Goal: Complete application form: Complete application form

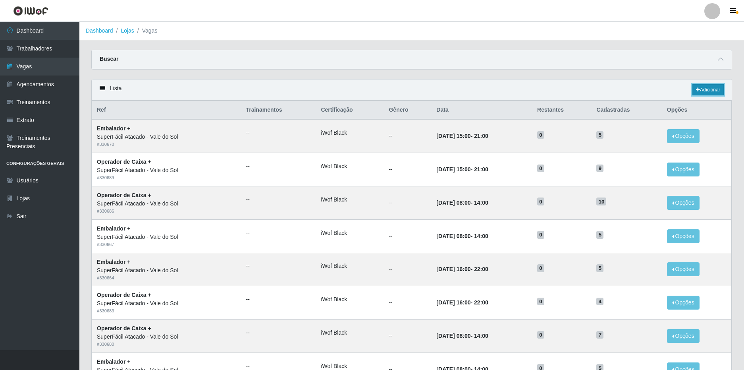
click at [709, 88] on link "Adicionar" at bounding box center [707, 89] width 31 height 11
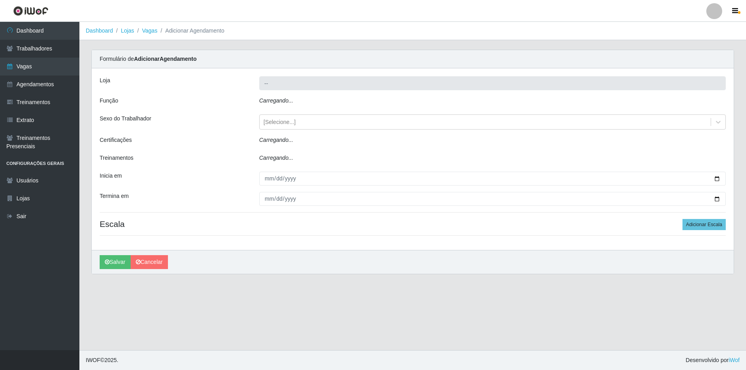
type input "SuperFácil Atacado - Vale do Sol"
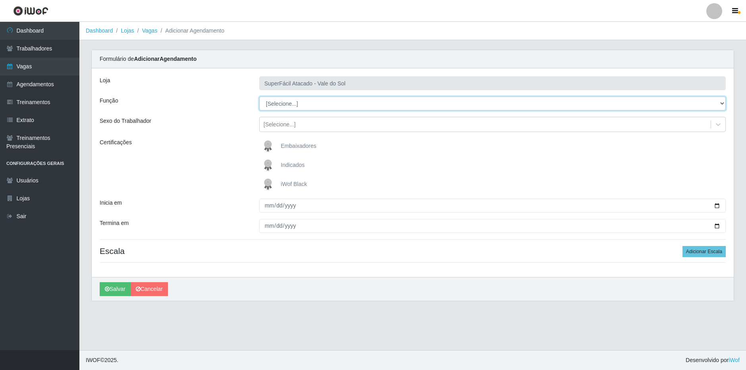
click at [317, 106] on select "[Selecione...] Embalador Embalador + Embalador ++ Operador de Caixa Operador de…" at bounding box center [492, 103] width 467 height 14
click at [259, 96] on select "[Selecione...] Embalador Embalador + Embalador ++ Operador de Caixa Operador de…" at bounding box center [492, 103] width 467 height 14
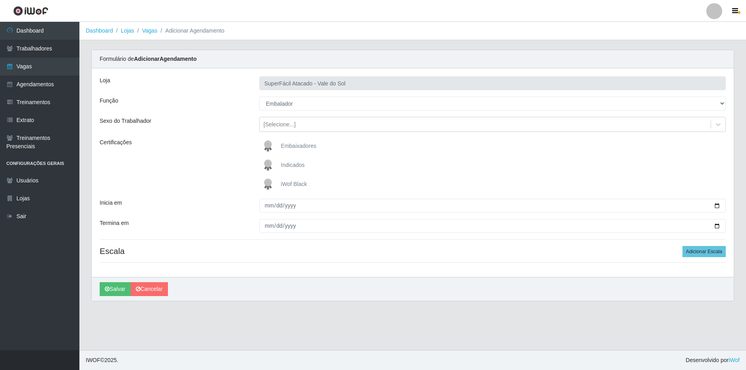
click at [322, 111] on div "Loja SuperFácil Atacado - Vale do Sol Função [Selecione...] Embalador Embalador…" at bounding box center [413, 172] width 642 height 208
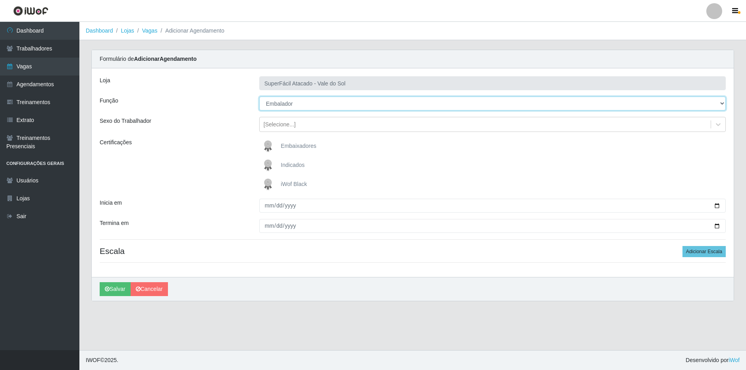
click at [325, 102] on select "[Selecione...] Embalador Embalador + Embalador ++ Operador de Caixa Operador de…" at bounding box center [492, 103] width 467 height 14
select select "22"
click at [259, 96] on select "[Selecione...] Embalador Embalador + Embalador ++ Operador de Caixa Operador de…" at bounding box center [492, 103] width 467 height 14
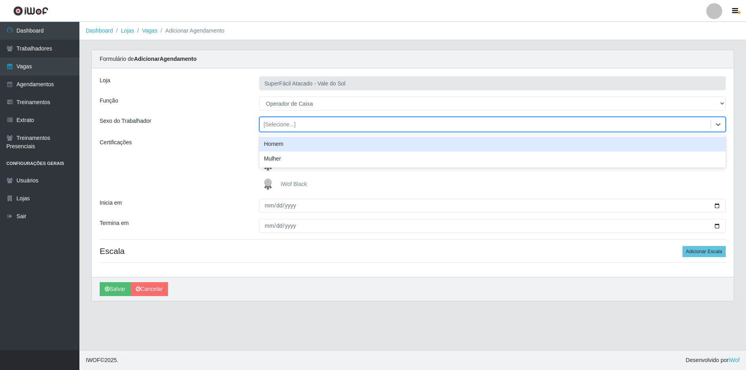
click at [301, 126] on div "[Selecione...]" at bounding box center [485, 124] width 451 height 13
click at [221, 131] on div "Sexo do Trabalhador" at bounding box center [174, 124] width 160 height 15
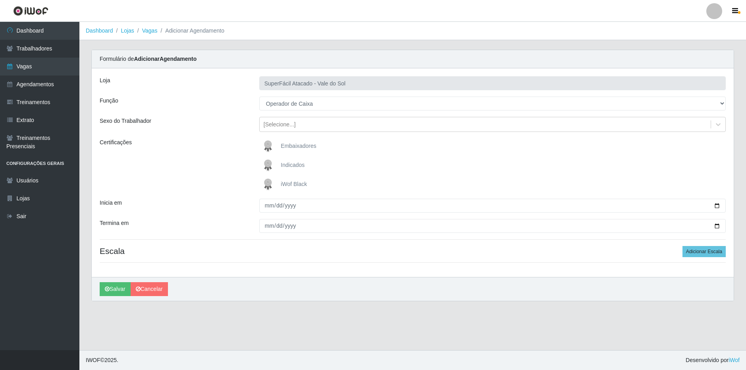
click at [297, 182] on span "iWof Black" at bounding box center [294, 184] width 26 height 6
click at [0, 0] on input "iWof Black" at bounding box center [0, 0] width 0 height 0
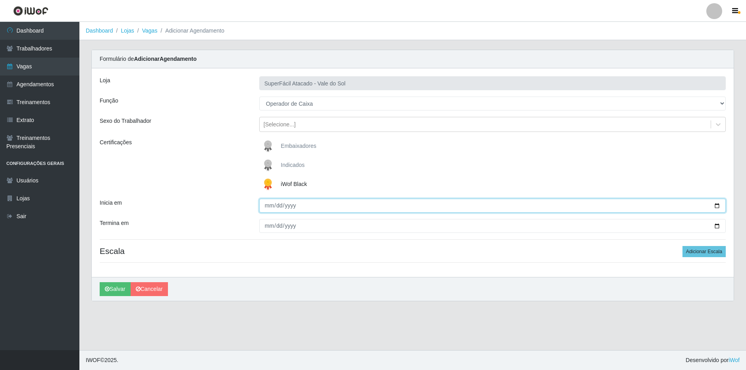
click at [717, 206] on input "Inicia em" at bounding box center [492, 206] width 467 height 14
type input "[DATE]"
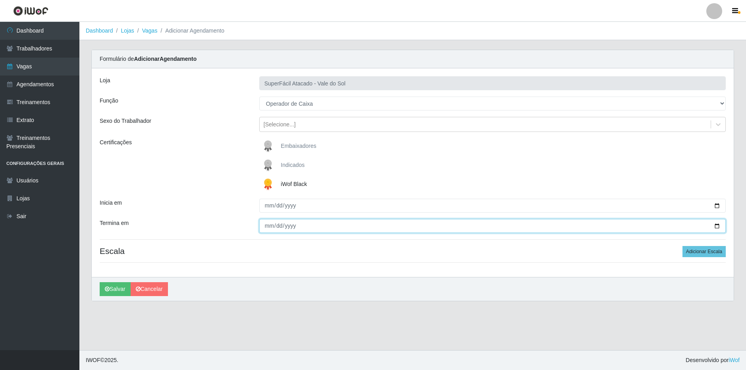
click at [719, 226] on input "Termina em" at bounding box center [492, 226] width 467 height 14
type input "[DATE]"
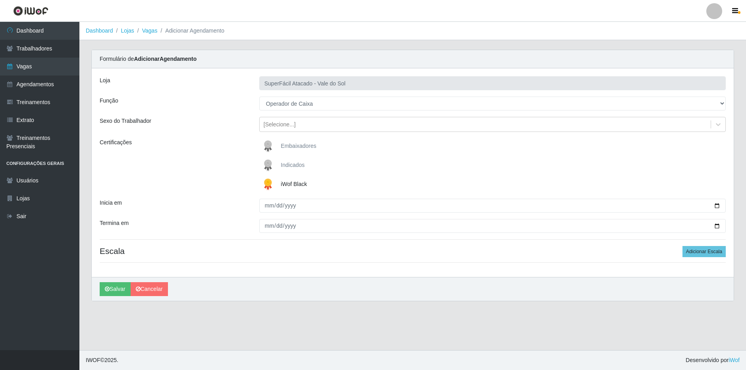
drag, startPoint x: 462, startPoint y: 264, endPoint x: 512, endPoint y: 267, distance: 50.1
click at [463, 264] on div "Loja SuperFácil Atacado - Vale do Sol Função [Selecione...] Embalador Embalador…" at bounding box center [413, 172] width 642 height 208
click at [706, 250] on button "Adicionar Escala" at bounding box center [704, 251] width 43 height 11
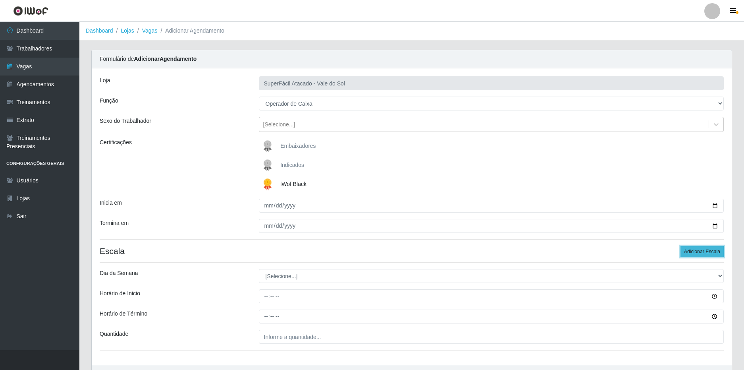
click at [705, 250] on button "Adicionar Escala" at bounding box center [702, 251] width 43 height 11
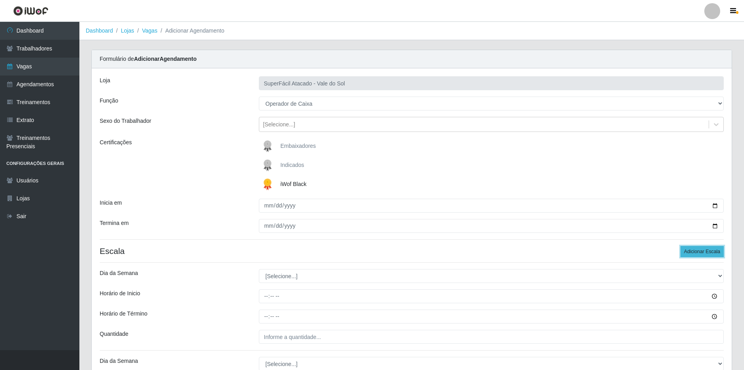
click at [705, 250] on button "Adicionar Escala" at bounding box center [702, 251] width 43 height 11
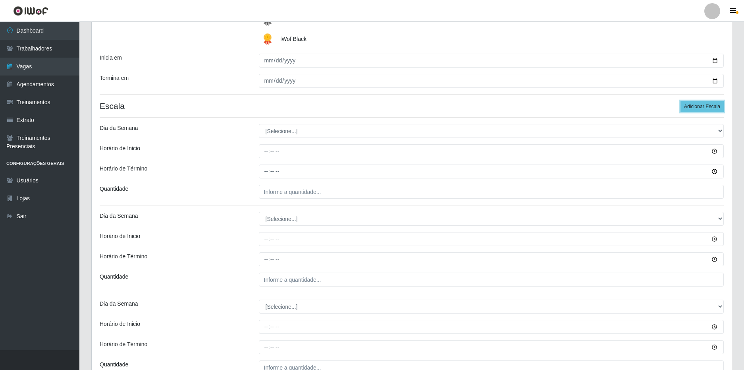
scroll to position [199, 0]
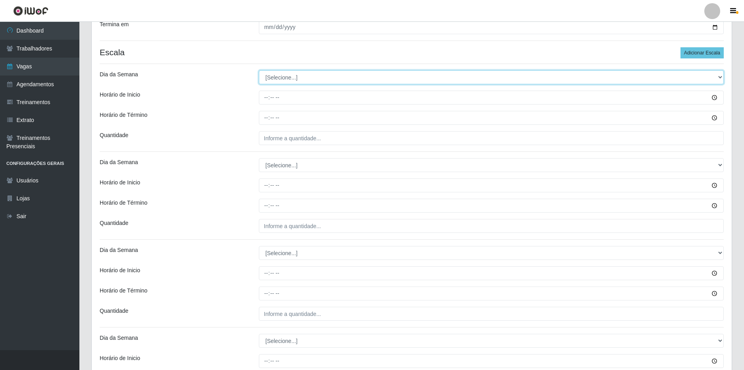
click at [292, 78] on select "[Selecione...] Segunda Terça Quarta Quinta Sexta Sábado Domingo" at bounding box center [491, 77] width 465 height 14
select select "1"
click at [259, 70] on select "[Selecione...] Segunda Terça Quarta Quinta Sexta Sábado Domingo" at bounding box center [491, 77] width 465 height 14
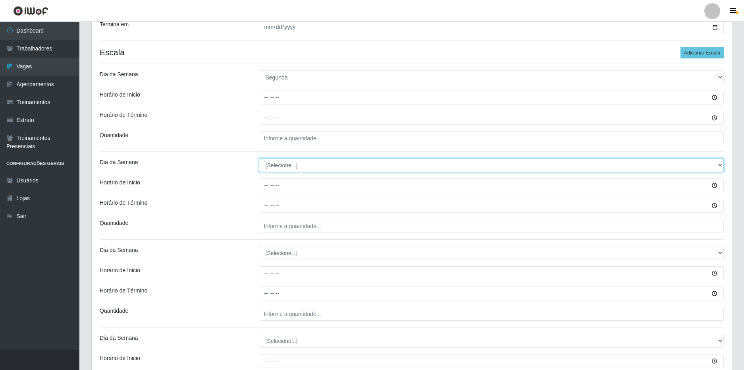
click at [285, 164] on select "[Selecione...] Segunda Terça Quarta Quinta Sexta Sábado Domingo" at bounding box center [491, 165] width 465 height 14
select select "2"
click at [259, 158] on select "[Selecione...] Segunda Terça Quarta Quinta Sexta Sábado Domingo" at bounding box center [491, 165] width 465 height 14
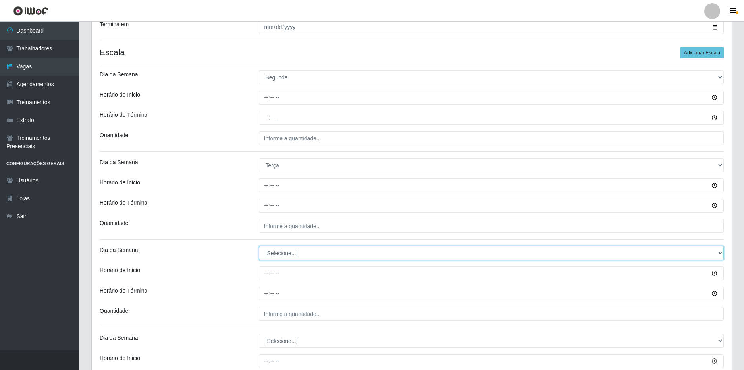
click at [307, 254] on select "[Selecione...] Segunda Terça Quarta Quinta Sexta Sábado Domingo" at bounding box center [491, 253] width 465 height 14
select select "3"
click at [259, 246] on select "[Selecione...] Segunda Terça Quarta Quinta Sexta Sábado Domingo" at bounding box center [491, 253] width 465 height 14
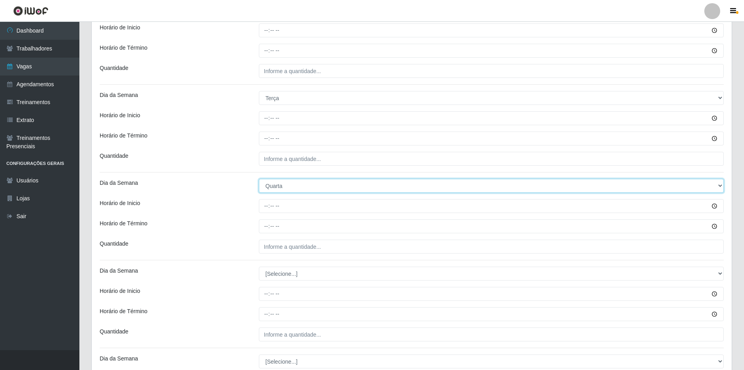
scroll to position [278, 0]
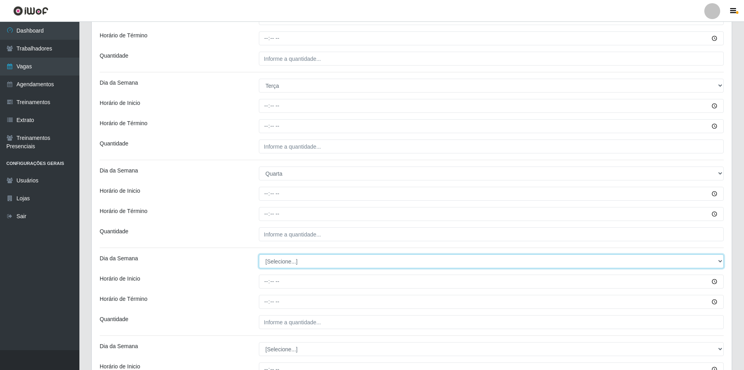
click at [281, 256] on select "[Selecione...] Segunda Terça Quarta Quinta Sexta Sábado Domingo" at bounding box center [491, 261] width 465 height 14
select select "4"
click at [259, 254] on select "[Selecione...] Segunda Terça Quarta Quinta Sexta Sábado Domingo" at bounding box center [491, 261] width 465 height 14
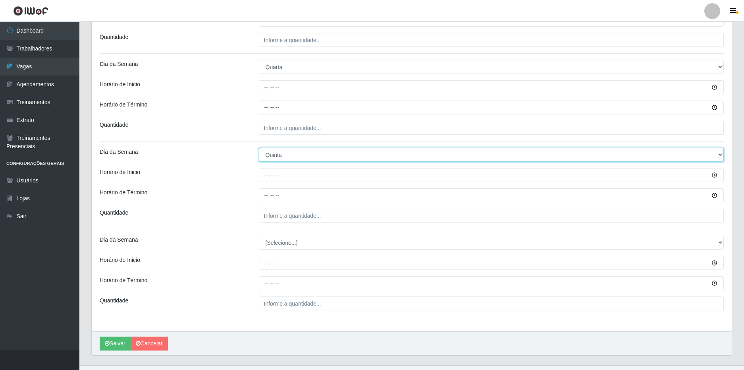
scroll to position [397, 0]
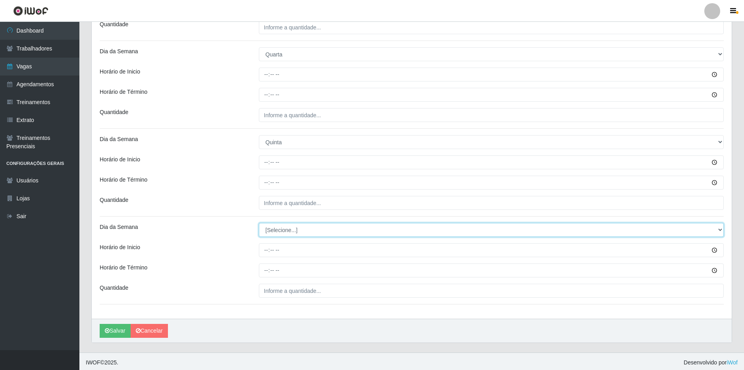
click at [288, 231] on select "[Selecione...] Segunda Terça Quarta Quinta Sexta Sábado Domingo" at bounding box center [491, 230] width 465 height 14
select select "5"
click at [259, 223] on select "[Selecione...] Segunda Terça Quarta Quinta Sexta Sábado Domingo" at bounding box center [491, 230] width 465 height 14
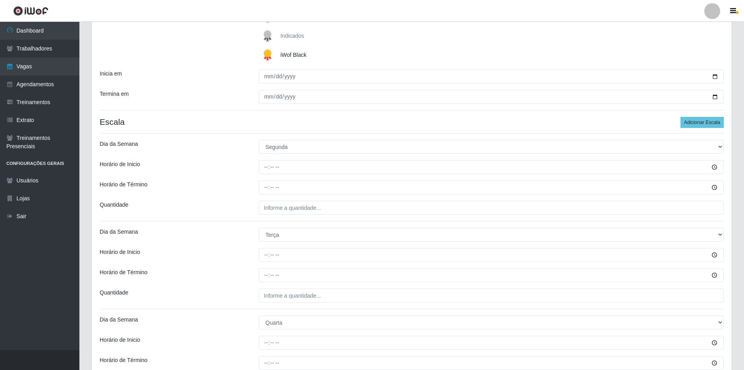
scroll to position [79, 0]
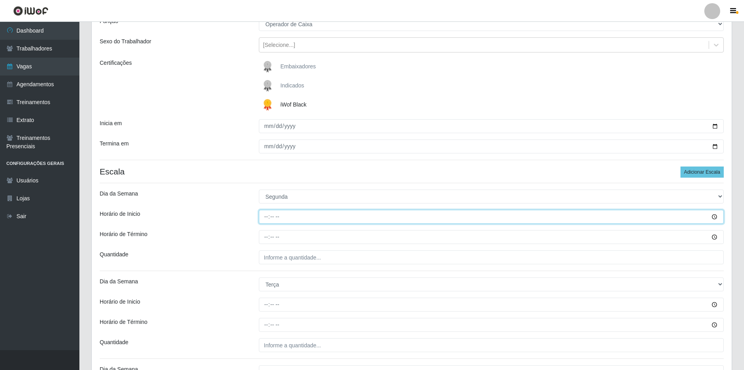
click at [267, 216] on input "Horário de Inicio" at bounding box center [491, 217] width 465 height 14
type input "08:00"
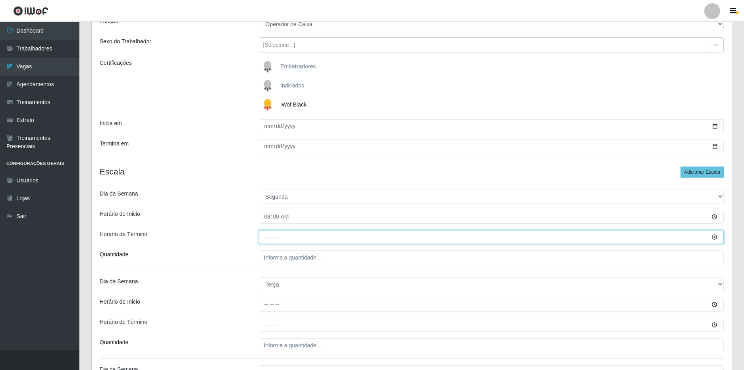
click at [266, 239] on input "Horário de Término" at bounding box center [491, 237] width 465 height 14
type input "14:00"
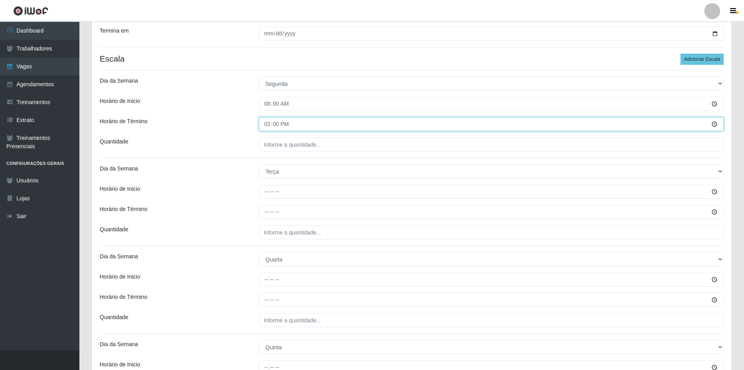
scroll to position [199, 0]
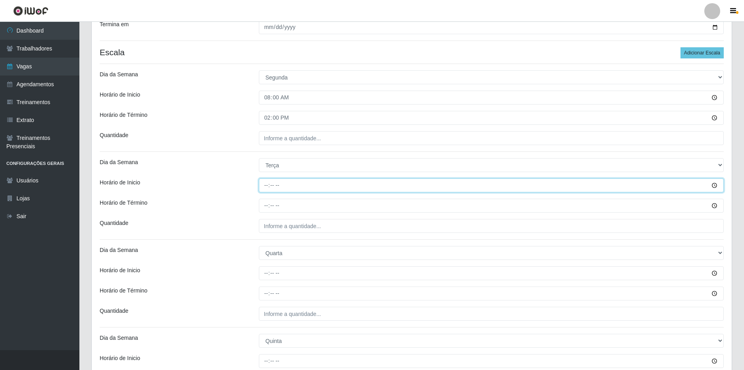
click at [266, 182] on input "Horário de Inicio" at bounding box center [491, 185] width 465 height 14
type input "08:00"
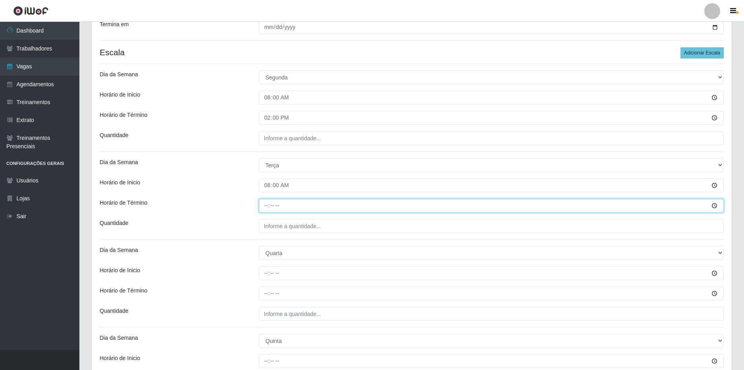
click at [269, 203] on input "Horário de Término" at bounding box center [491, 206] width 465 height 14
type input "14:00"
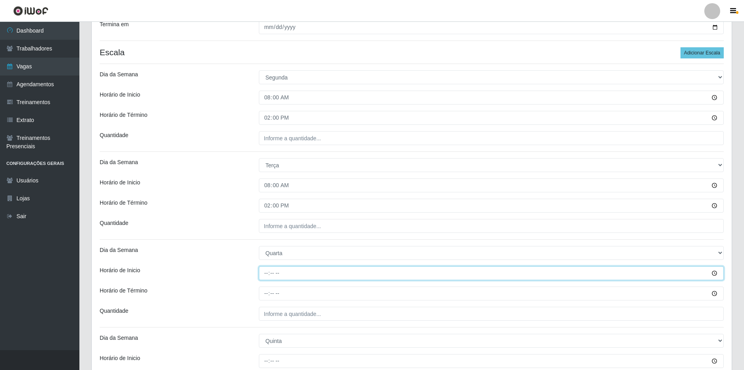
click at [267, 271] on input "Horário de Inicio" at bounding box center [491, 273] width 465 height 14
type input "08:00"
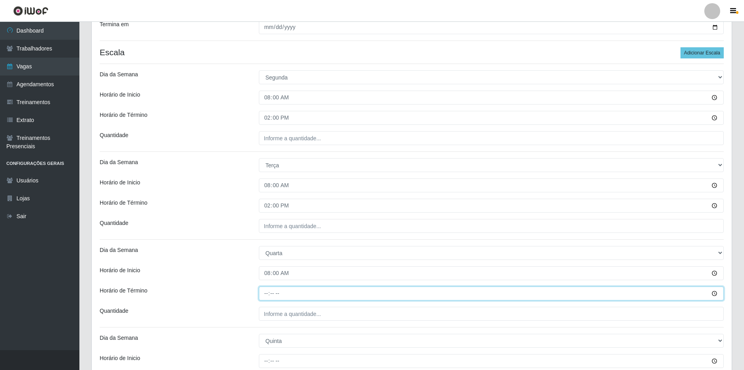
drag, startPoint x: 266, startPoint y: 293, endPoint x: 288, endPoint y: 255, distance: 43.0
click at [269, 291] on input "Horário de Término" at bounding box center [491, 293] width 465 height 14
type input "14:00"
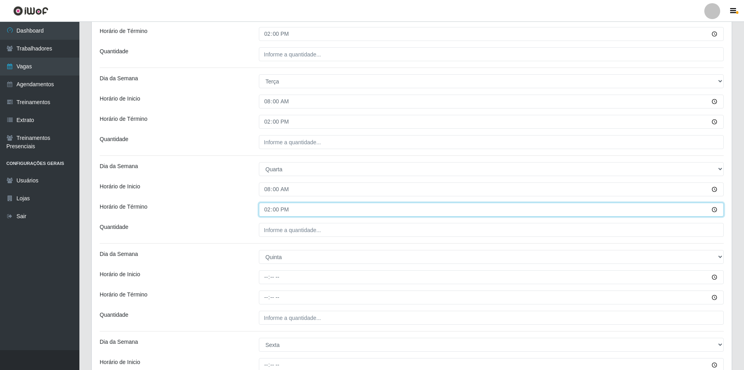
scroll to position [318, 0]
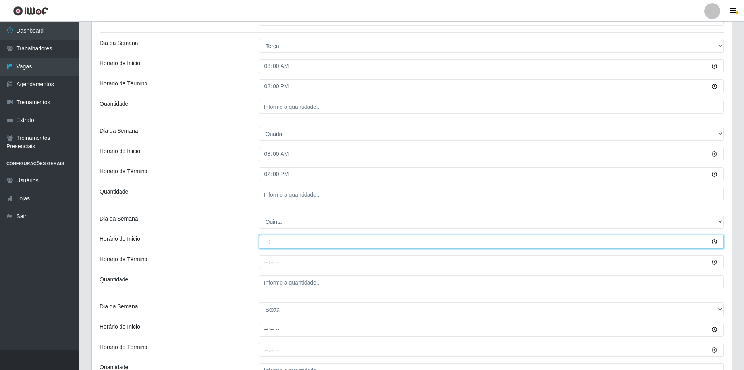
click at [266, 238] on input "Horário de Inicio" at bounding box center [491, 242] width 465 height 14
type input "08:00"
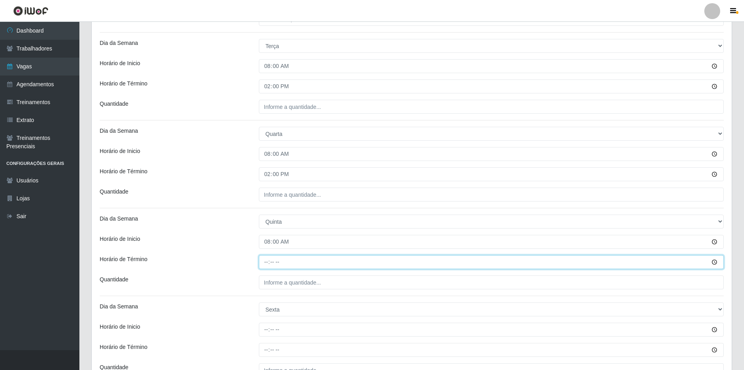
click at [268, 259] on input "Horário de Término" at bounding box center [491, 262] width 465 height 14
type input "14:00"
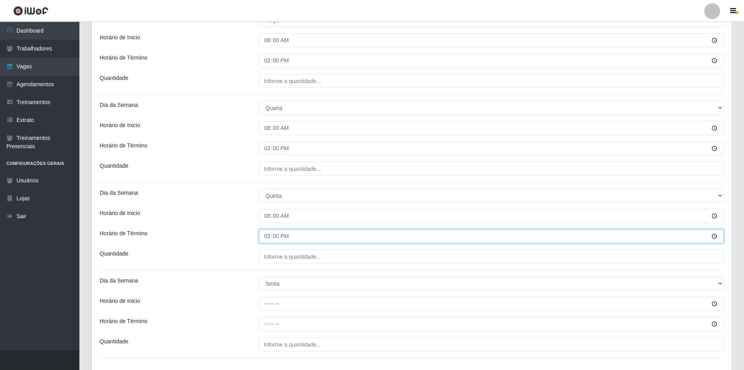
scroll to position [357, 0]
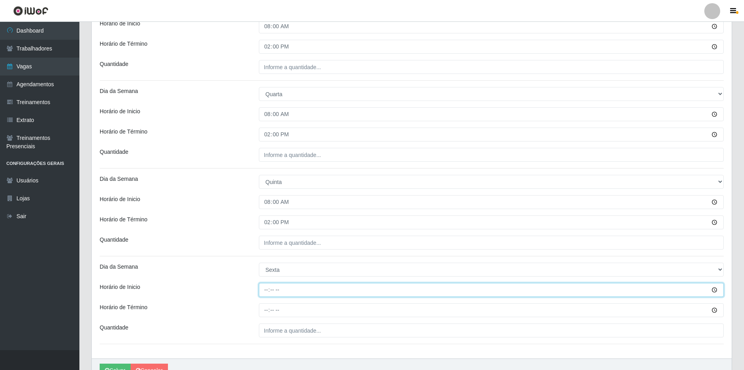
click at [268, 288] on input "Horário de Inicio" at bounding box center [491, 290] width 465 height 14
type input "08:00"
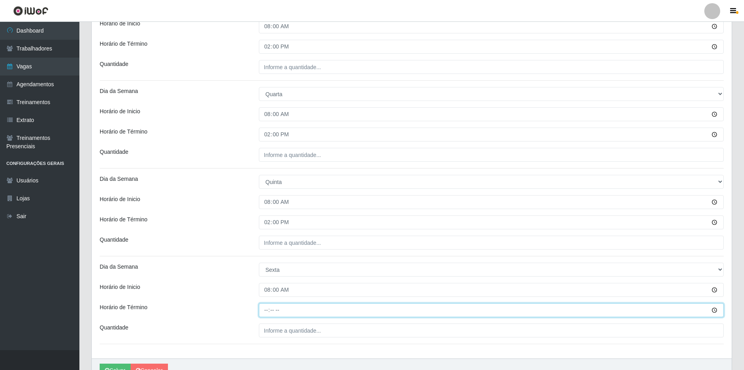
drag, startPoint x: 266, startPoint y: 309, endPoint x: 276, endPoint y: 299, distance: 14.0
click at [266, 308] on input "Horário de Término" at bounding box center [491, 310] width 465 height 14
type input "14:00"
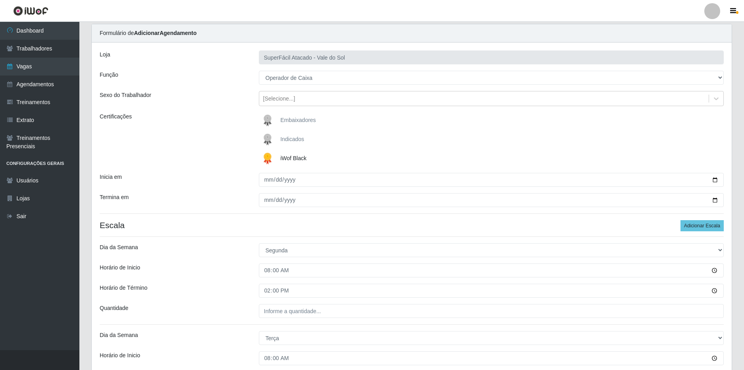
scroll to position [40, 0]
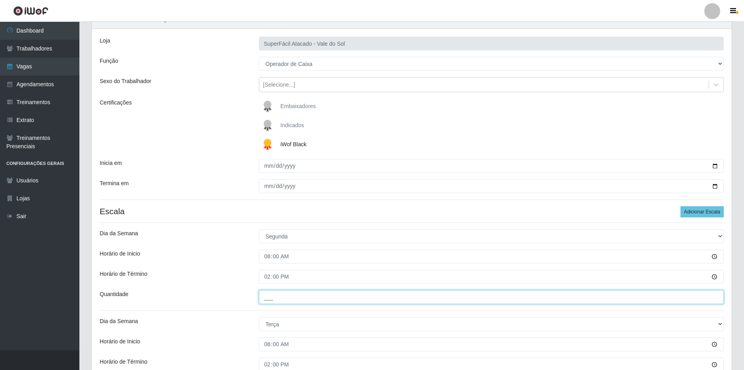
click at [282, 297] on input "___" at bounding box center [491, 297] width 465 height 14
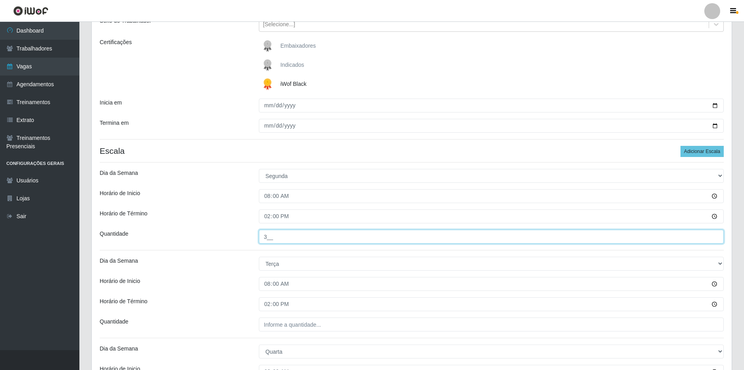
scroll to position [119, 0]
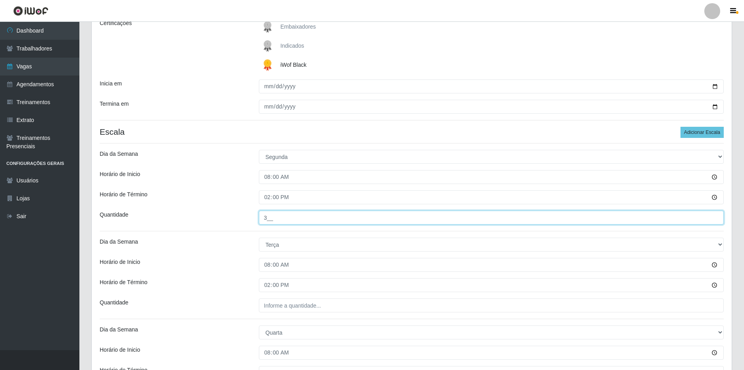
type input "3__"
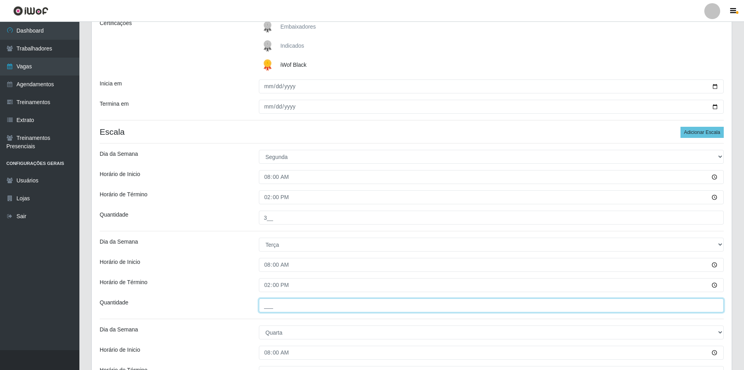
click at [291, 305] on input "___" at bounding box center [491, 305] width 465 height 14
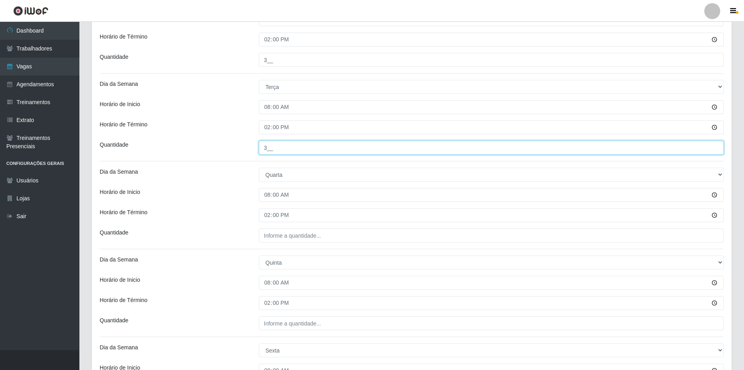
scroll to position [278, 0]
type input "3__"
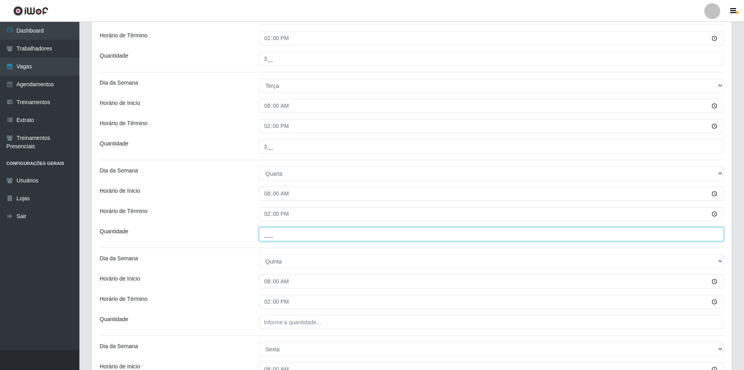
click at [287, 236] on input "___" at bounding box center [491, 234] width 465 height 14
type input "3__"
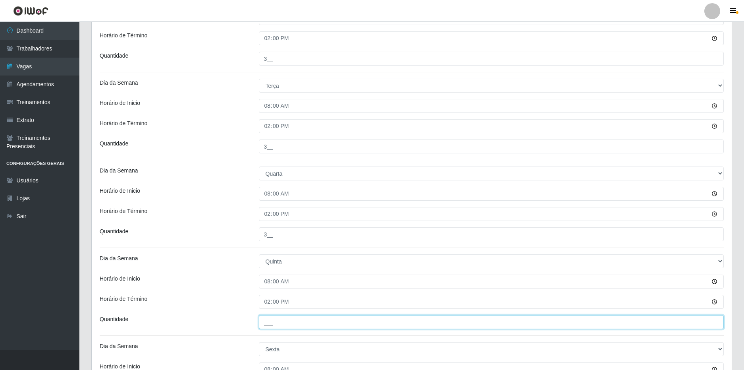
click at [282, 321] on input "___" at bounding box center [491, 322] width 465 height 14
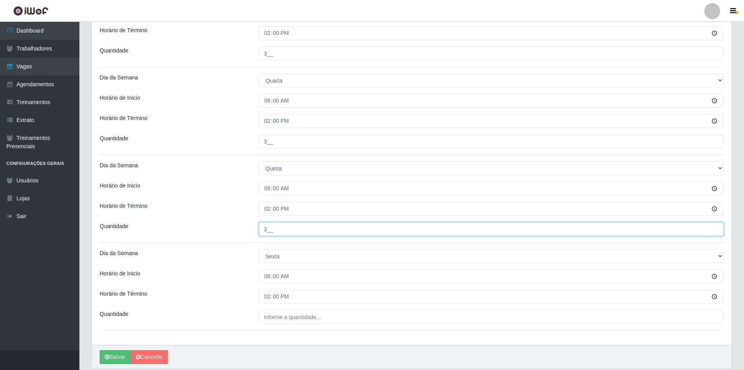
scroll to position [397, 0]
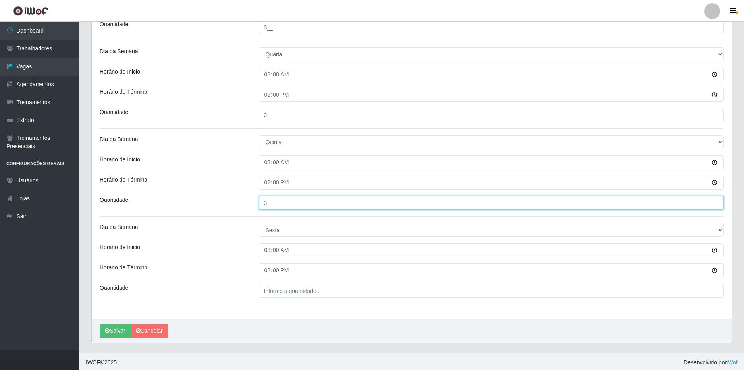
type input "3__"
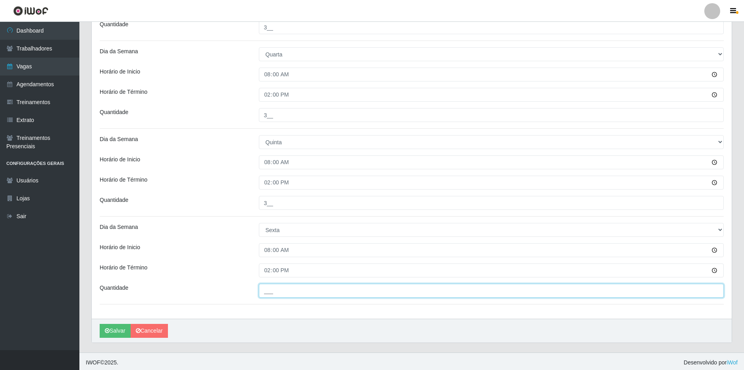
click at [287, 292] on input "___" at bounding box center [491, 290] width 465 height 14
type input "3__"
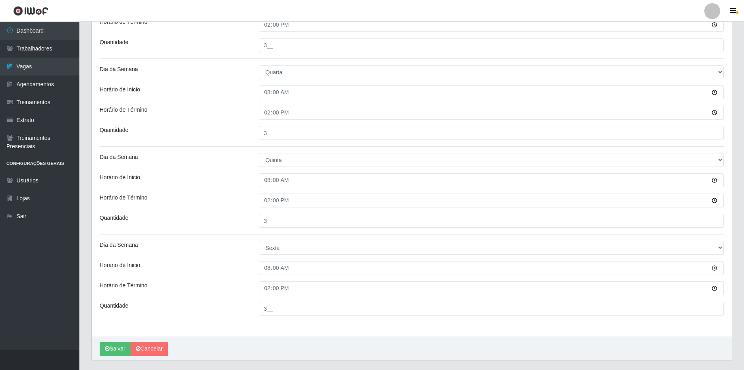
scroll to position [399, 0]
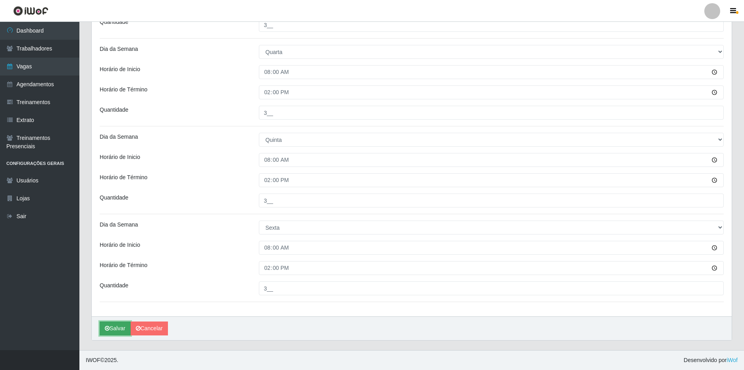
click at [114, 326] on button "Salvar" at bounding box center [115, 328] width 31 height 14
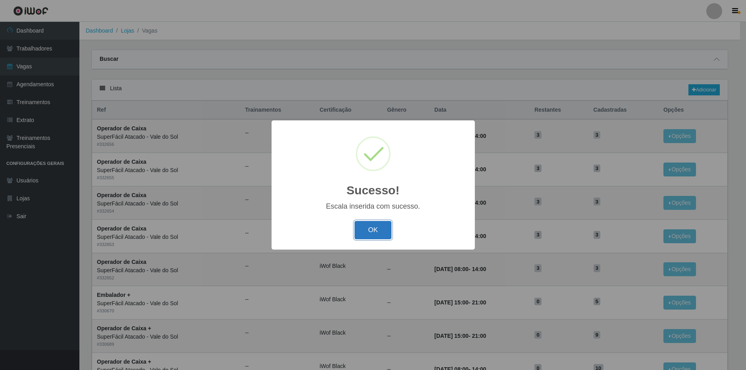
click at [372, 227] on button "OK" at bounding box center [373, 230] width 37 height 19
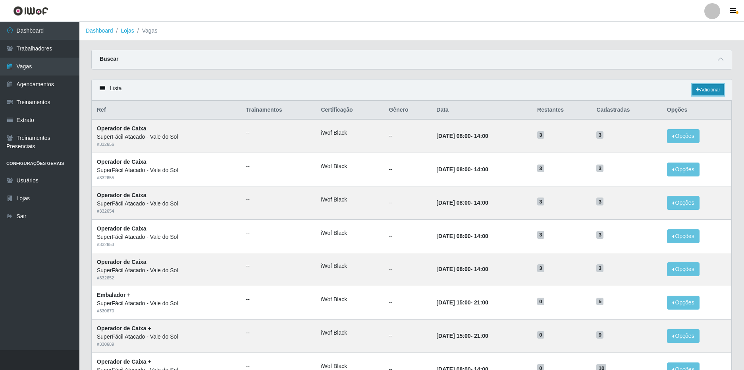
click at [700, 91] on link "Adicionar" at bounding box center [707, 89] width 31 height 11
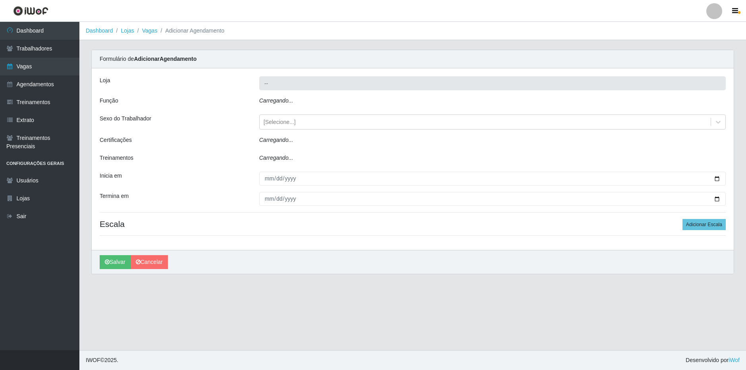
type input "SuperFácil Atacado - Vale do Sol"
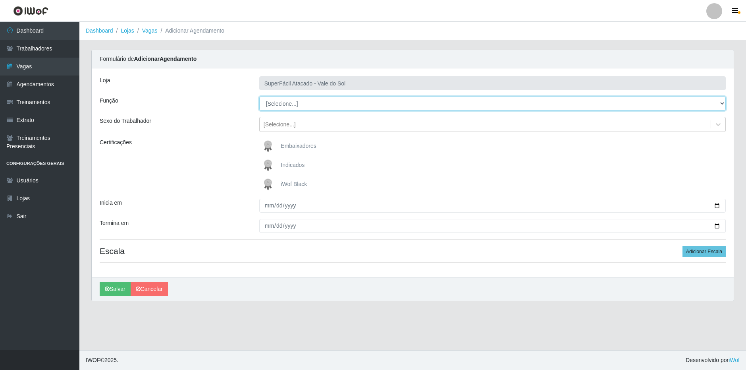
click at [298, 103] on select "[Selecione...] Embalador Embalador + Embalador ++ Operador de Caixa Operador de…" at bounding box center [492, 103] width 467 height 14
select select "22"
click at [259, 96] on select "[Selecione...] Embalador Embalador + Embalador ++ Operador de Caixa Operador de…" at bounding box center [492, 103] width 467 height 14
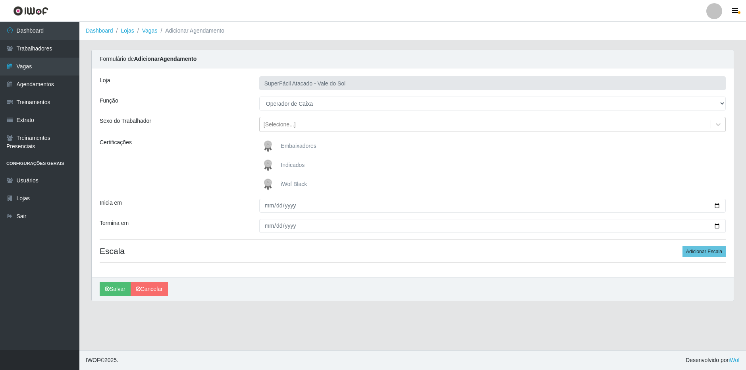
click at [292, 187] on label "iWof Black" at bounding box center [283, 184] width 47 height 16
click at [0, 0] on input "iWof Black" at bounding box center [0, 0] width 0 height 0
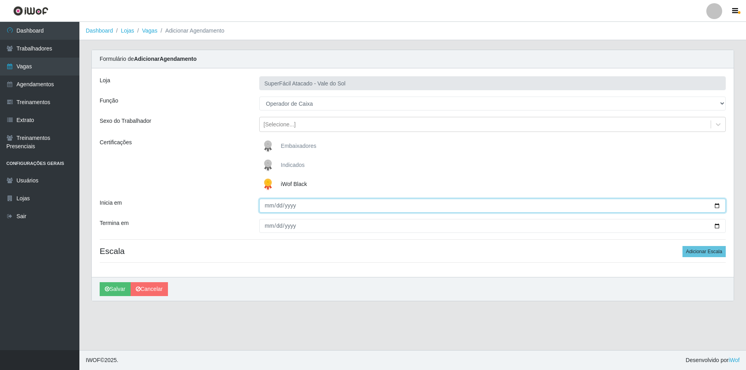
click at [719, 206] on input "Inicia em" at bounding box center [492, 206] width 467 height 14
type input "[DATE]"
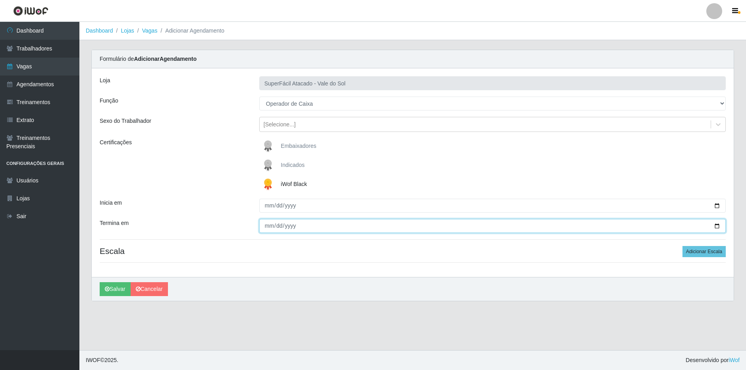
click at [718, 227] on input "Termina em" at bounding box center [492, 226] width 467 height 14
type input "[DATE]"
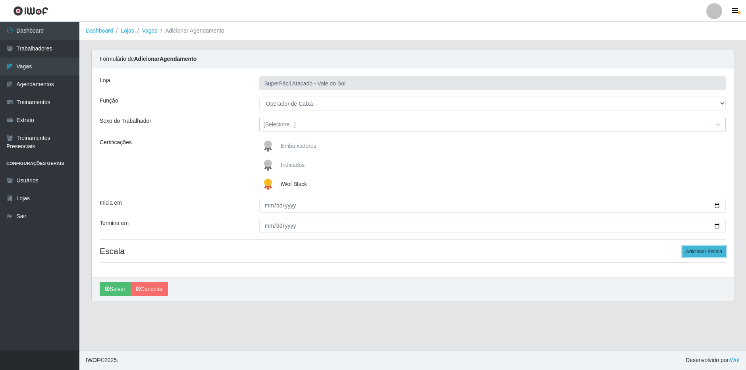
click at [700, 253] on button "Adicionar Escala" at bounding box center [704, 251] width 43 height 11
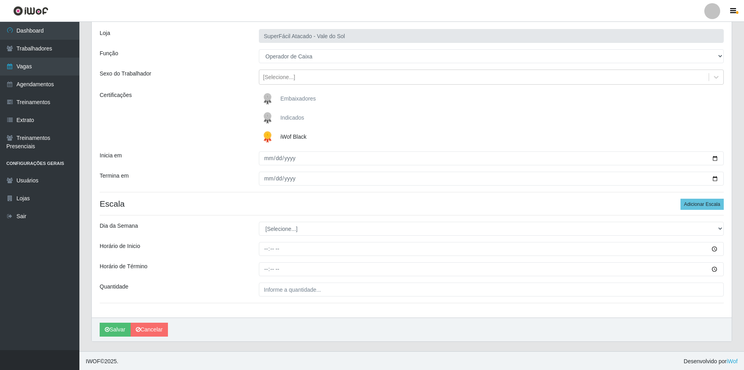
scroll to position [48, 0]
click at [708, 200] on button "Adicionar Escala" at bounding box center [702, 202] width 43 height 11
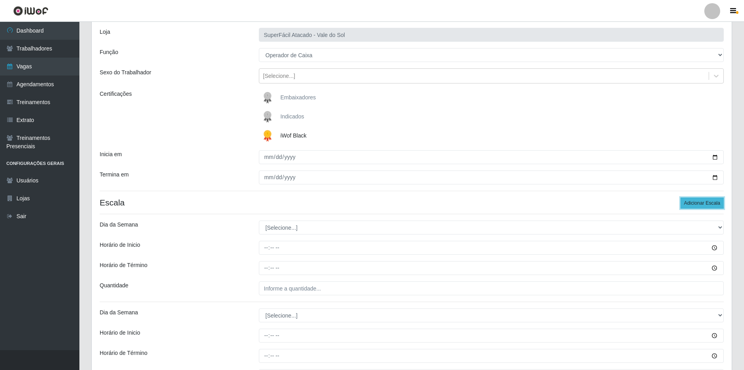
click at [708, 200] on button "Adicionar Escala" at bounding box center [702, 202] width 43 height 11
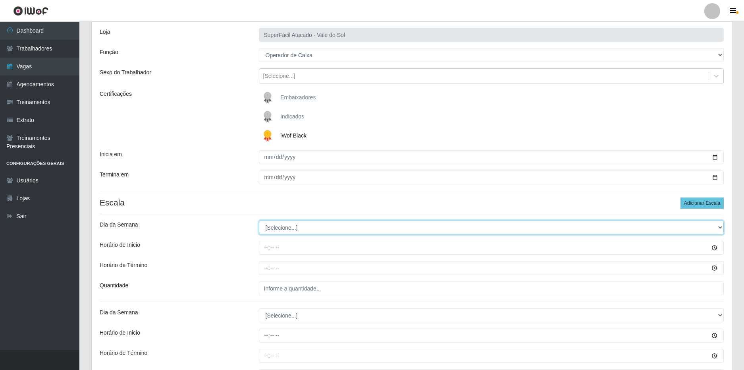
click at [312, 224] on select "[Selecione...] Segunda Terça Quarta Quinta Sexta Sábado Domingo" at bounding box center [491, 227] width 465 height 14
select select "1"
click at [259, 220] on select "[Selecione...] Segunda Terça Quarta Quinta Sexta Sábado Domingo" at bounding box center [491, 227] width 465 height 14
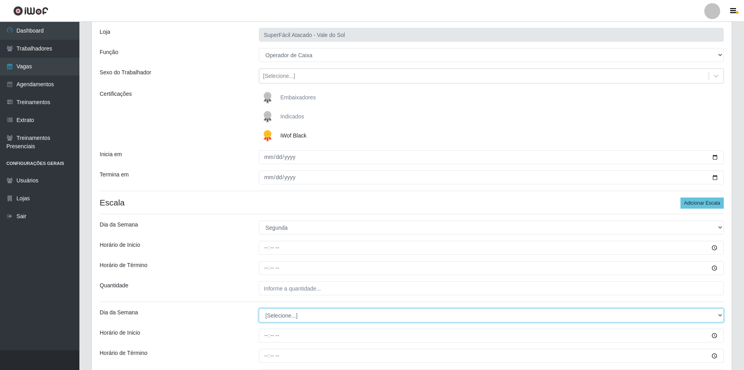
click at [280, 322] on select "[Selecione...] Segunda Terça Quarta Quinta Sexta Sábado Domingo" at bounding box center [491, 315] width 465 height 14
select select "2"
click at [259, 308] on select "[Selecione...] Segunda Terça Quarta Quinta Sexta Sábado Domingo" at bounding box center [491, 315] width 465 height 14
click at [229, 331] on div "Horário de Inicio" at bounding box center [173, 335] width 159 height 14
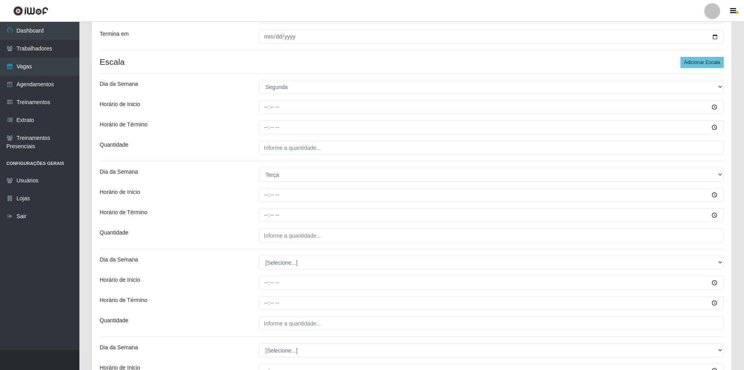
scroll to position [287, 0]
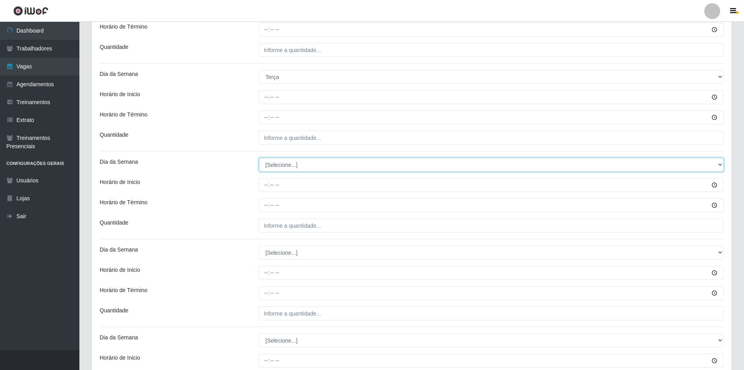
click at [290, 166] on select "[Selecione...] Segunda Terça Quarta Quinta Sexta Sábado Domingo" at bounding box center [491, 165] width 465 height 14
select select "3"
click at [259, 158] on select "[Selecione...] Segunda Terça Quarta Quinta Sexta Sábado Domingo" at bounding box center [491, 165] width 465 height 14
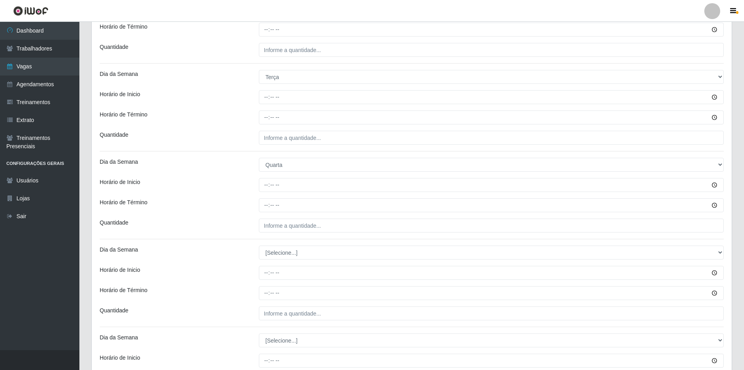
click at [256, 216] on div "Loja SuperFácil Atacado - Vale do Sol Função [Selecione...] Embalador Embalador…" at bounding box center [412, 105] width 640 height 647
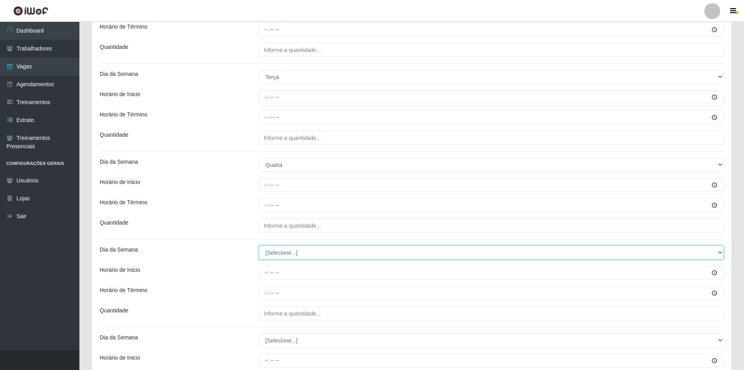
click at [281, 248] on select "[Selecione...] Segunda Terça Quarta Quinta Sexta Sábado Domingo" at bounding box center [491, 252] width 465 height 14
select select "4"
click at [259, 245] on select "[Selecione...] Segunda Terça Quarta Quinta Sexta Sábado Domingo" at bounding box center [491, 252] width 465 height 14
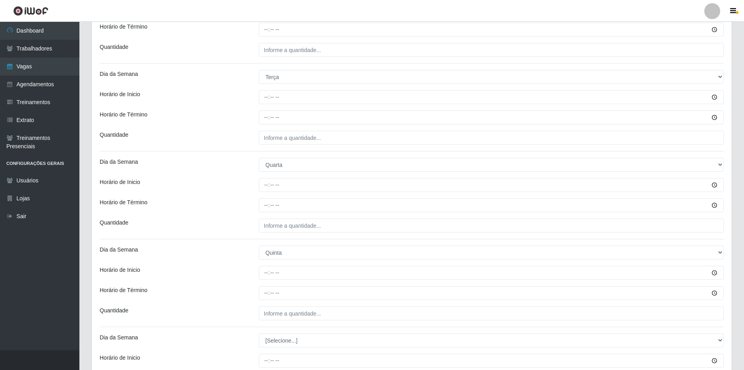
click at [235, 276] on div "Horário de Inicio" at bounding box center [173, 273] width 159 height 14
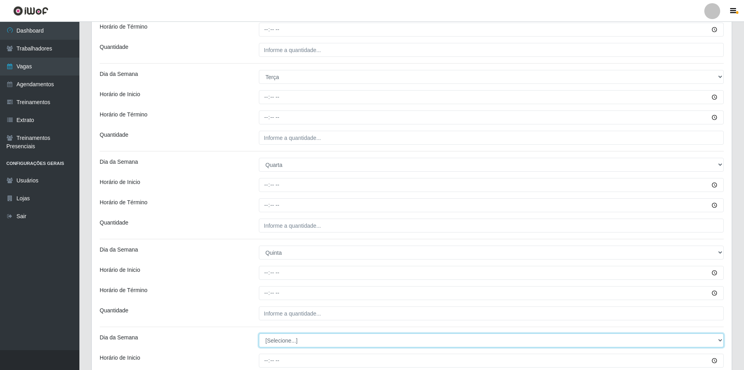
click at [280, 339] on select "[Selecione...] Segunda Terça Quarta Quinta Sexta Sábado Domingo" at bounding box center [491, 340] width 465 height 14
select select "5"
click at [259, 333] on select "[Selecione...] Segunda Terça Quarta Quinta Sexta Sábado Domingo" at bounding box center [491, 340] width 465 height 14
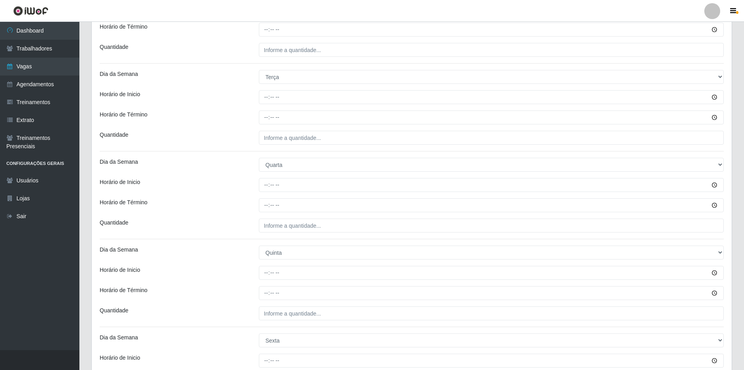
click at [215, 310] on div "Quantidade" at bounding box center [173, 313] width 159 height 14
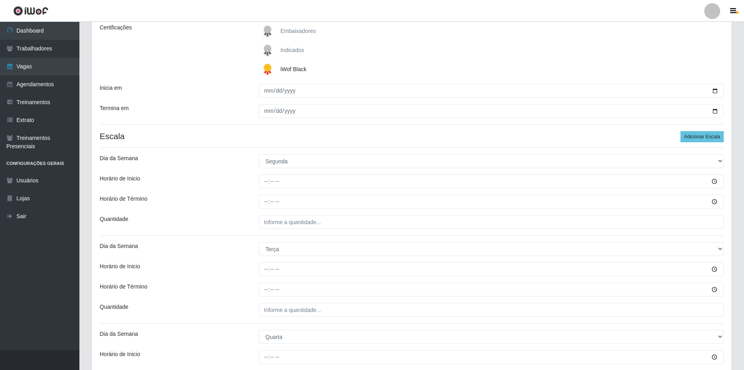
scroll to position [42, 0]
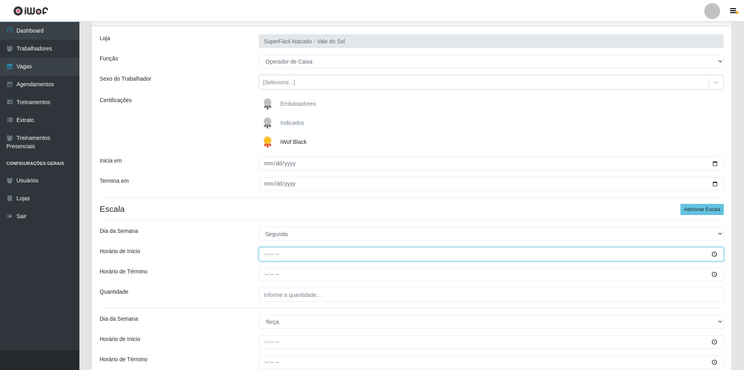
click at [268, 252] on input "Horário de Inicio" at bounding box center [491, 254] width 465 height 14
type input "16:00"
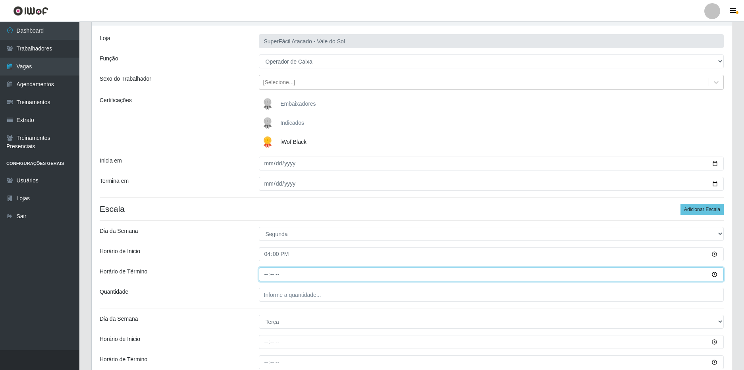
type input "22:00"
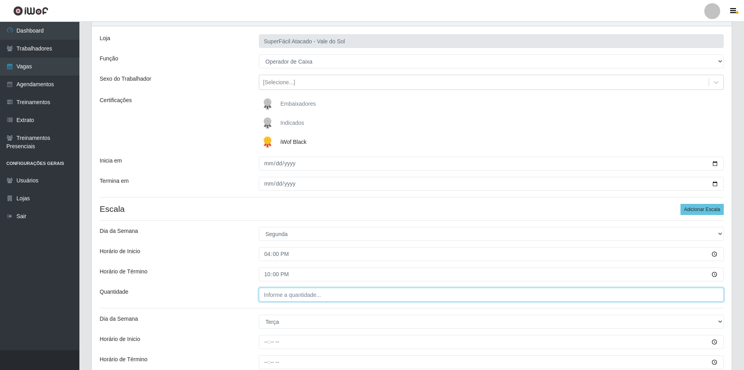
type input "___"
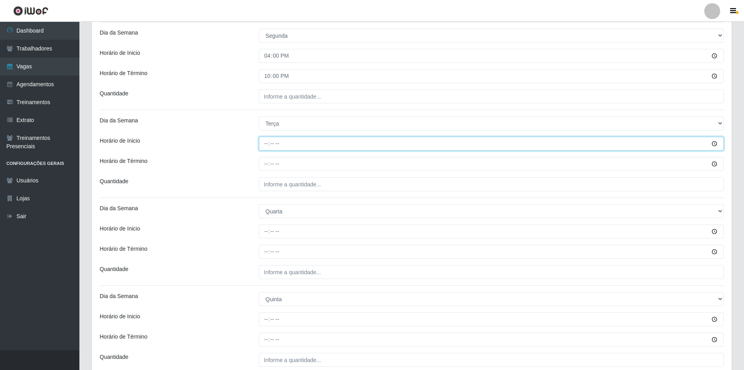
scroll to position [241, 0]
click at [267, 143] on input "Horário de Inicio" at bounding box center [491, 143] width 465 height 14
type input "16:00"
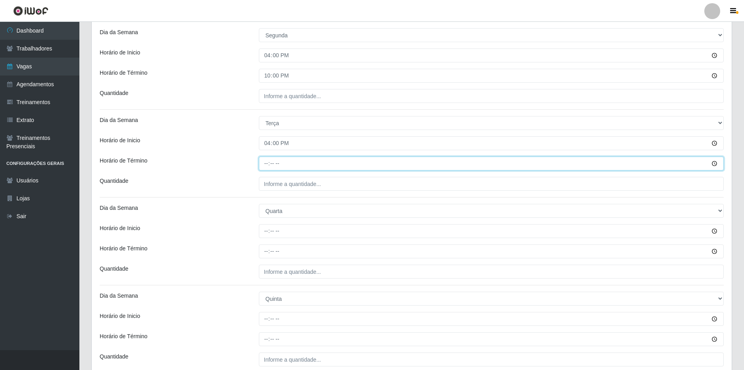
type input "22:00"
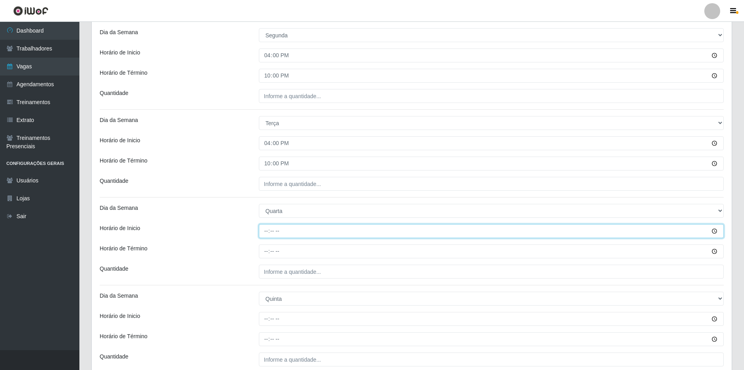
click at [264, 230] on input "Horário de Inicio" at bounding box center [491, 231] width 465 height 14
type input "16:00"
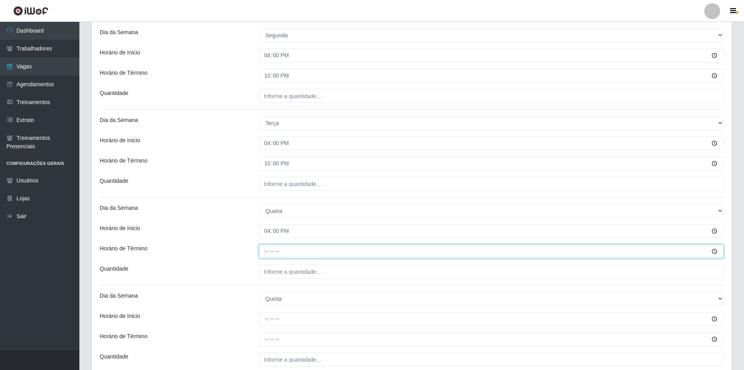
type input "22:00"
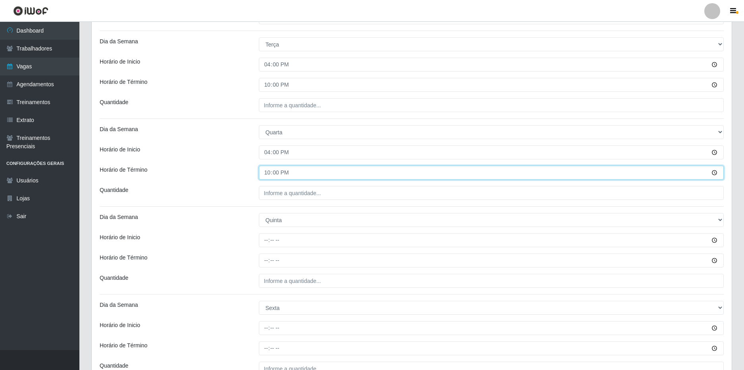
scroll to position [320, 0]
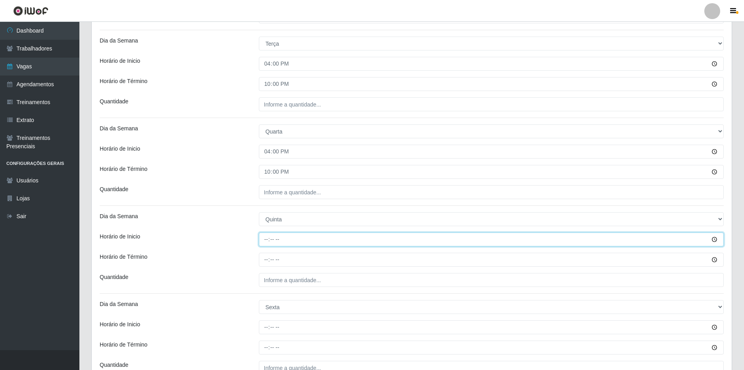
click at [274, 235] on input "Horário de Inicio" at bounding box center [491, 239] width 465 height 14
type input "16:00"
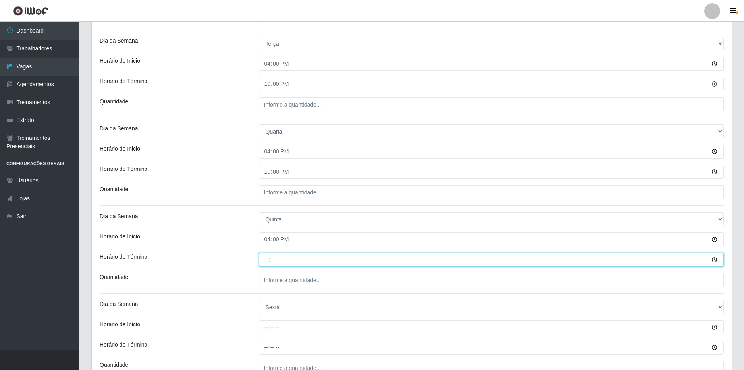
type input "22:00"
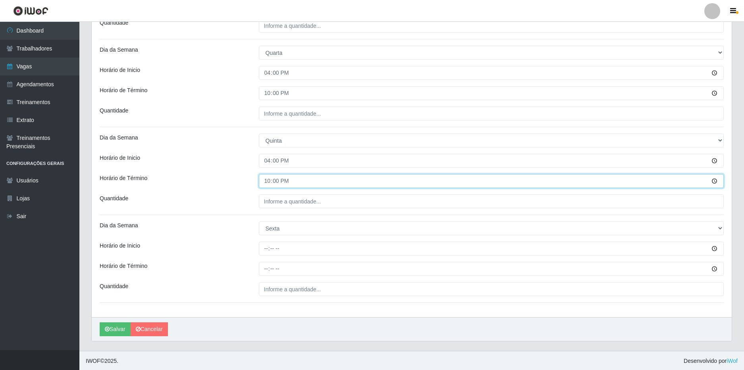
scroll to position [399, 0]
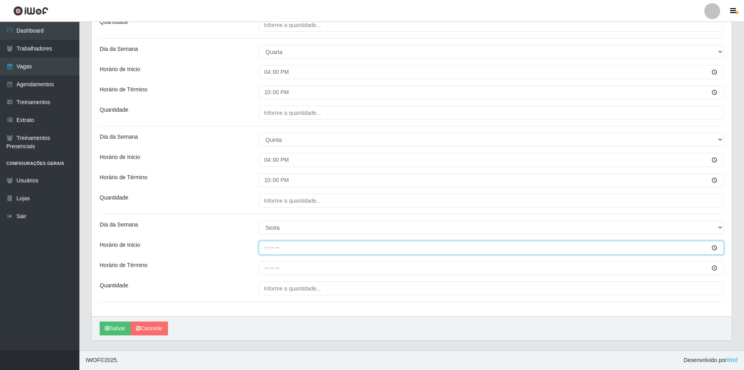
click at [265, 247] on input "Horário de Inicio" at bounding box center [491, 248] width 465 height 14
type input "16:00"
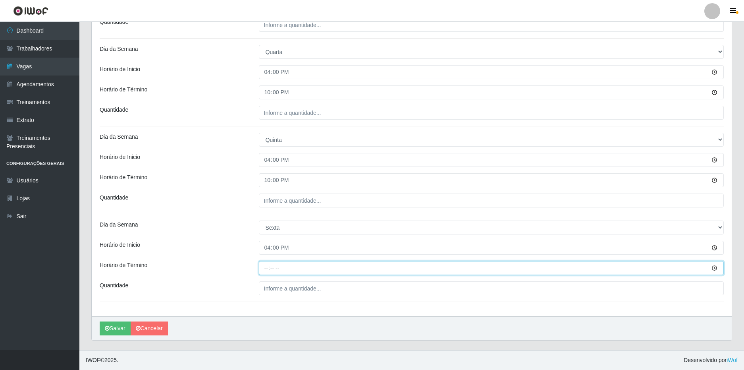
type input "22:00"
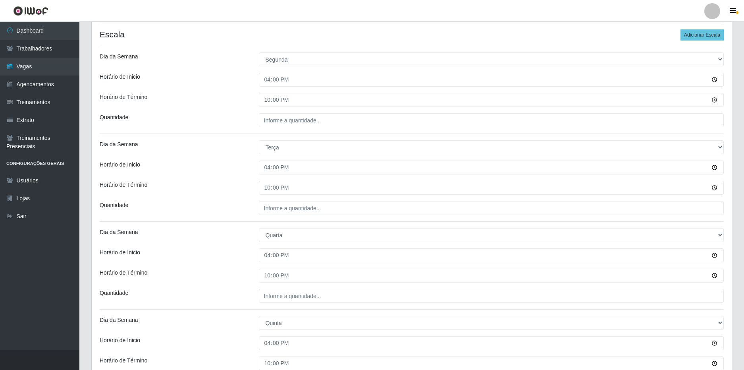
scroll to position [121, 0]
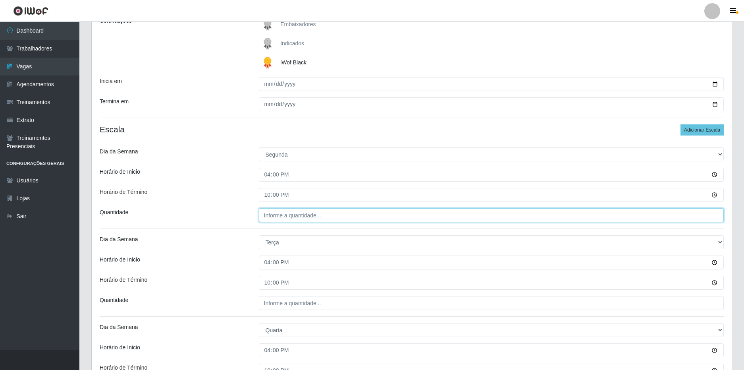
type input "___"
click at [289, 215] on input "___" at bounding box center [491, 215] width 465 height 14
type input "5__"
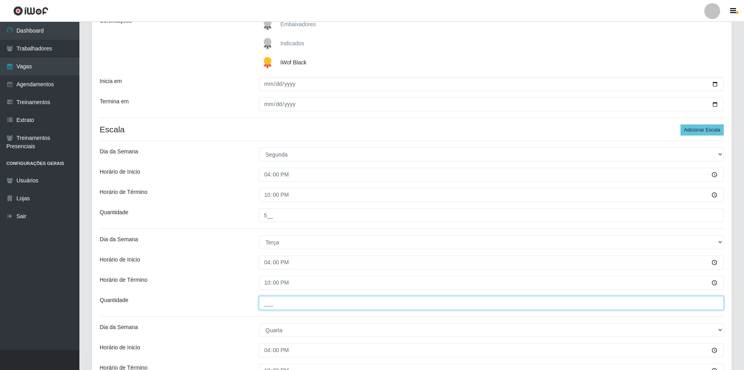
click at [286, 298] on input "___" at bounding box center [491, 303] width 465 height 14
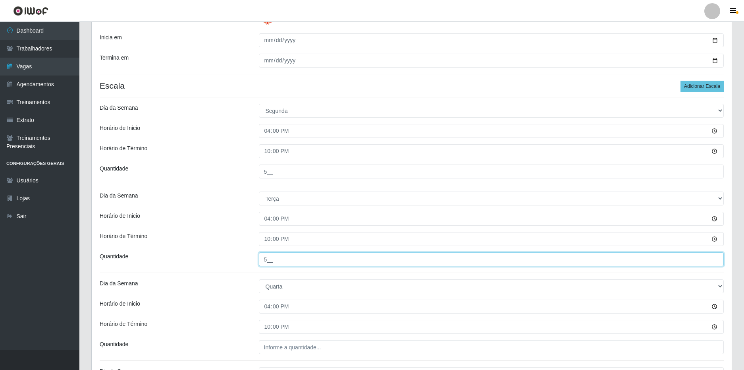
scroll to position [280, 0]
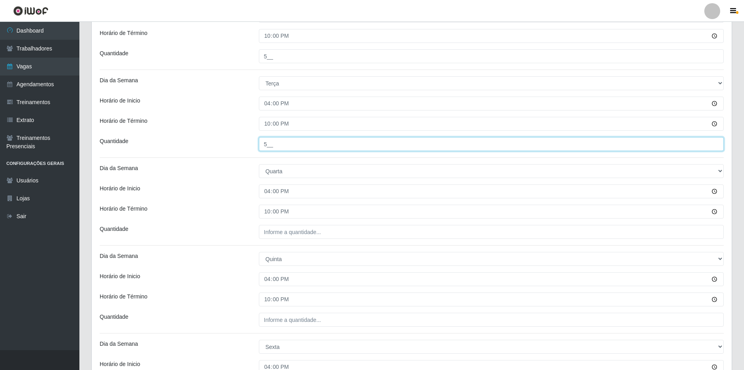
type input "5__"
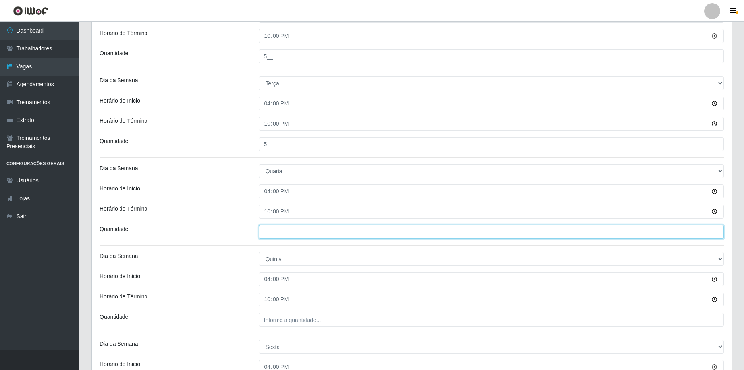
click at [278, 230] on input "___" at bounding box center [491, 232] width 465 height 14
type input "5__"
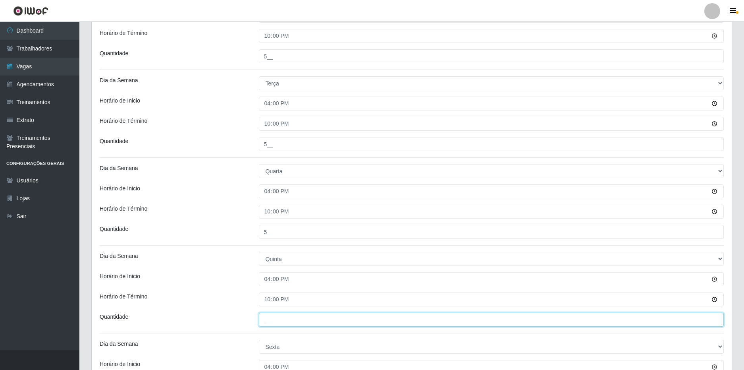
click at [283, 320] on input "___" at bounding box center [491, 319] width 465 height 14
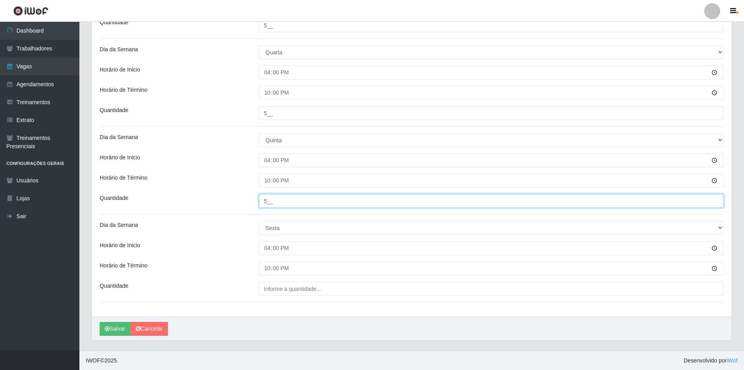
scroll to position [399, 0]
type input "5__"
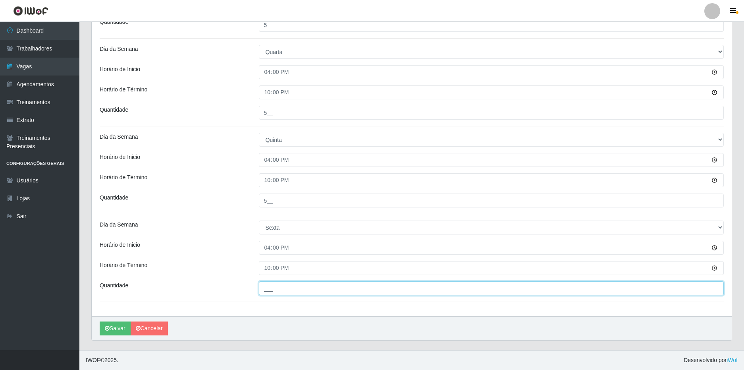
click at [281, 283] on input "___" at bounding box center [491, 288] width 465 height 14
type input "5__"
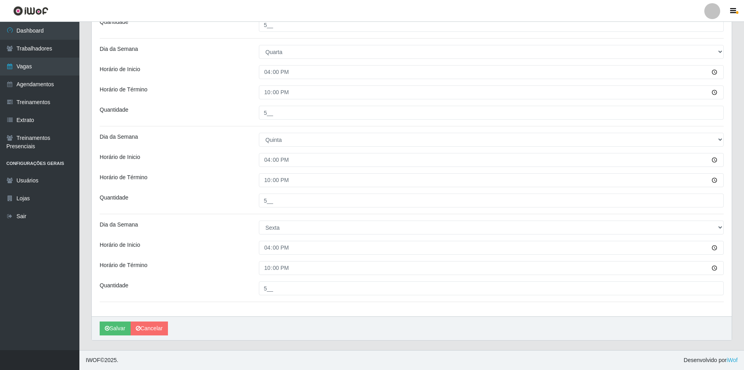
click at [239, 287] on div "Quantidade" at bounding box center [173, 288] width 159 height 14
click at [114, 328] on button "Salvar" at bounding box center [115, 328] width 31 height 14
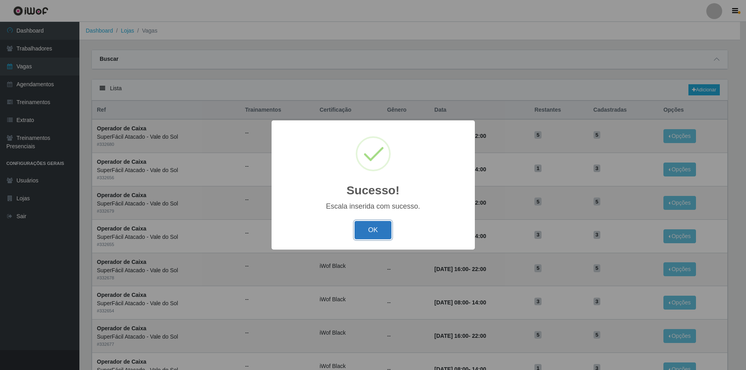
click at [375, 233] on button "OK" at bounding box center [373, 230] width 37 height 19
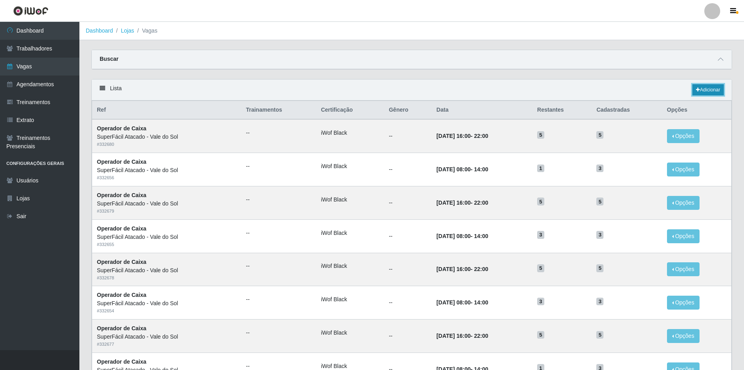
click at [706, 91] on link "Adicionar" at bounding box center [707, 89] width 31 height 11
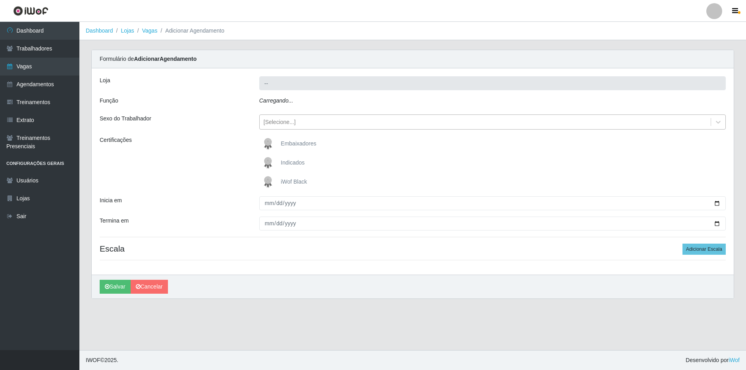
type input "SuperFácil Atacado - Vale do Sol"
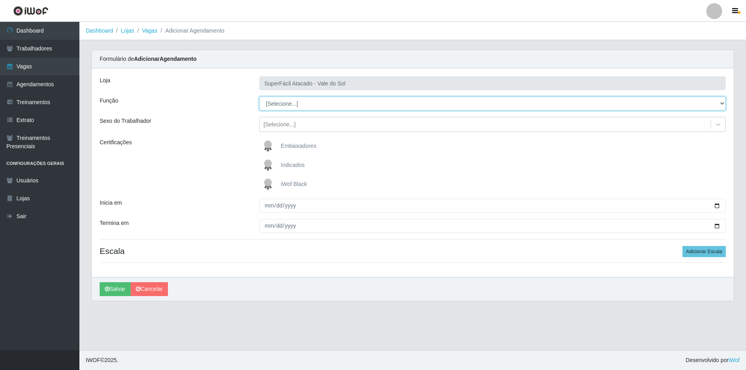
click at [307, 107] on select "[Selecione...] Embalador Embalador + Embalador ++ Operador de Caixa Operador de…" at bounding box center [492, 103] width 467 height 14
select select "1"
click at [259, 96] on select "[Selecione...] Embalador Embalador + Embalador ++ Operador de Caixa Operador de…" at bounding box center [492, 103] width 467 height 14
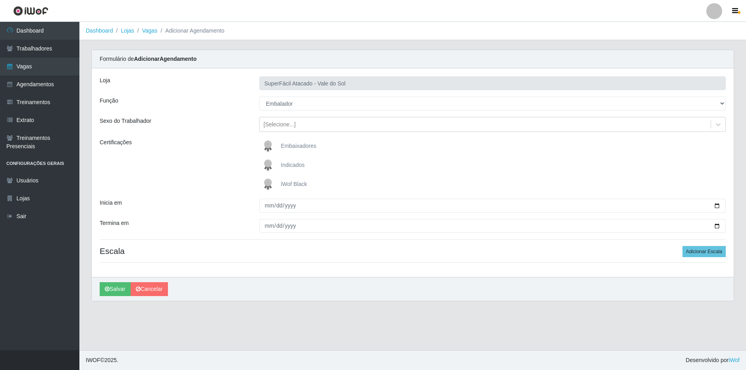
click at [291, 181] on span "iWof Black" at bounding box center [294, 184] width 26 height 6
click at [0, 0] on input "iWof Black" at bounding box center [0, 0] width 0 height 0
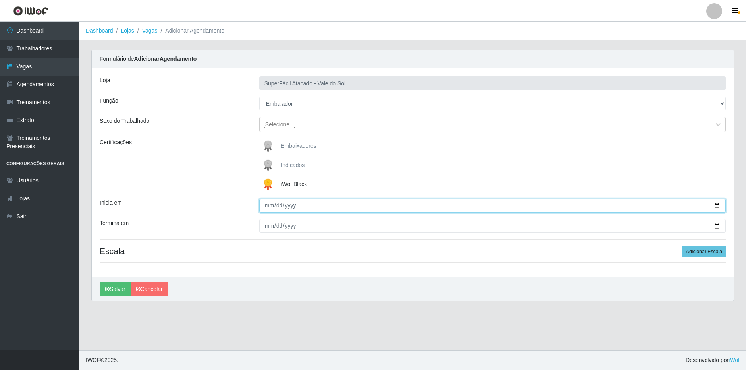
click at [719, 207] on input "Inicia em" at bounding box center [492, 206] width 467 height 14
type input "[DATE]"
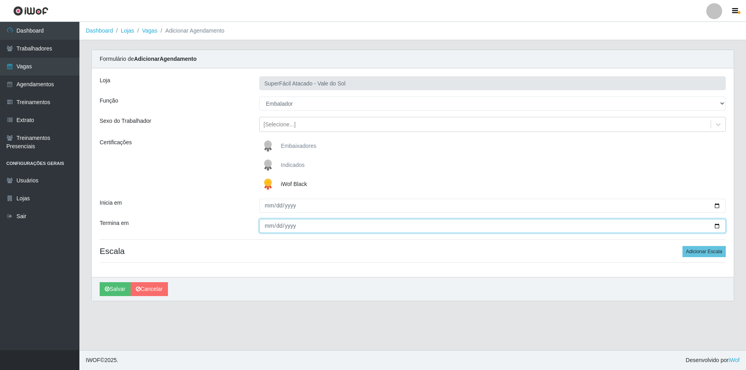
click at [718, 224] on input "Termina em" at bounding box center [492, 226] width 467 height 14
type input "[DATE]"
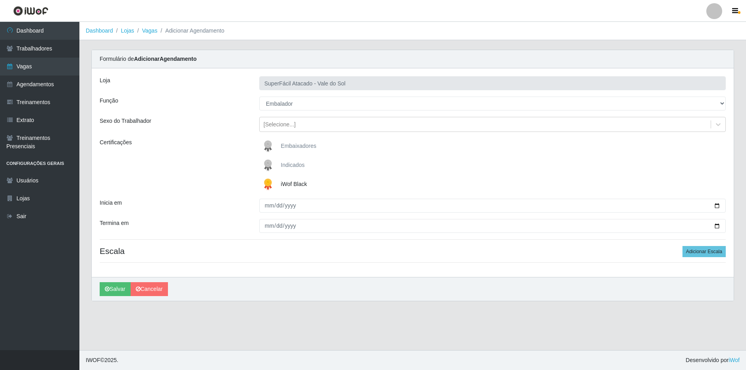
click at [333, 261] on div "Loja SuperFácil Atacado - Vale do Sol Função [Selecione...] Embalador Embalador…" at bounding box center [413, 172] width 642 height 208
click at [699, 250] on button "Adicionar Escala" at bounding box center [704, 251] width 43 height 11
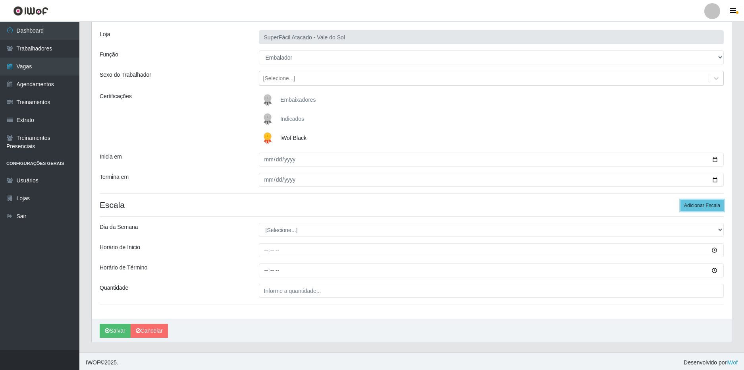
scroll to position [48, 0]
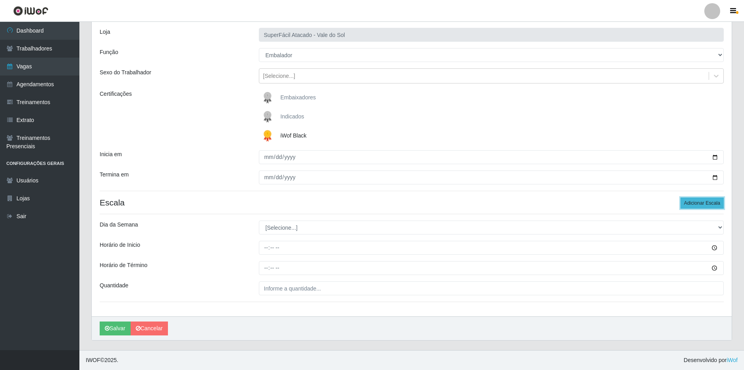
click at [699, 201] on button "Adicionar Escala" at bounding box center [702, 202] width 43 height 11
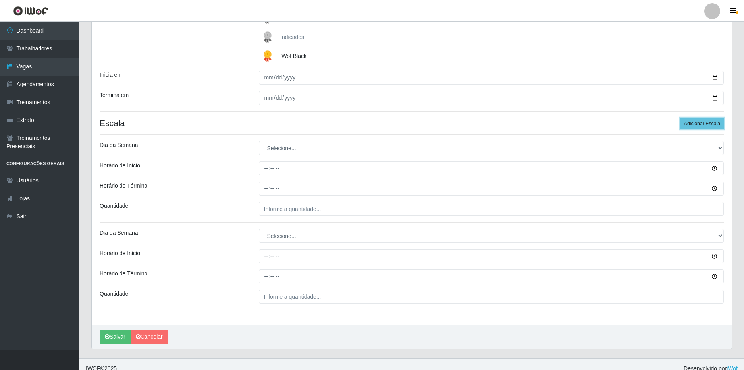
scroll to position [136, 0]
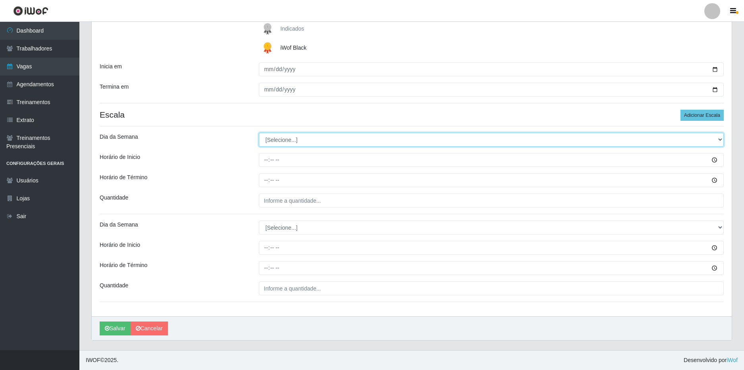
drag, startPoint x: 661, startPoint y: 141, endPoint x: 656, endPoint y: 145, distance: 6.8
click at [661, 141] on select "[Selecione...] Segunda Terça Quarta Quinta Sexta Sábado Domingo" at bounding box center [491, 140] width 465 height 14
select select "1"
click at [259, 133] on select "[Selecione...] Segunda Terça Quarta Quinta Sexta Sábado Domingo" at bounding box center [491, 140] width 465 height 14
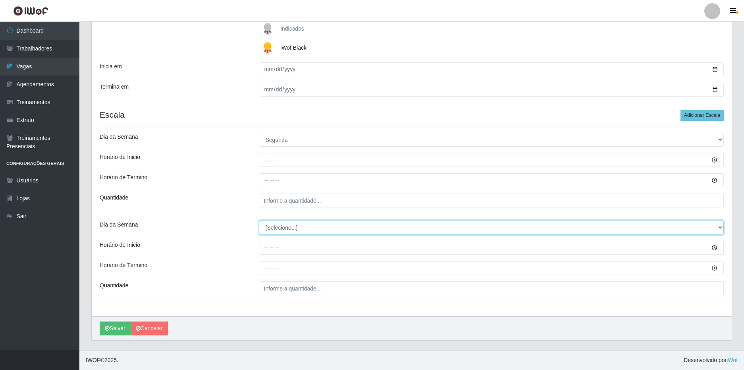
click at [719, 227] on select "[Selecione...] Segunda Terça Quarta Quinta Sexta Sábado Domingo" at bounding box center [491, 227] width 465 height 14
select select "1"
click at [259, 220] on select "[Selecione...] Segunda Terça Quarta Quinta Sexta Sábado Domingo" at bounding box center [491, 227] width 465 height 14
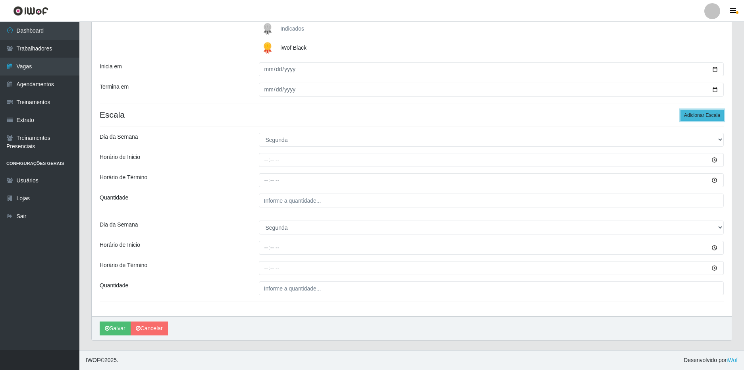
click at [699, 115] on button "Adicionar Escala" at bounding box center [702, 115] width 43 height 11
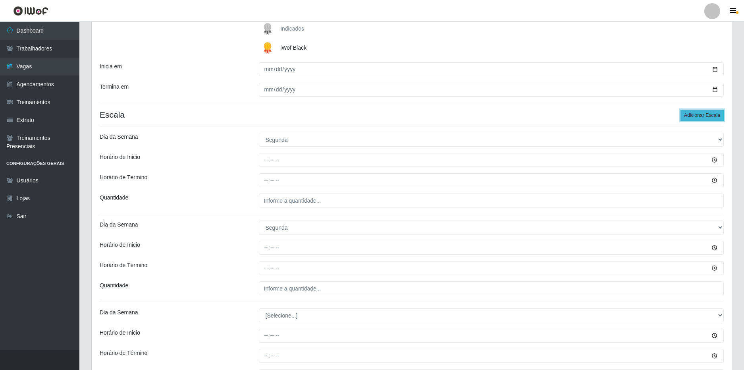
click at [699, 115] on button "Adicionar Escala" at bounding box center [702, 115] width 43 height 11
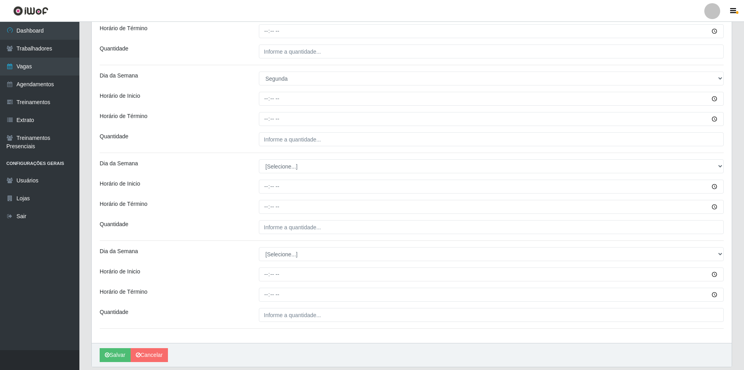
scroll to position [312, 0]
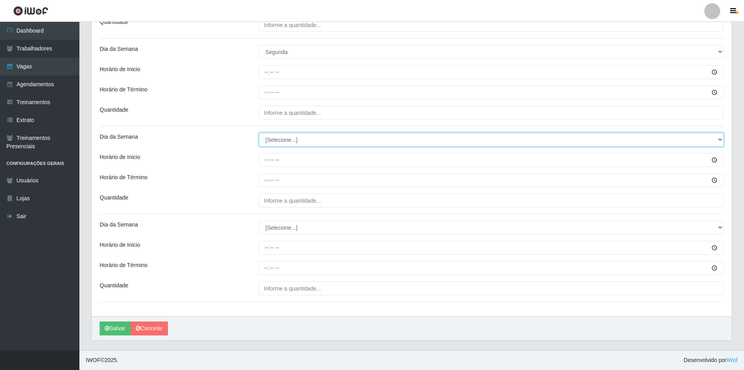
click at [293, 144] on select "[Selecione...] Segunda Terça Quarta Quinta Sexta Sábado Domingo" at bounding box center [491, 140] width 465 height 14
select select "2"
click at [259, 133] on select "[Selecione...] Segunda Terça Quarta Quinta Sexta Sábado Domingo" at bounding box center [491, 140] width 465 height 14
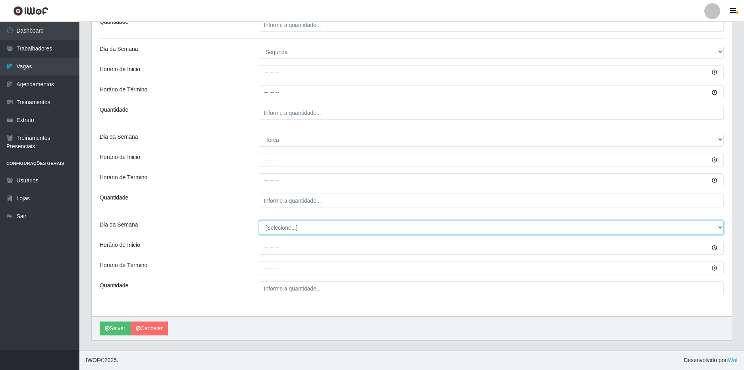
click at [309, 229] on select "[Selecione...] Segunda Terça Quarta Quinta Sexta Sábado Domingo" at bounding box center [491, 227] width 465 height 14
select select "2"
click at [259, 220] on select "[Selecione...] Segunda Terça Quarta Quinta Sexta Sábado Domingo" at bounding box center [491, 227] width 465 height 14
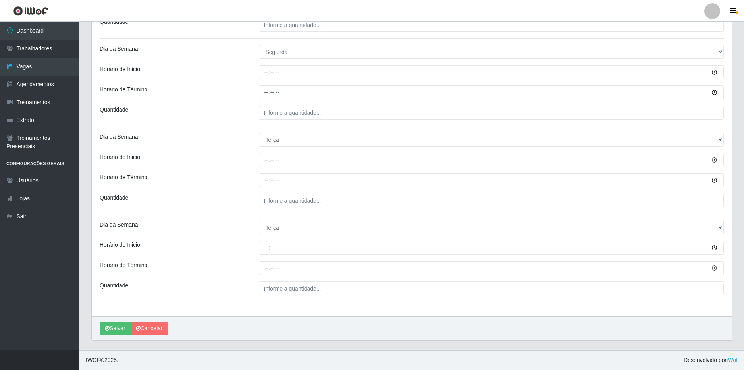
click at [199, 198] on div "Quantidade" at bounding box center [173, 200] width 159 height 14
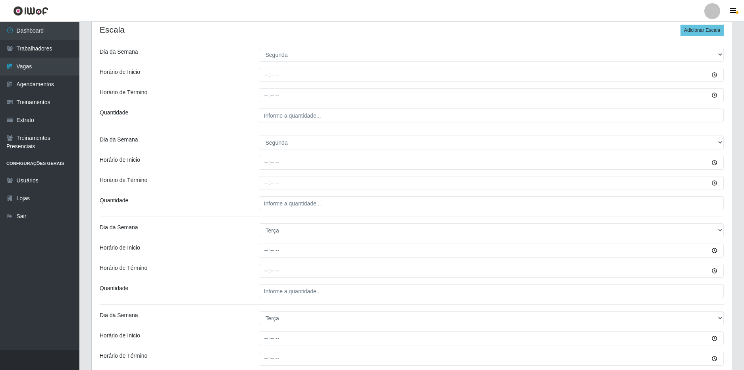
scroll to position [153, 0]
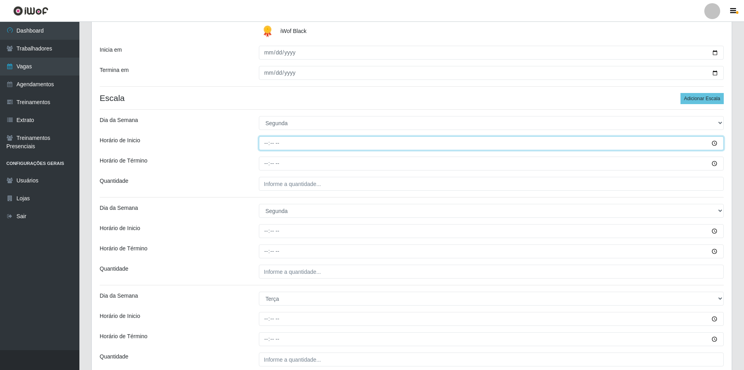
click at [270, 142] on input "Horário de Inicio" at bounding box center [491, 143] width 465 height 14
type input "08:00"
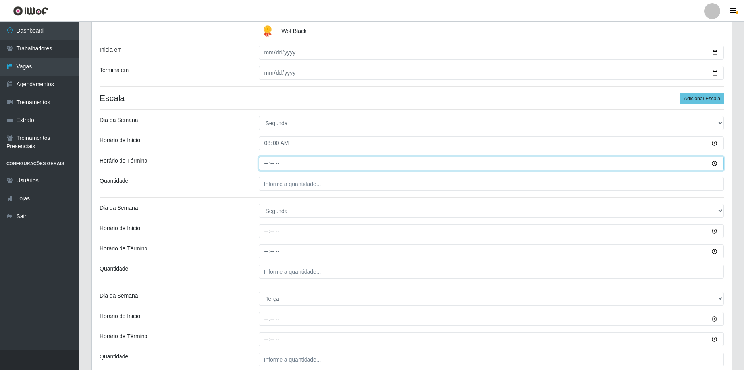
type input "14:00"
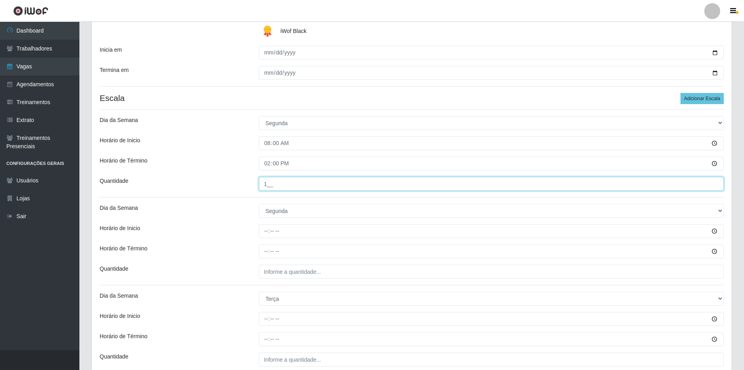
type input "1__"
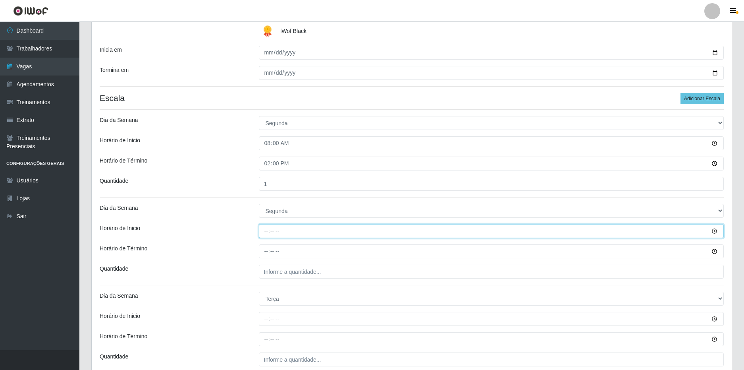
type input "16:00"
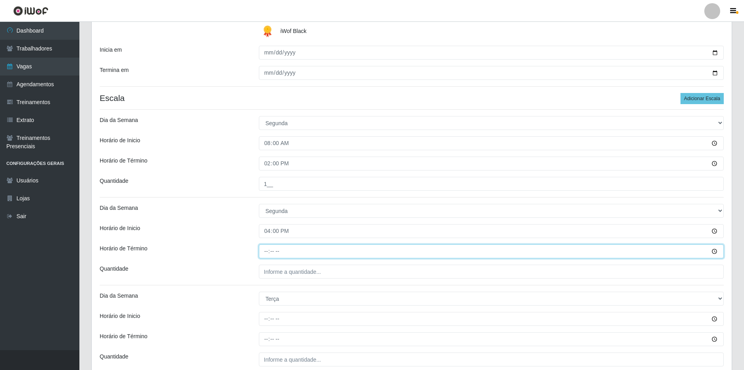
type input "22:00"
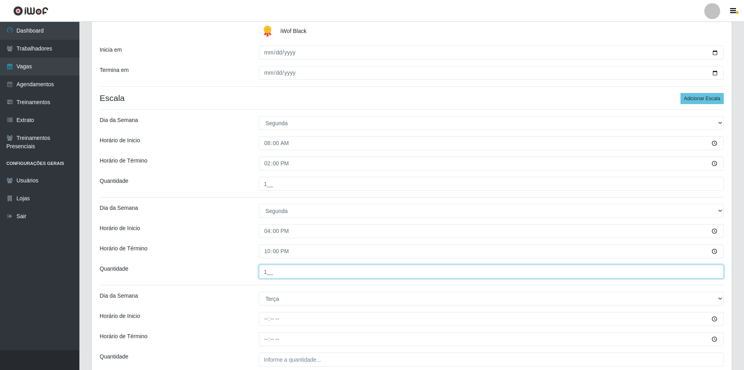
type input "1__"
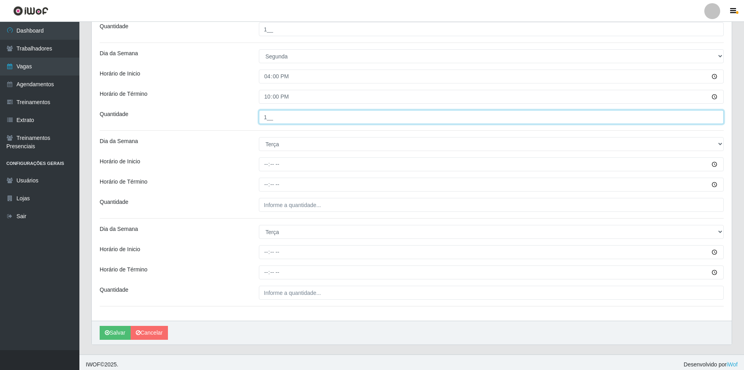
scroll to position [312, 0]
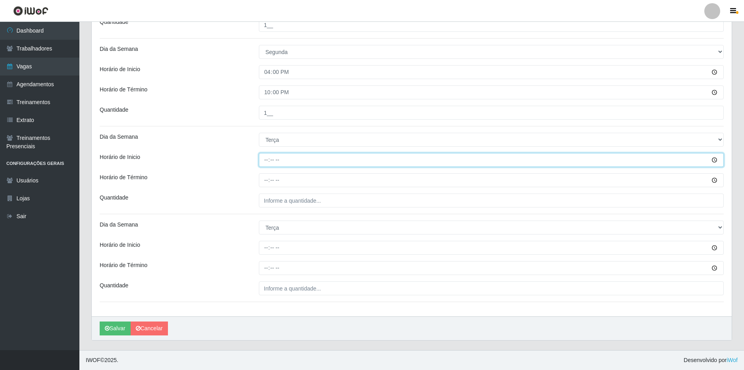
click at [266, 163] on input "Horário de Inicio" at bounding box center [491, 160] width 465 height 14
type input "08:00"
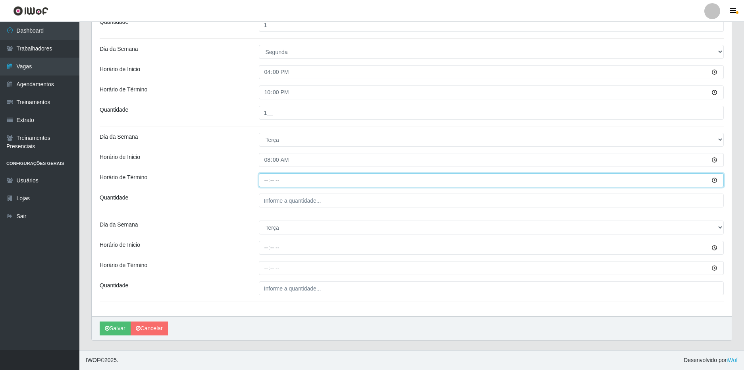
type input "14:00"
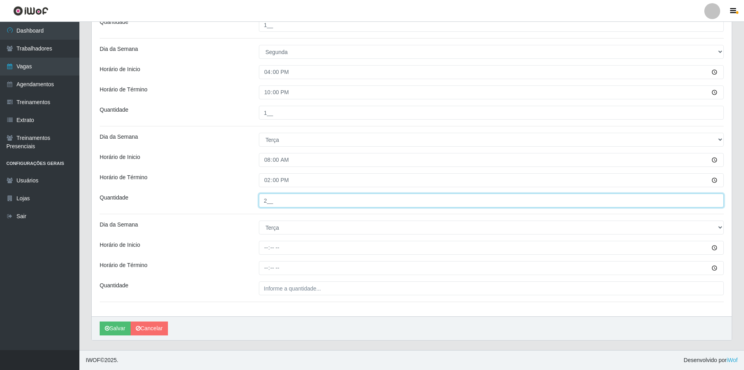
type input "2__"
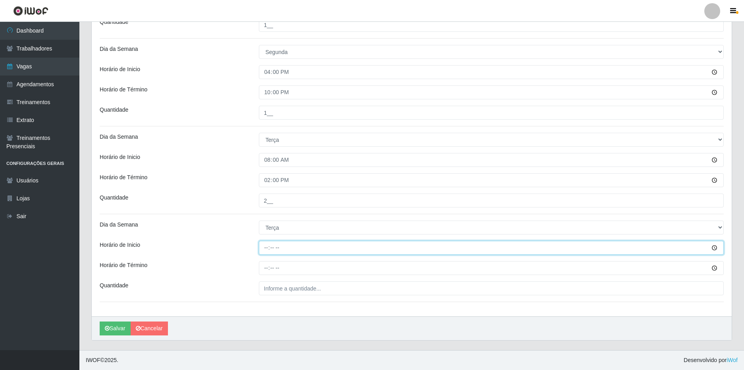
type input "16:00"
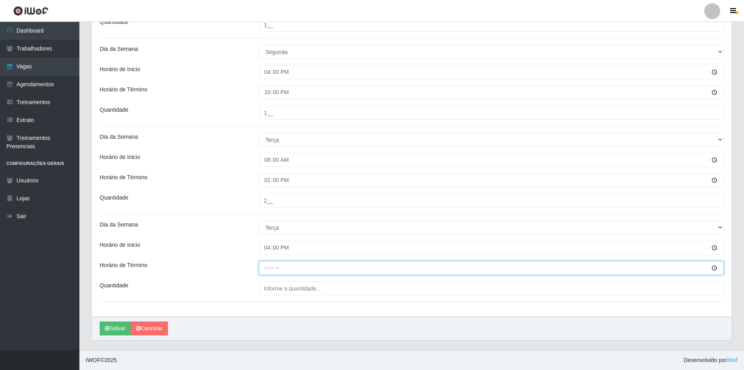
type input "22:00"
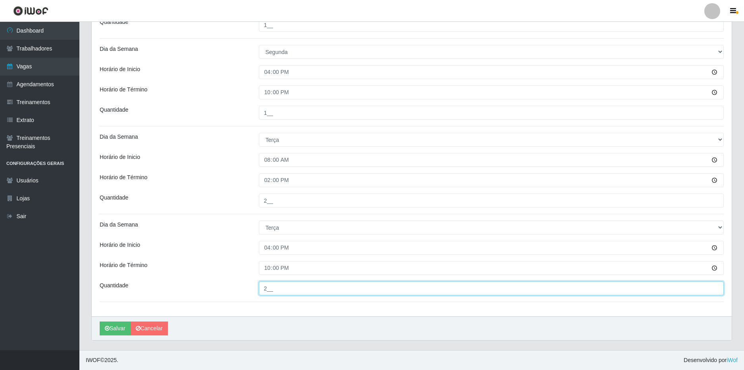
type input "2__"
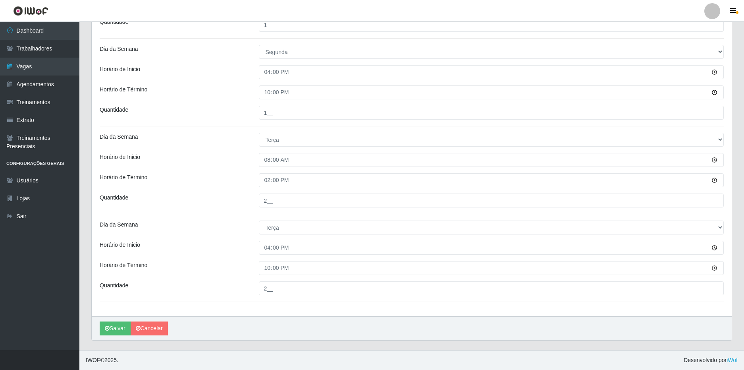
drag, startPoint x: 215, startPoint y: 192, endPoint x: 220, endPoint y: 197, distance: 6.5
click at [215, 192] on div "Loja SuperFácil Atacado - Vale do Sol Função [Selecione...] Embalador Embalador…" at bounding box center [412, 36] width 640 height 559
click at [115, 328] on button "Salvar" at bounding box center [115, 328] width 31 height 14
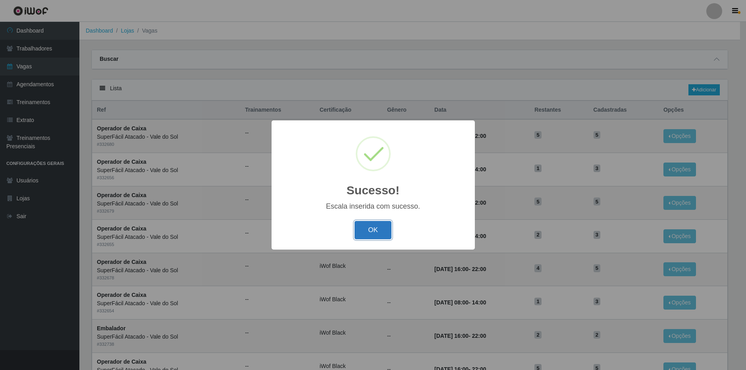
click at [380, 226] on button "OK" at bounding box center [373, 230] width 37 height 19
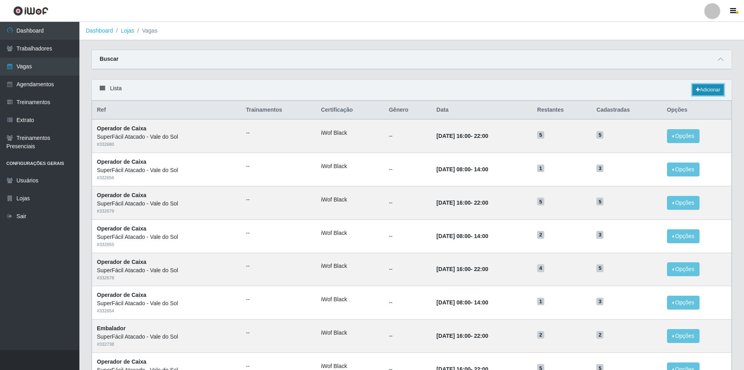
click at [709, 89] on link "Adicionar" at bounding box center [707, 89] width 31 height 11
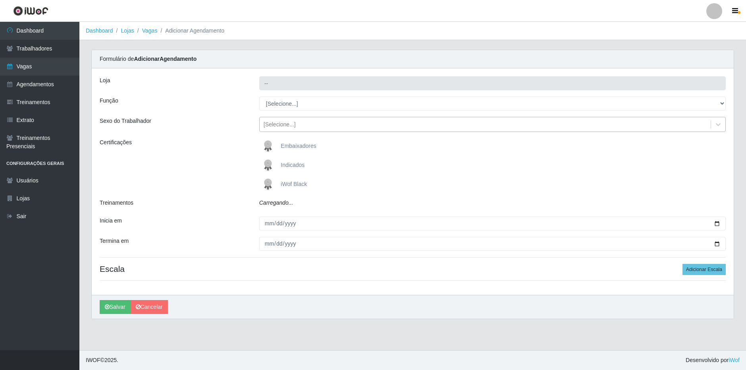
type input "SuperFácil Atacado - Vale do Sol"
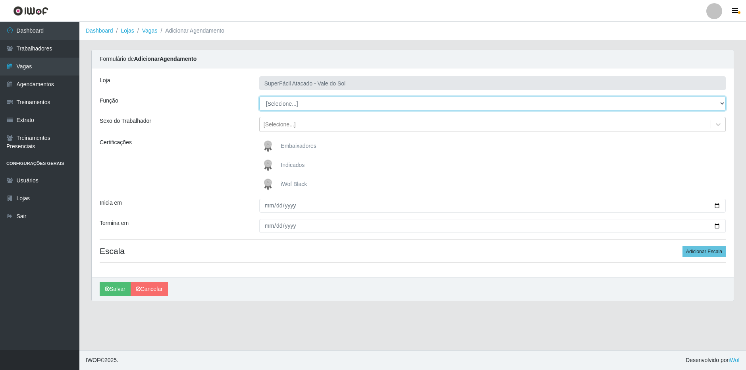
click at [344, 108] on select "[Selecione...] Embalador Embalador + Embalador ++ Operador de Caixa Operador de…" at bounding box center [492, 103] width 467 height 14
select select "1"
click at [259, 96] on select "[Selecione...] Embalador Embalador + Embalador ++ Operador de Caixa Operador de…" at bounding box center [492, 103] width 467 height 14
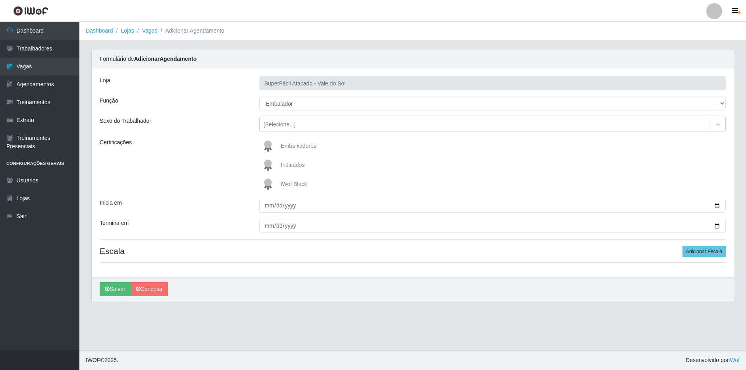
click at [297, 183] on span "iWof Black" at bounding box center [294, 184] width 26 height 6
click at [0, 0] on input "iWof Black" at bounding box center [0, 0] width 0 height 0
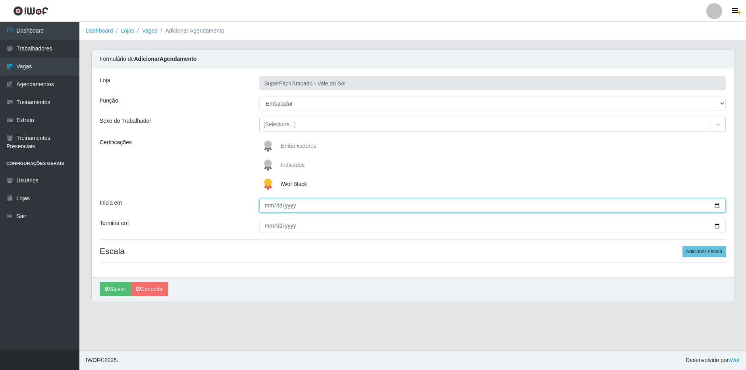
click at [716, 207] on input "Inicia em" at bounding box center [492, 206] width 467 height 14
type input "[DATE]"
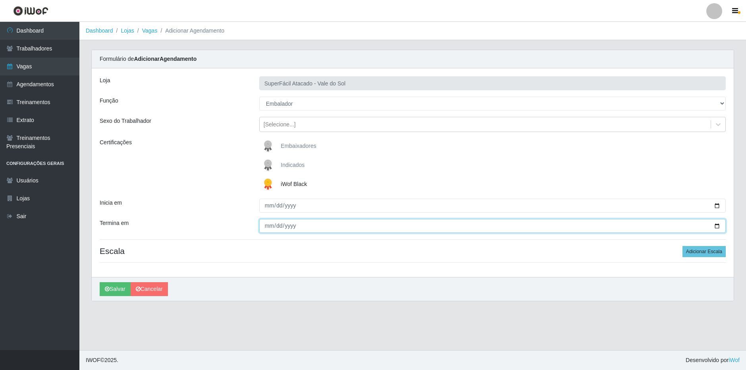
click at [714, 229] on input "Termina em" at bounding box center [492, 226] width 467 height 14
click at [718, 224] on input "Termina em" at bounding box center [492, 226] width 467 height 14
type input "[DATE]"
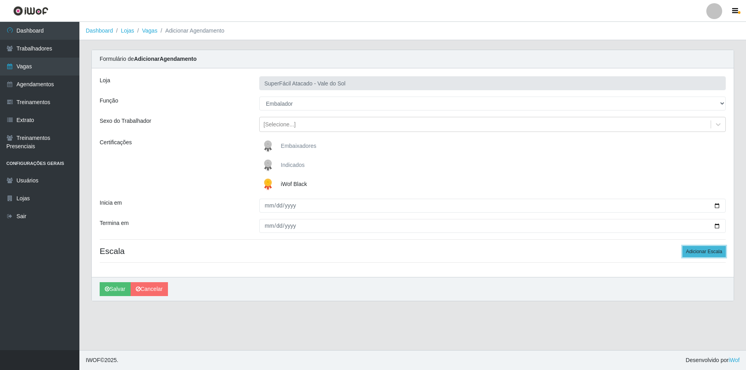
click at [700, 249] on button "Adicionar Escala" at bounding box center [704, 251] width 43 height 11
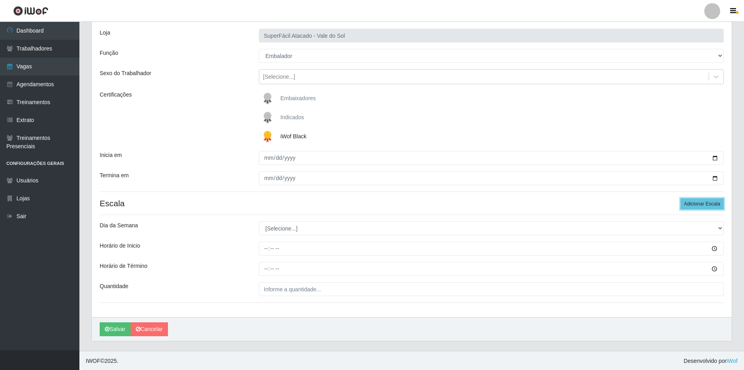
scroll to position [48, 0]
click at [696, 202] on button "Adicionar Escala" at bounding box center [702, 202] width 43 height 11
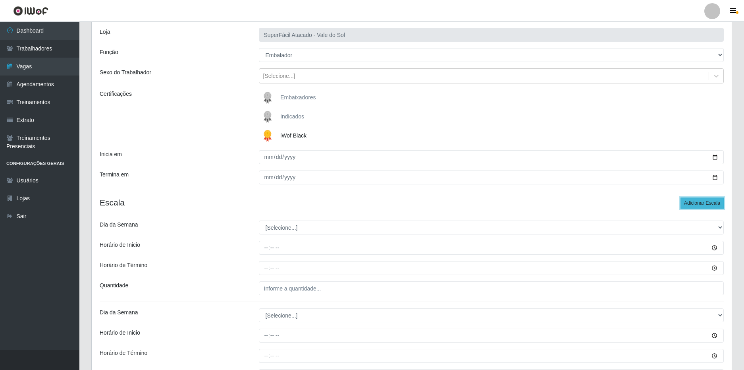
click at [696, 202] on button "Adicionar Escala" at bounding box center [702, 202] width 43 height 11
click at [312, 235] on div "Loja SuperFácil Atacado - Vale do Sol Função [Selecione...] Embalador Embalador…" at bounding box center [412, 256] width 640 height 472
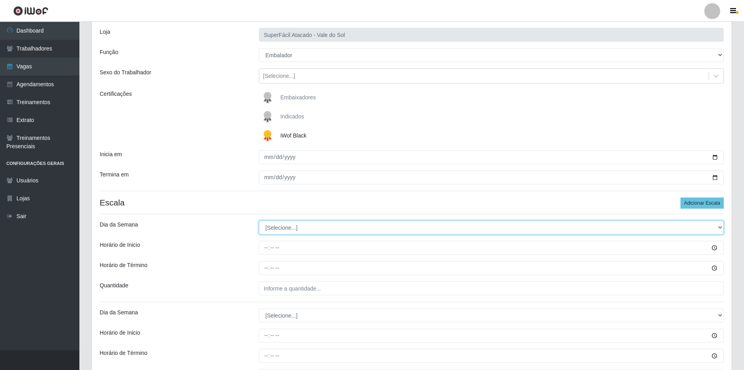
click at [316, 232] on select "[Selecione...] Segunda Terça Quarta Quinta Sexta Sábado Domingo" at bounding box center [491, 227] width 465 height 14
select select "3"
click at [259, 220] on select "[Selecione...] Segunda Terça Quarta Quinta Sexta Sábado Domingo" at bounding box center [491, 227] width 465 height 14
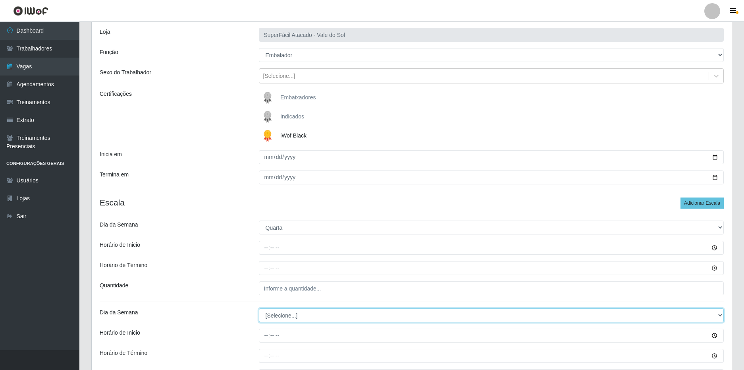
click at [286, 315] on select "[Selecione...] Segunda Terça Quarta Quinta Sexta Sábado Domingo" at bounding box center [491, 315] width 465 height 14
select select "4"
click at [259, 308] on select "[Selecione...] Segunda Terça Quarta Quinta Sexta Sábado Domingo" at bounding box center [491, 315] width 465 height 14
click at [232, 299] on div "Loja SuperFácil Atacado - Vale do Sol Função [Selecione...] Embalador Embalador…" at bounding box center [412, 256] width 640 height 472
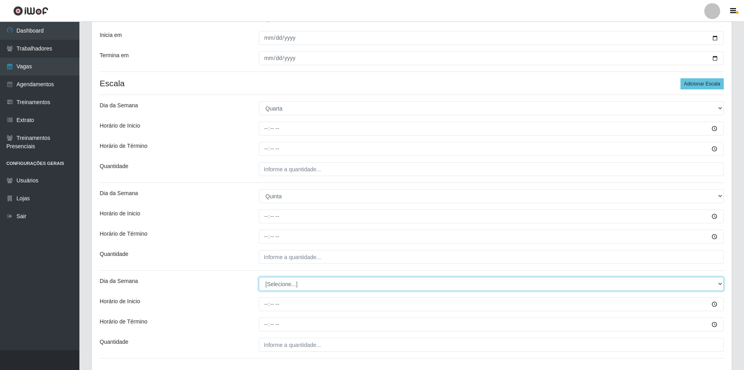
click at [283, 284] on select "[Selecione...] Segunda Terça Quarta Quinta Sexta Sábado Domingo" at bounding box center [491, 284] width 465 height 14
select select "5"
click at [259, 277] on select "[Selecione...] Segunda Terça Quarta Quinta Sexta Sábado Domingo" at bounding box center [491, 284] width 465 height 14
click at [251, 254] on div "Quantidade" at bounding box center [173, 257] width 159 height 14
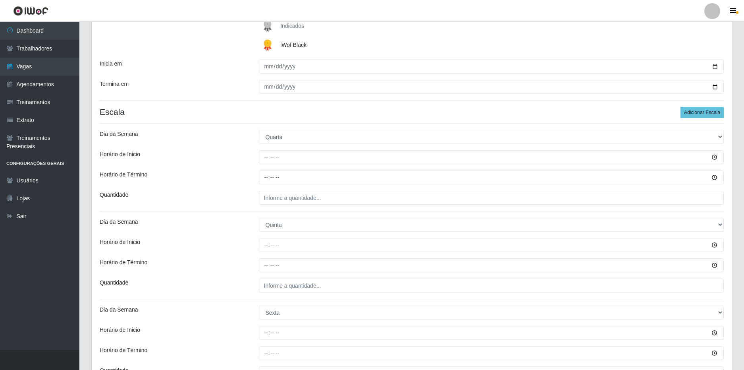
scroll to position [88, 0]
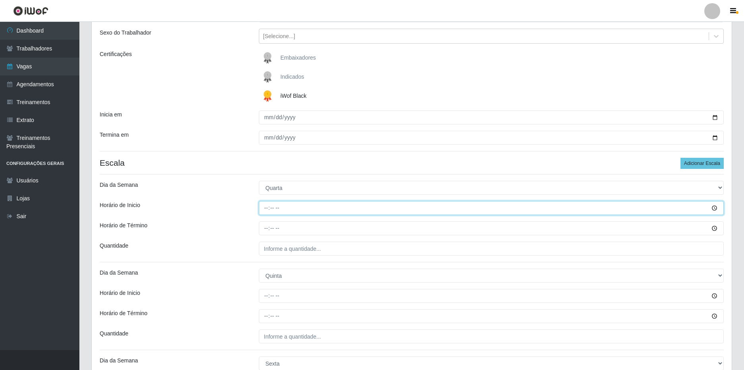
click at [269, 211] on input "Horário de Inicio" at bounding box center [491, 208] width 465 height 14
type input "16:00"
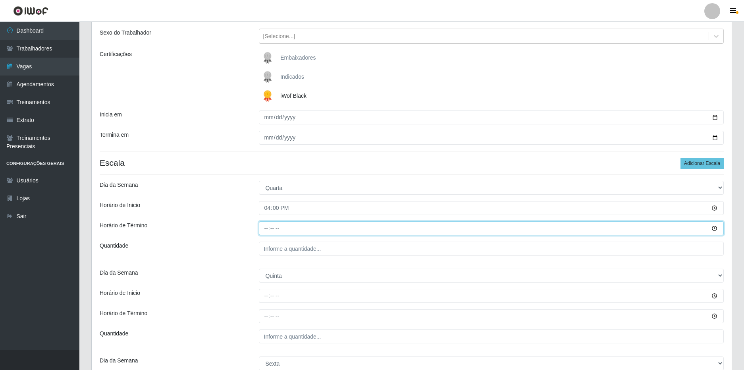
type input "22:00"
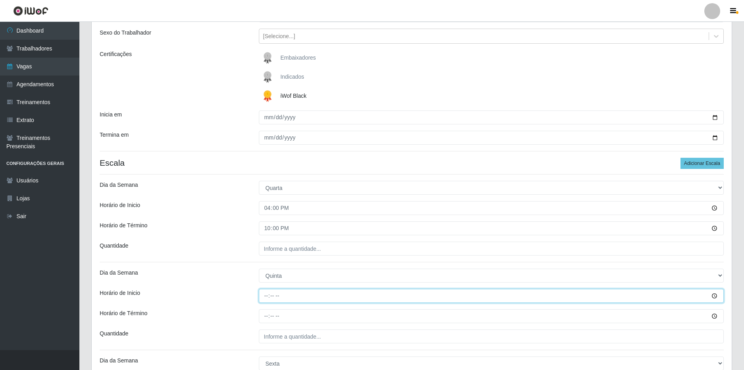
click at [266, 296] on input "Horário de Inicio" at bounding box center [491, 296] width 465 height 14
type input "16:00"
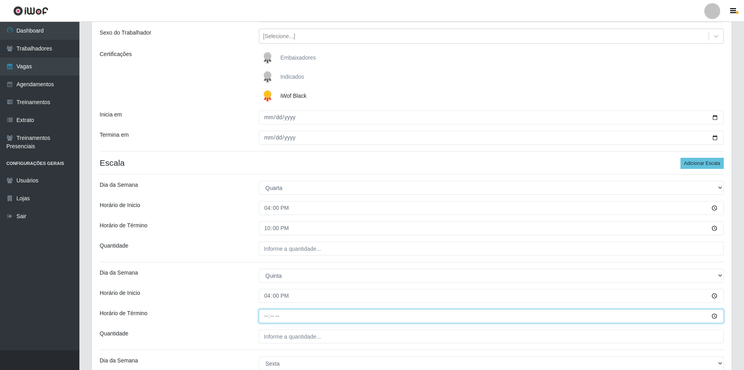
type input "22:00"
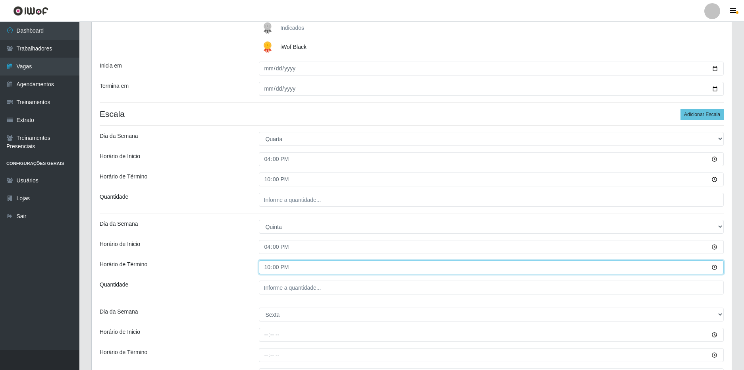
scroll to position [207, 0]
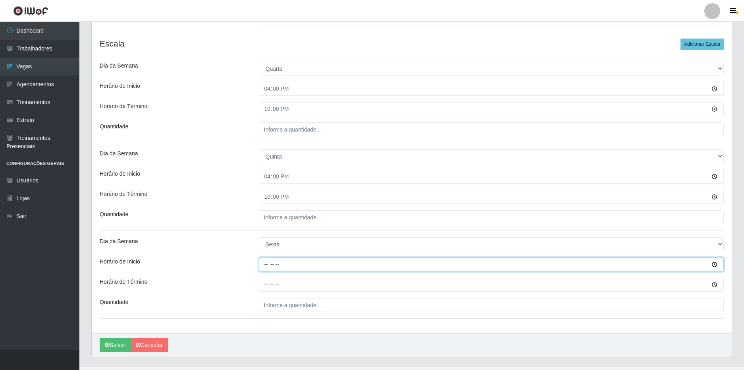
click at [269, 266] on input "Horário de Inicio" at bounding box center [491, 264] width 465 height 14
type input "16:00"
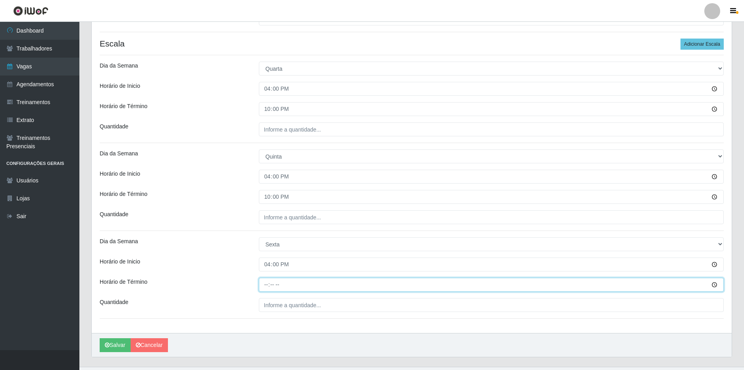
type input "22:00"
click at [156, 278] on div "Horário de Término" at bounding box center [173, 285] width 159 height 14
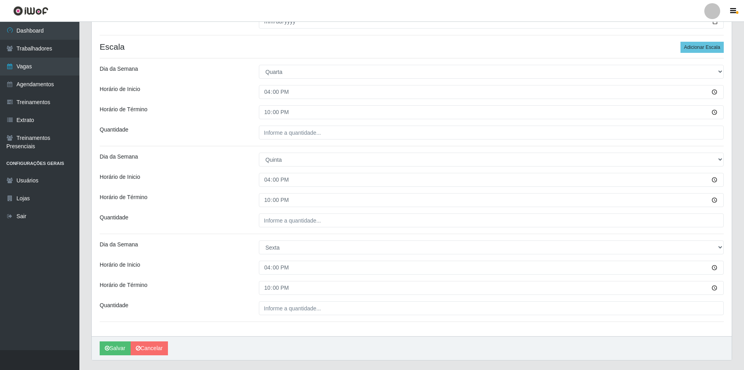
scroll to position [184, 0]
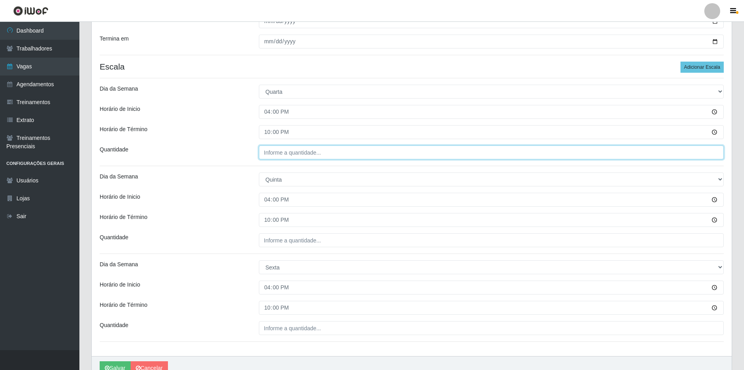
type input "___"
click at [293, 155] on input "___" at bounding box center [491, 152] width 465 height 14
type input "___"
type input "3__"
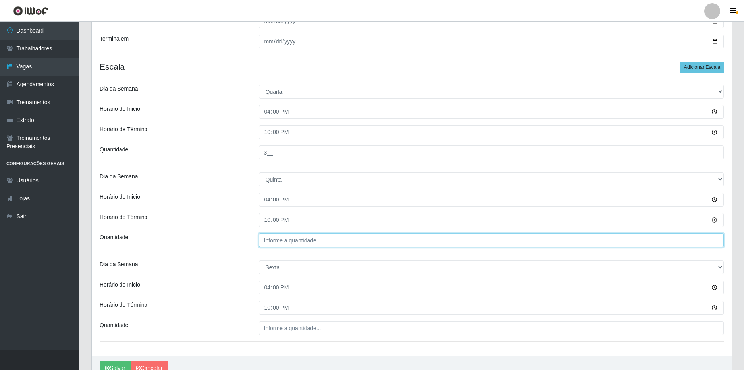
type input "___"
click at [274, 239] on input "___" at bounding box center [491, 240] width 465 height 14
type input "3__"
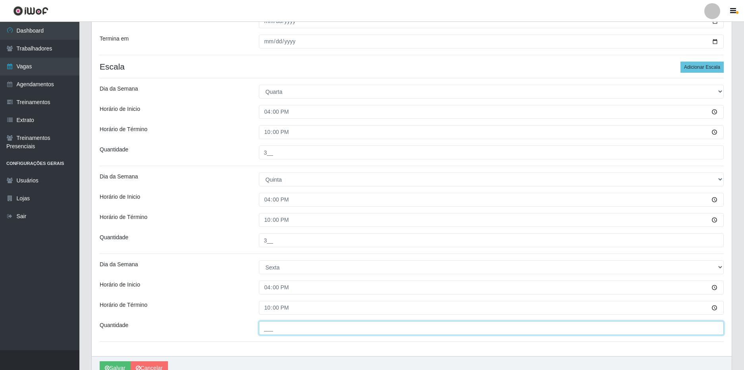
click at [290, 326] on input "___" at bounding box center [491, 328] width 465 height 14
type input "3__"
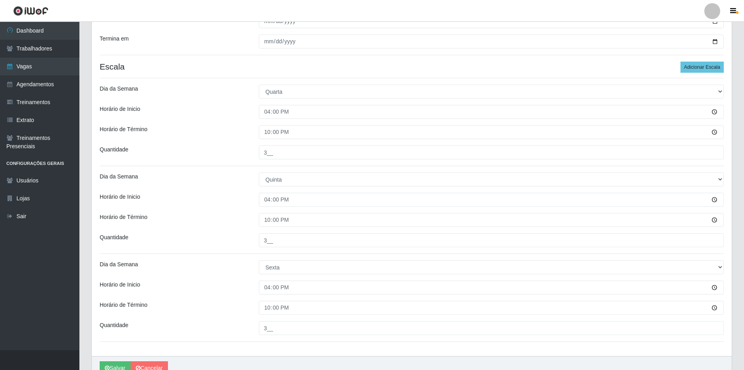
click at [237, 302] on div "Horário de Término" at bounding box center [173, 308] width 159 height 14
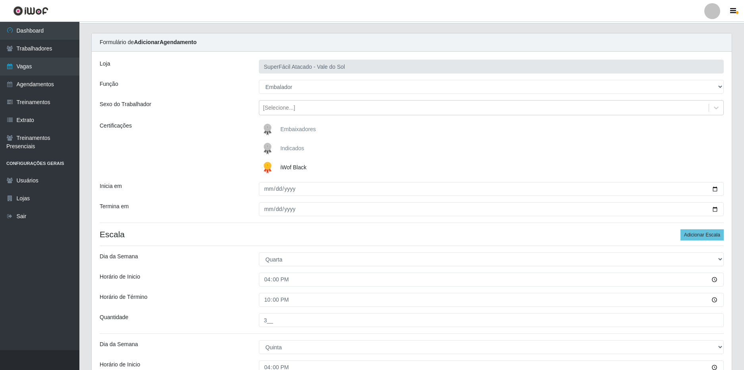
scroll to position [0, 0]
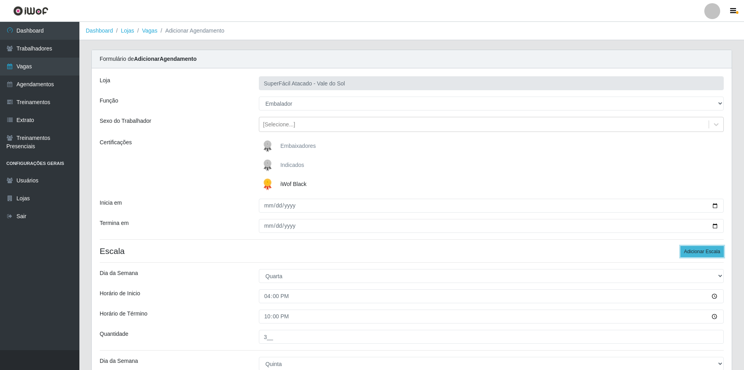
click at [706, 251] on button "Adicionar Escala" at bounding box center [702, 251] width 43 height 11
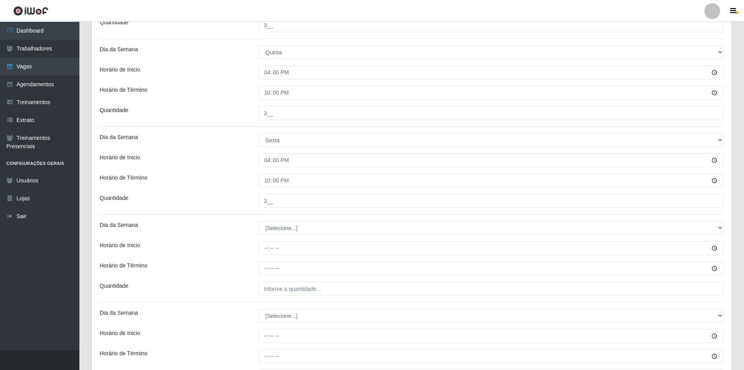
scroll to position [399, 0]
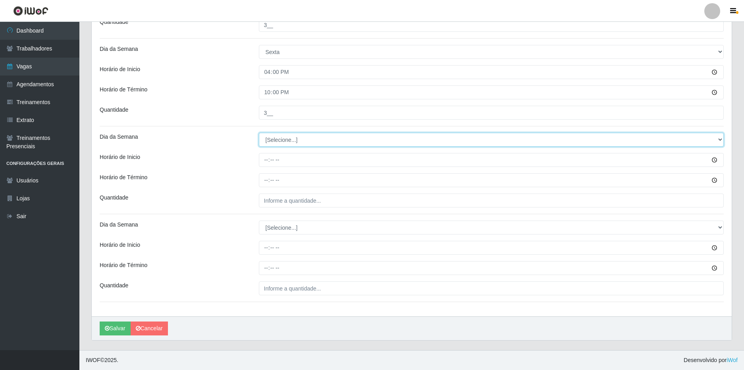
click at [291, 143] on select "[Selecione...] Segunda Terça Quarta Quinta Sexta Sábado Domingo" at bounding box center [491, 140] width 465 height 14
select select "3"
click at [259, 133] on select "[Selecione...] Segunda Terça Quarta Quinta Sexta Sábado Domingo" at bounding box center [491, 140] width 465 height 14
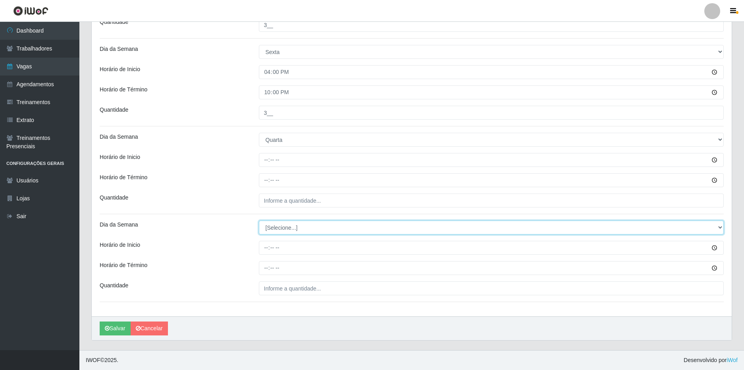
click at [284, 226] on select "[Selecione...] Segunda Terça Quarta Quinta Sexta Sábado Domingo" at bounding box center [491, 227] width 465 height 14
select select "4"
click at [259, 220] on select "[Selecione...] Segunda Terça Quarta Quinta Sexta Sábado Domingo" at bounding box center [491, 227] width 465 height 14
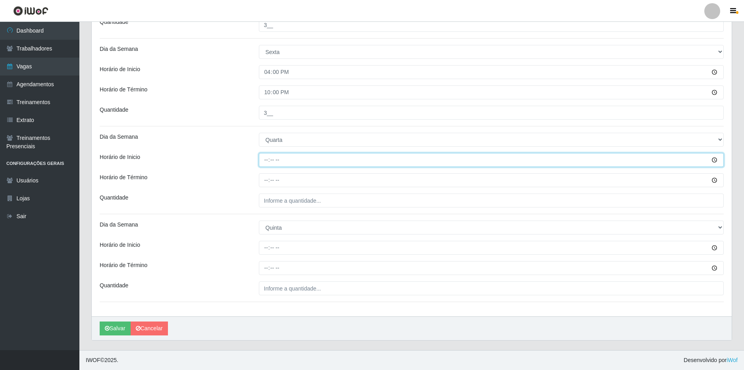
click at [267, 155] on input "Horário de Inicio" at bounding box center [491, 160] width 465 height 14
type input "08:00"
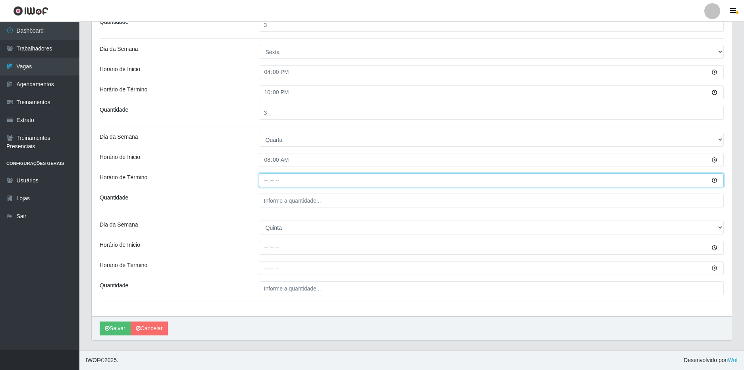
type input "14:00"
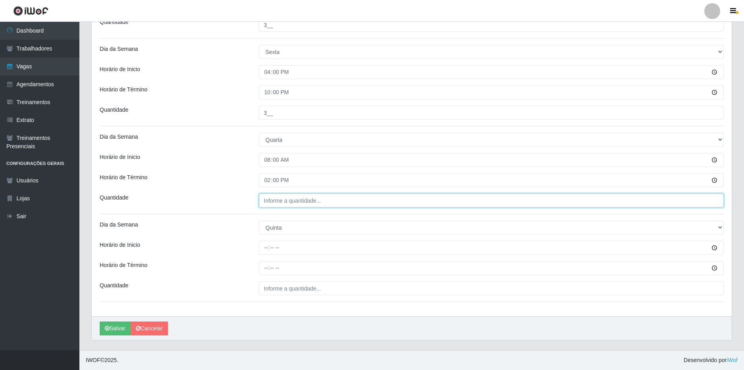
type input "___"
type input "2__"
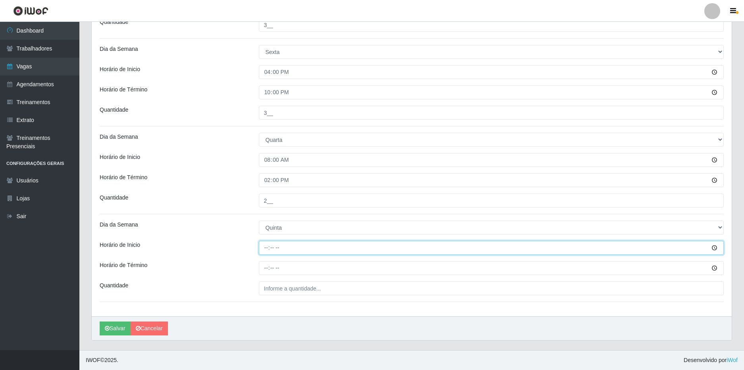
click at [266, 248] on input "Horário de Inicio" at bounding box center [491, 248] width 465 height 14
type input "08:00"
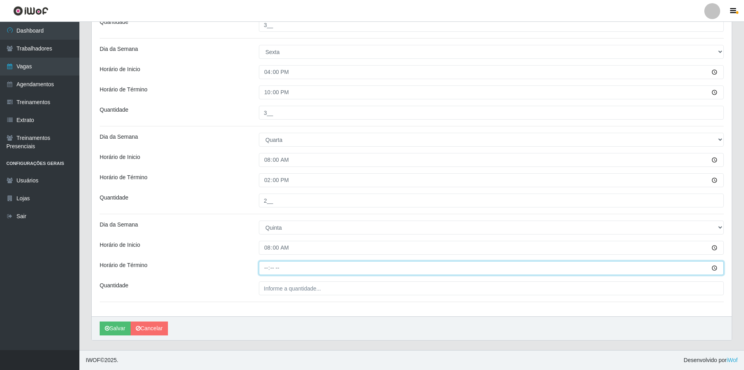
type input "14:00"
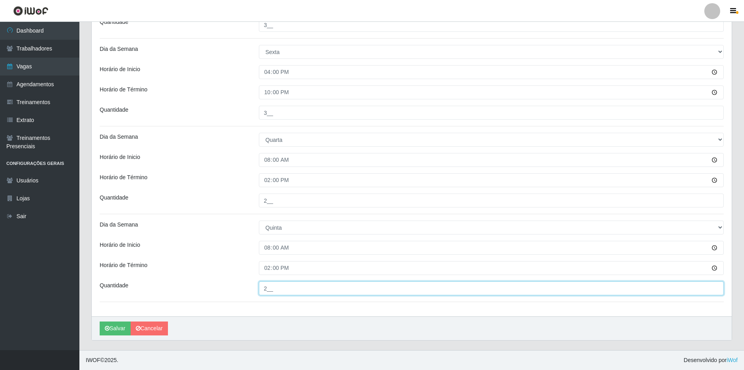
type input "2__"
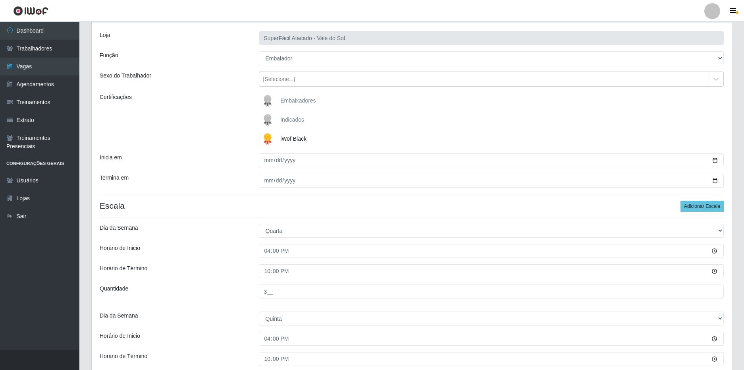
scroll to position [2, 0]
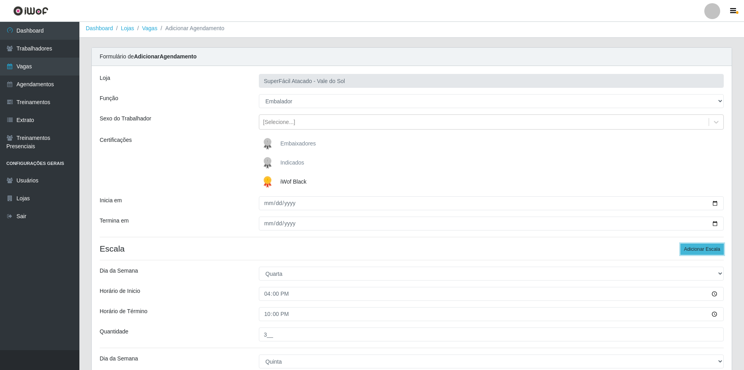
drag, startPoint x: 700, startPoint y: 247, endPoint x: 697, endPoint y: 249, distance: 4.1
click at [700, 247] on button "Adicionar Escala" at bounding box center [702, 248] width 43 height 11
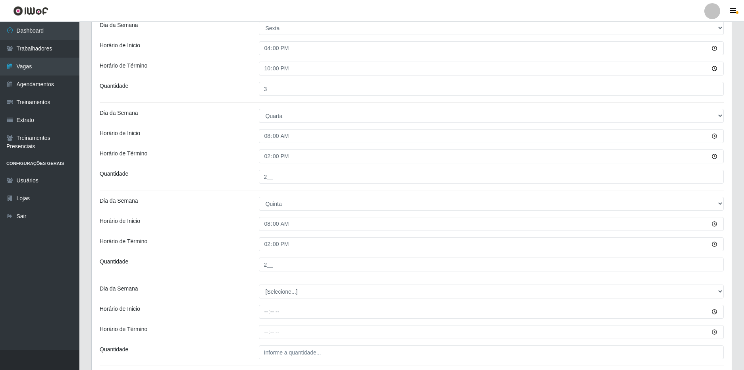
scroll to position [487, 0]
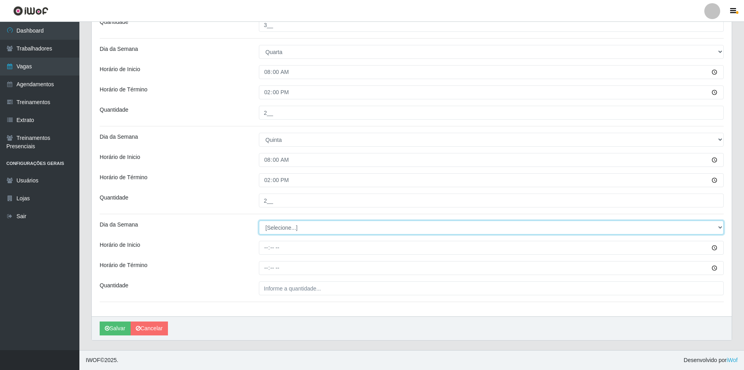
click at [295, 231] on select "[Selecione...] Segunda Terça Quarta Quinta Sexta Sábado Domingo" at bounding box center [491, 227] width 465 height 14
click at [283, 229] on select "[Selecione...] Segunda Terça Quarta Quinta Sexta Sábado Domingo" at bounding box center [491, 227] width 465 height 14
select select "5"
click at [259, 220] on select "[Selecione...] Segunda Terça Quarta Quinta Sexta Sábado Domingo" at bounding box center [491, 227] width 465 height 14
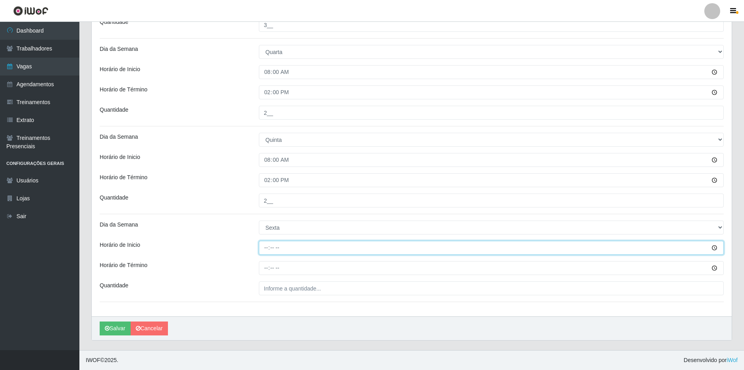
click at [264, 249] on input "Horário de Inicio" at bounding box center [491, 248] width 465 height 14
type input "08:00"
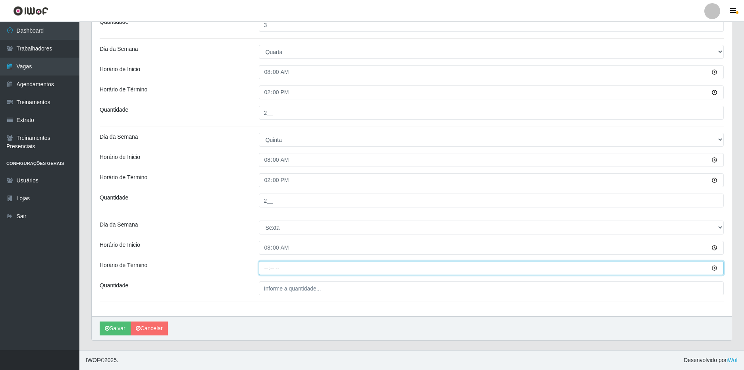
type input "14:00"
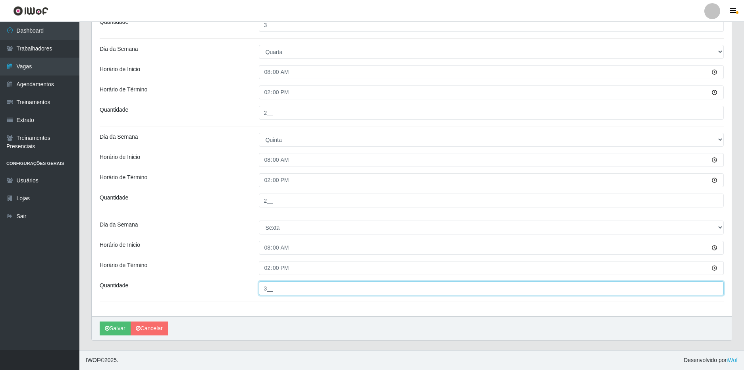
type input "3__"
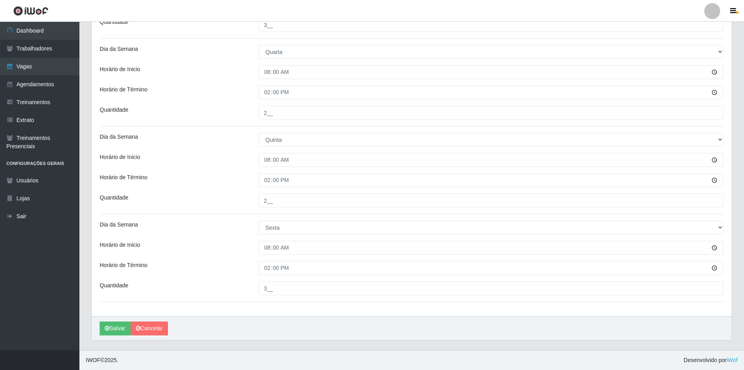
click at [222, 247] on div "Horário de Inicio" at bounding box center [173, 248] width 159 height 14
click at [114, 326] on button "Salvar" at bounding box center [115, 328] width 31 height 14
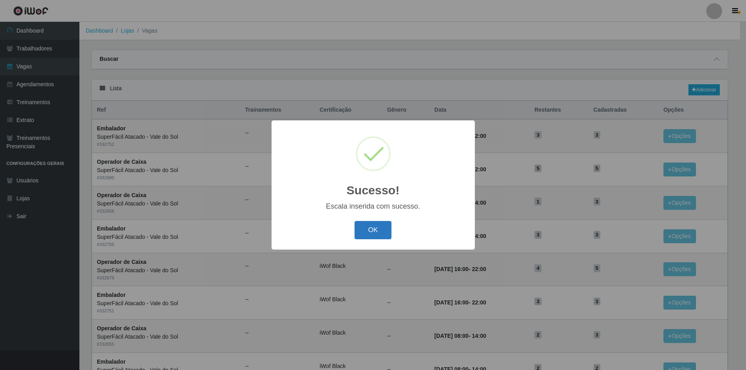
click at [367, 232] on button "OK" at bounding box center [373, 230] width 37 height 19
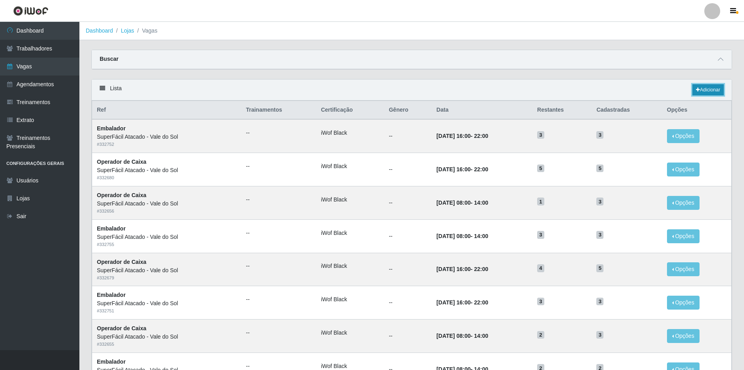
click at [700, 90] on link "Adicionar" at bounding box center [707, 89] width 31 height 11
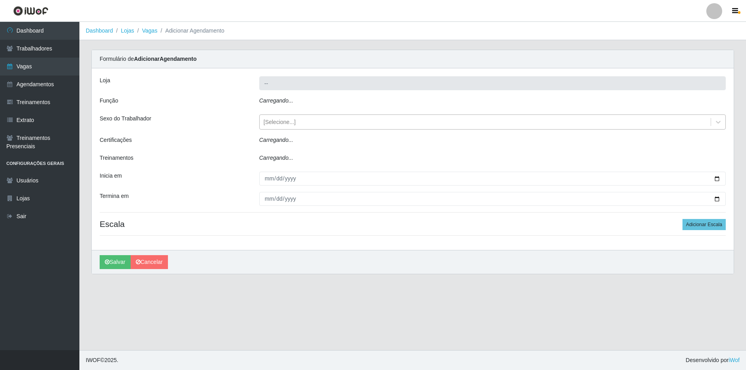
type input "SuperFácil Atacado - Vale do Sol"
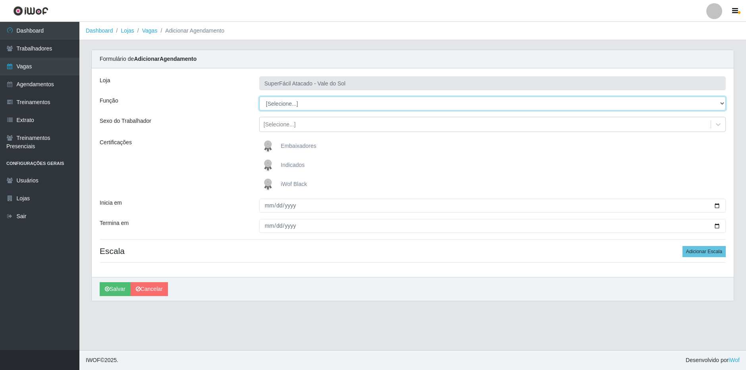
click at [303, 104] on select "[Selecione...] Embalador Embalador + Embalador ++ Operador de Caixa Operador de…" at bounding box center [492, 103] width 467 height 14
select select "1"
click at [259, 96] on select "[Selecione...] Embalador Embalador + Embalador ++ Operador de Caixa Operador de…" at bounding box center [492, 103] width 467 height 14
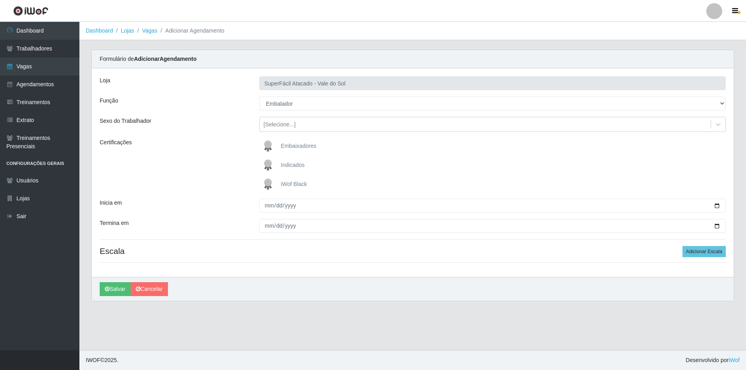
click at [295, 183] on span "iWof Black" at bounding box center [294, 184] width 26 height 6
click at [0, 0] on input "iWof Black" at bounding box center [0, 0] width 0 height 0
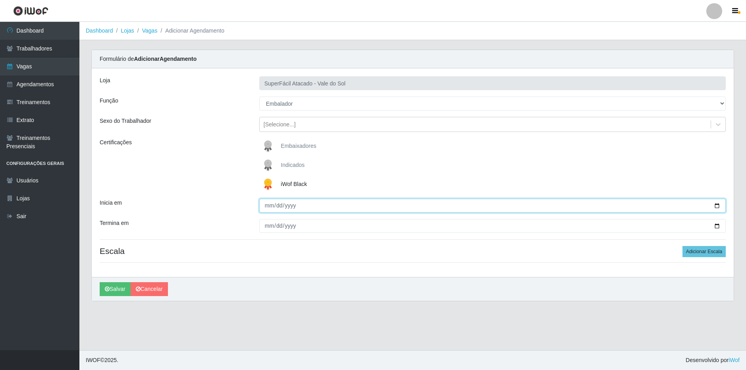
click at [718, 205] on input "Inicia em" at bounding box center [492, 206] width 467 height 14
type input "[DATE]"
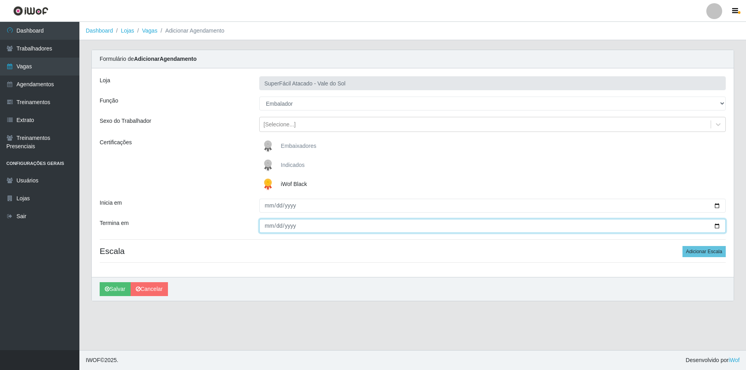
click at [715, 228] on input "Termina em" at bounding box center [492, 226] width 467 height 14
type input "[DATE]"
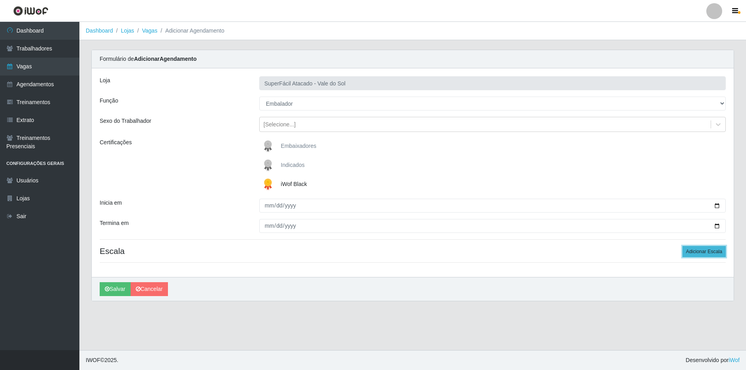
click at [715, 250] on button "Adicionar Escala" at bounding box center [704, 251] width 43 height 11
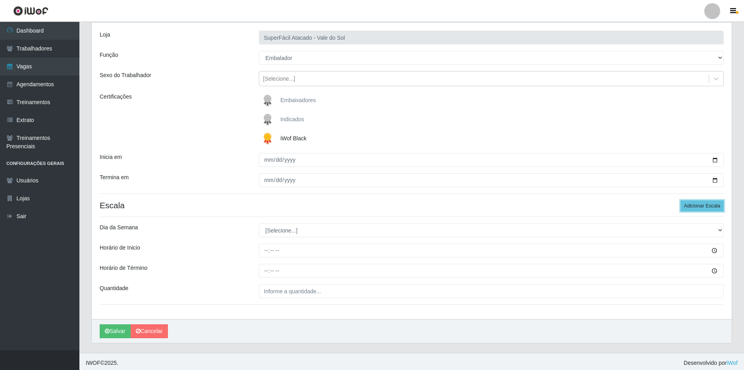
scroll to position [48, 0]
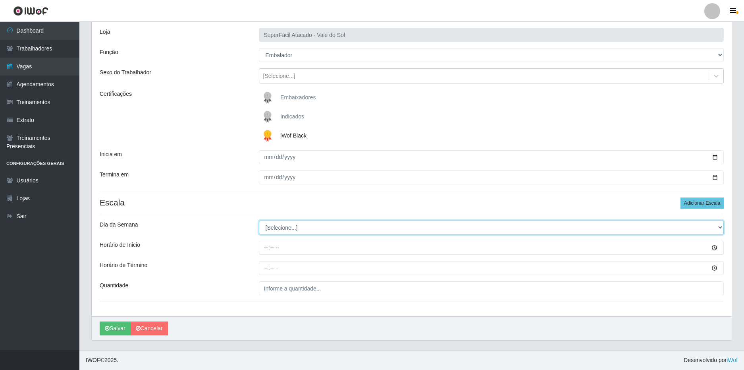
click at [311, 229] on select "[Selecione...] Segunda Terça Quarta Quinta Sexta Sábado Domingo" at bounding box center [491, 227] width 465 height 14
select select "6"
click at [259, 220] on select "[Selecione...] Segunda Terça Quarta Quinta Sexta Sábado Domingo" at bounding box center [491, 227] width 465 height 14
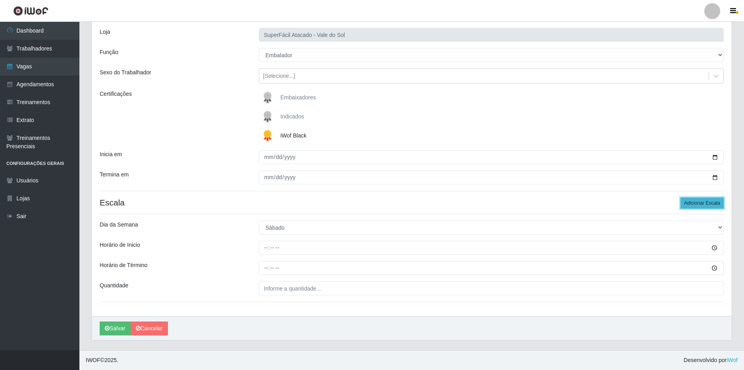
click at [690, 201] on button "Adicionar Escala" at bounding box center [702, 202] width 43 height 11
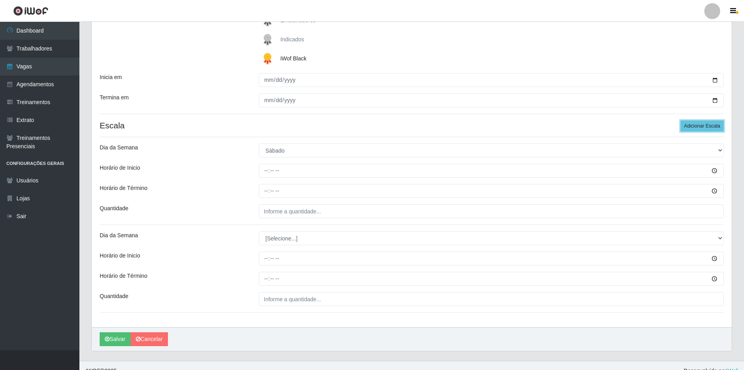
scroll to position [128, 0]
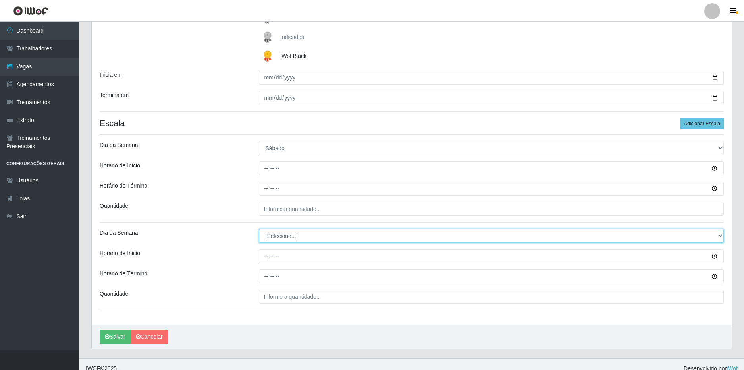
click at [295, 237] on select "[Selecione...] Segunda Terça Quarta Quinta Sexta Sábado Domingo" at bounding box center [491, 236] width 465 height 14
select select "6"
click at [259, 229] on select "[Selecione...] Segunda Terça Quarta Quinta Sexta Sábado Domingo" at bounding box center [491, 236] width 465 height 14
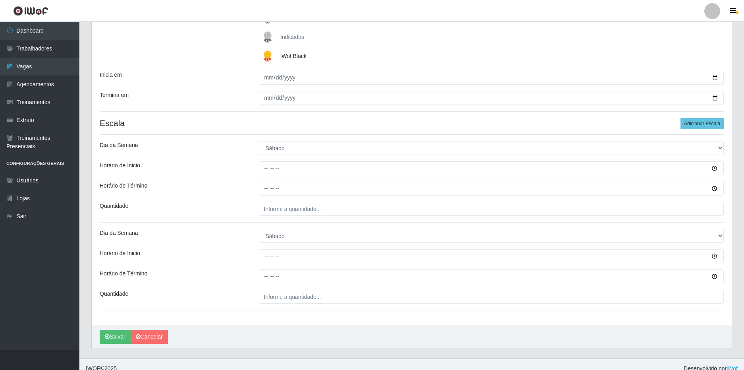
drag, startPoint x: 231, startPoint y: 205, endPoint x: 261, endPoint y: 175, distance: 42.7
click at [231, 204] on div "Quantidade" at bounding box center [173, 209] width 159 height 14
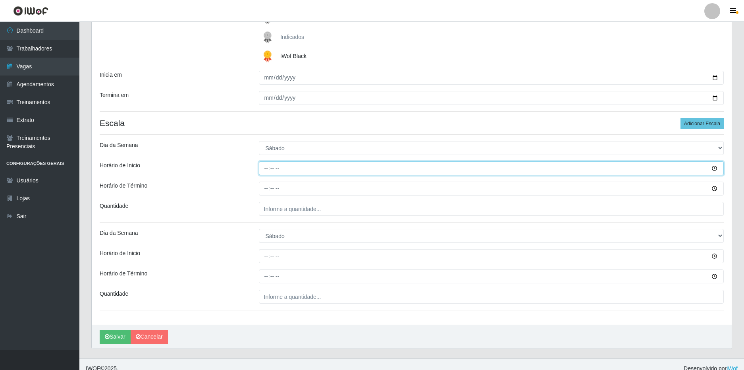
click at [270, 167] on input "Horário de Inicio" at bounding box center [491, 168] width 465 height 14
click at [266, 168] on input "Horário de Inicio" at bounding box center [491, 168] width 465 height 14
type input "08:00"
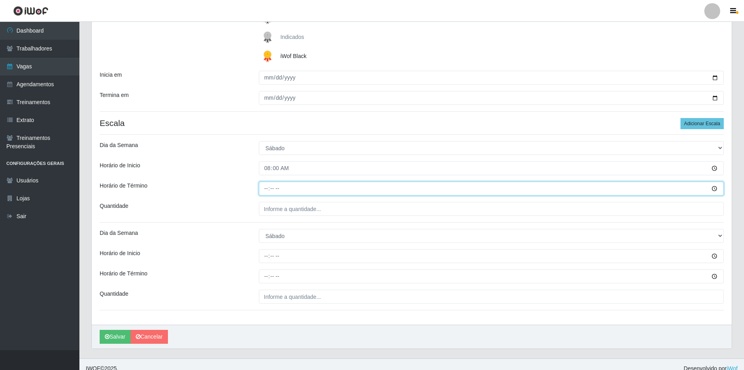
type input "14:00"
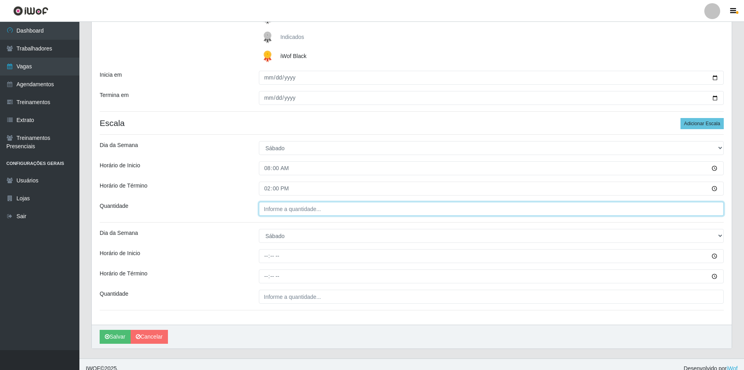
type input "___"
type input "5__"
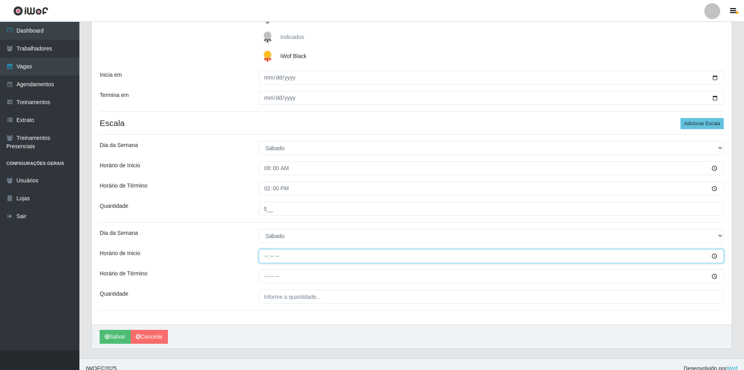
click at [264, 256] on input "Horário de Inicio" at bounding box center [491, 256] width 465 height 14
type input "16:00"
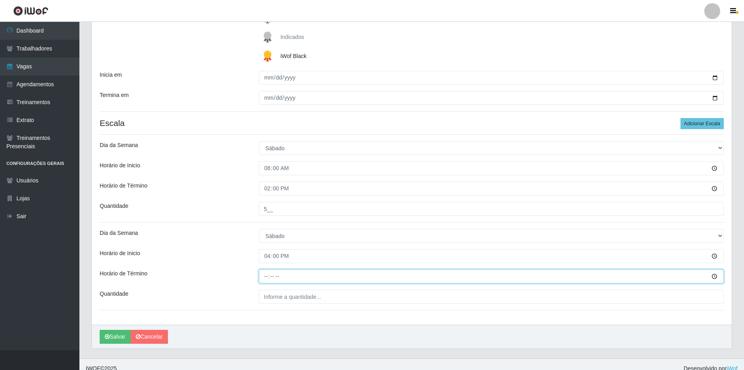
type input "22:00"
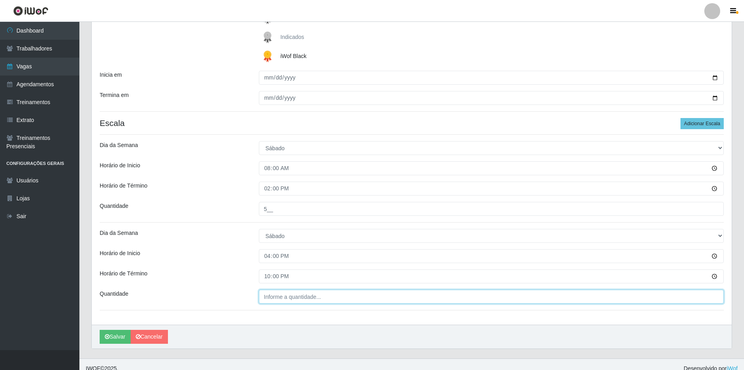
type input "___"
type input "5__"
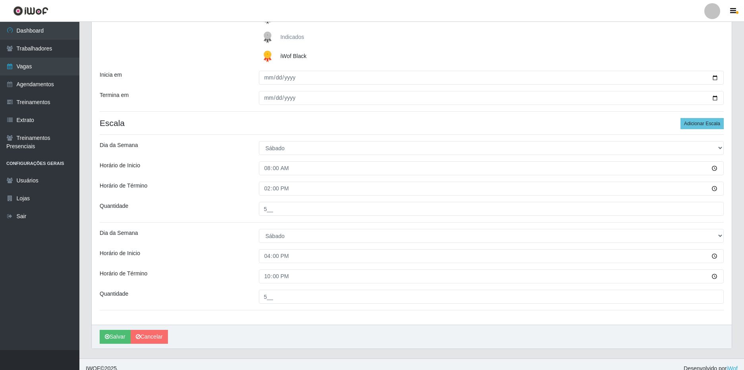
click at [195, 235] on div "Dia da Semana" at bounding box center [173, 236] width 159 height 14
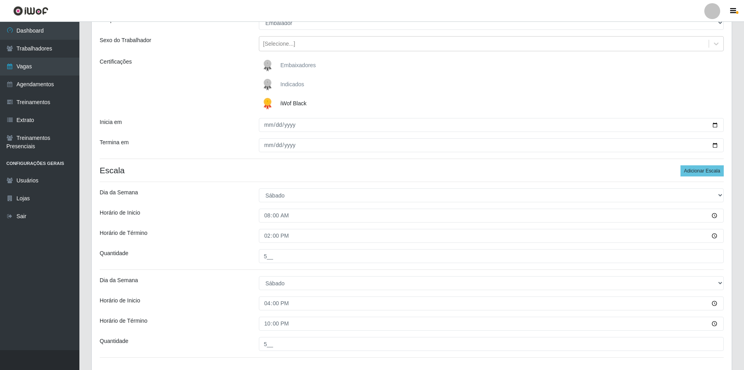
scroll to position [0, 0]
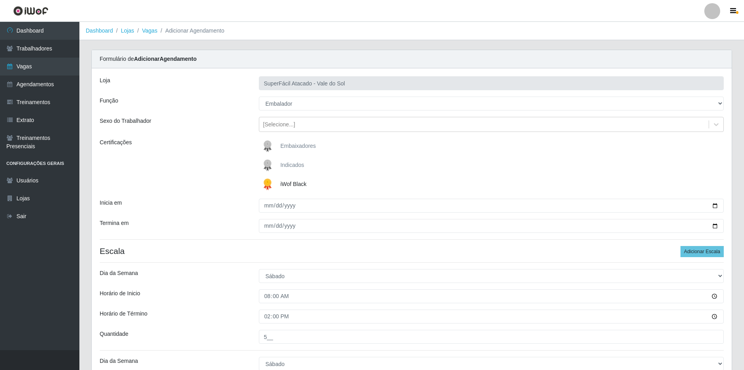
click at [185, 229] on div "Termina em" at bounding box center [173, 226] width 159 height 14
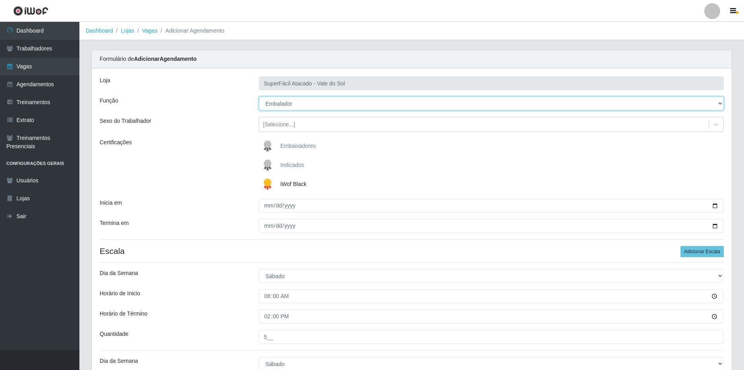
click at [300, 104] on select "[Selecione...] Embalador Embalador + Embalador ++ Operador de Caixa Operador de…" at bounding box center [491, 103] width 465 height 14
select select "70"
click at [259, 96] on select "[Selecione...] Embalador Embalador + Embalador ++ Operador de Caixa Operador de…" at bounding box center [491, 103] width 465 height 14
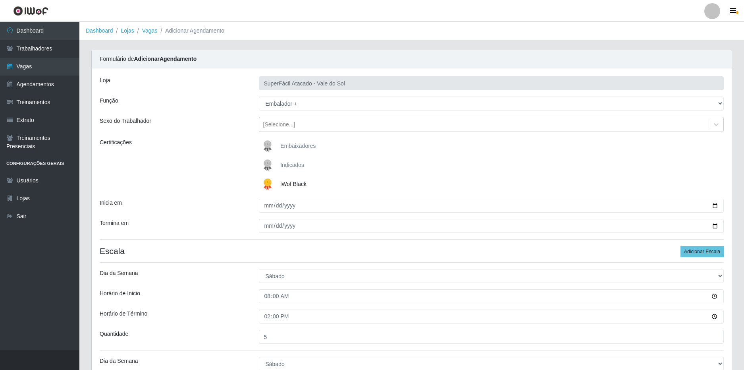
click at [202, 146] on div "Certificações" at bounding box center [173, 165] width 159 height 54
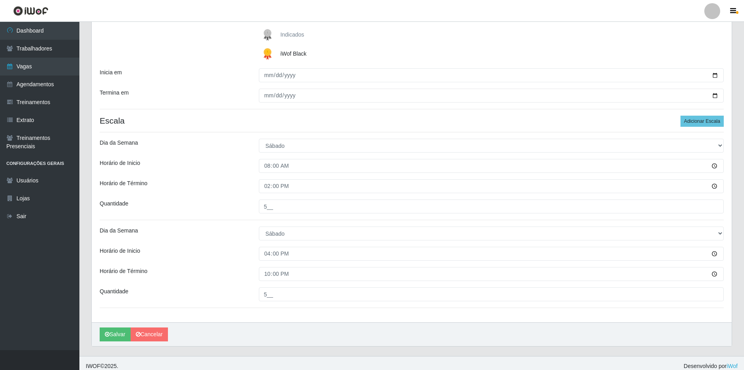
scroll to position [136, 0]
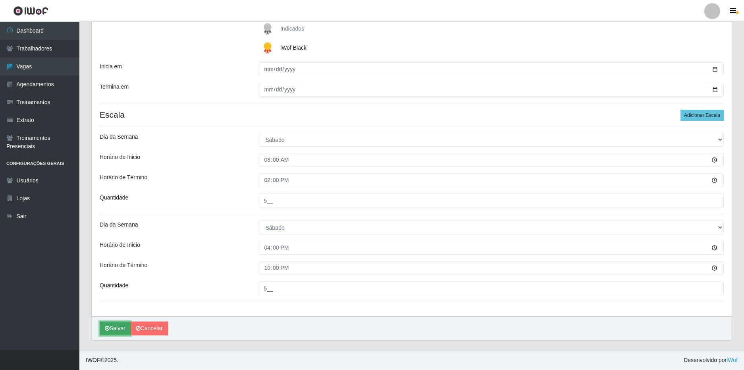
click at [114, 331] on button "Salvar" at bounding box center [115, 328] width 31 height 14
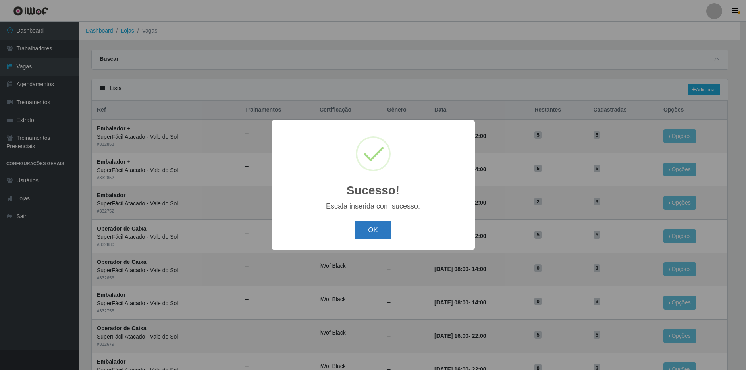
click at [373, 233] on button "OK" at bounding box center [373, 230] width 37 height 19
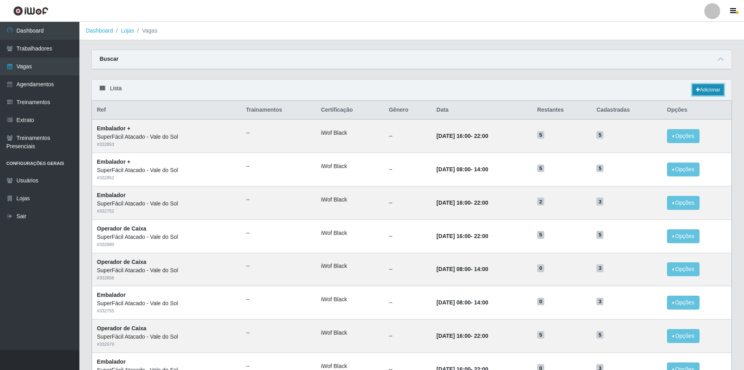
click at [704, 89] on link "Adicionar" at bounding box center [707, 89] width 31 height 11
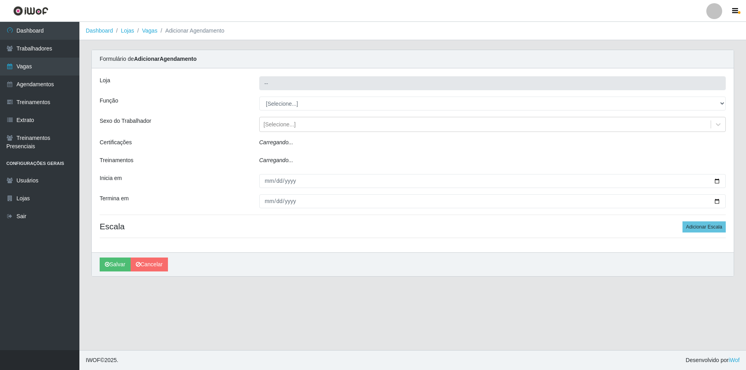
type input "SuperFácil Atacado - Vale do Sol"
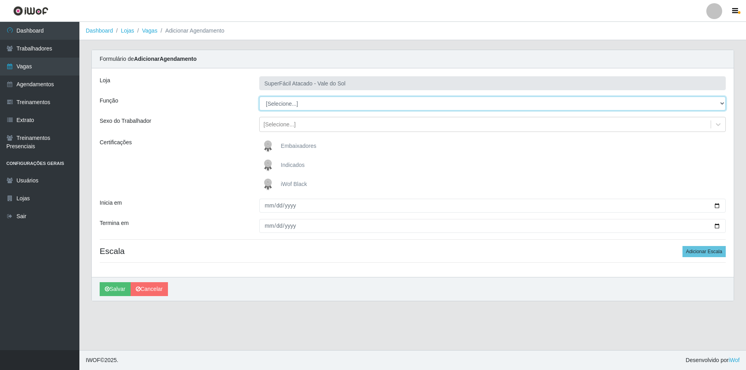
click at [309, 104] on select "[Selecione...] Embalador Embalador + Embalador ++ Operador de Caixa Operador de…" at bounding box center [492, 103] width 467 height 14
select select "72"
click at [259, 96] on select "[Selecione...] Embalador Embalador + Embalador ++ Operador de Caixa Operador de…" at bounding box center [492, 103] width 467 height 14
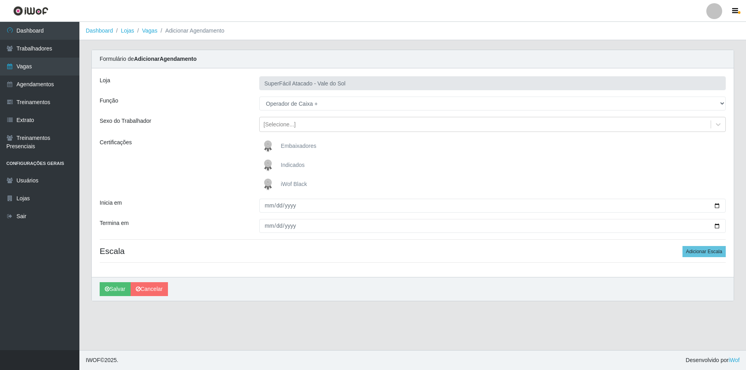
click at [284, 185] on span "iWof Black" at bounding box center [294, 184] width 26 height 6
click at [0, 0] on input "iWof Black" at bounding box center [0, 0] width 0 height 0
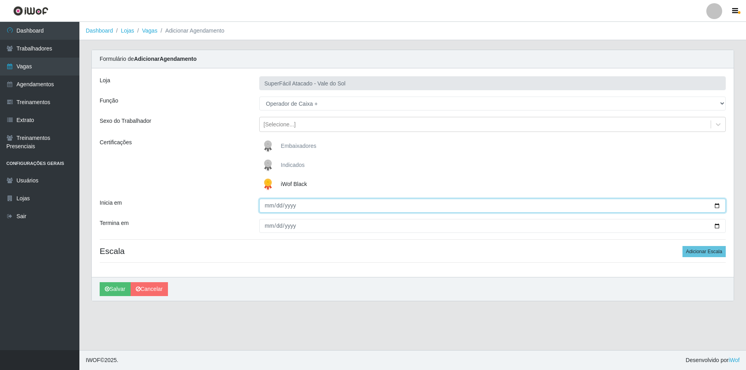
click at [720, 206] on input "Inicia em" at bounding box center [492, 206] width 467 height 14
type input "[DATE]"
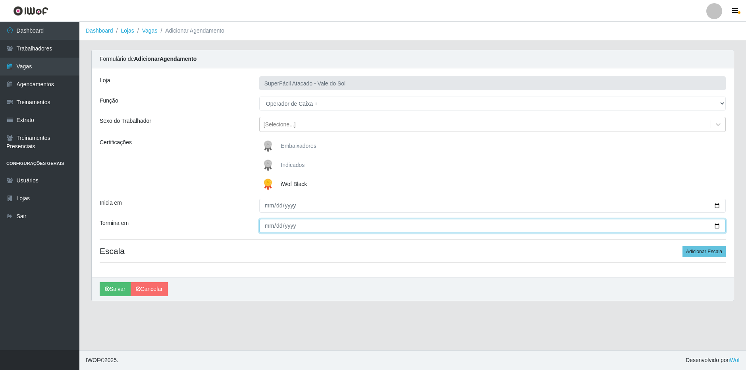
click at [718, 224] on input "Termina em" at bounding box center [492, 226] width 467 height 14
type input "[DATE]"
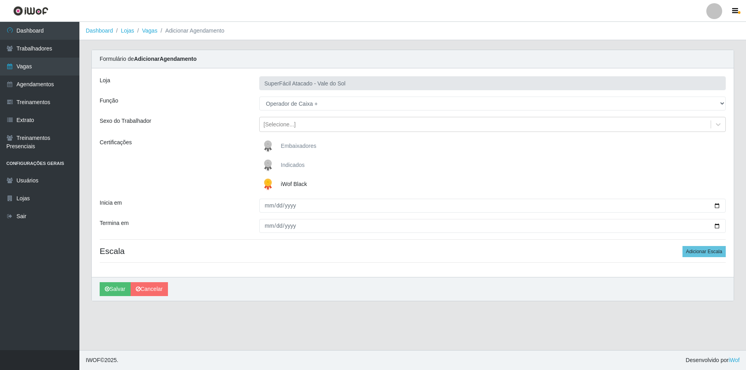
click at [227, 206] on div "Inicia em" at bounding box center [174, 206] width 160 height 14
click at [694, 254] on button "Adicionar Escala" at bounding box center [704, 251] width 43 height 11
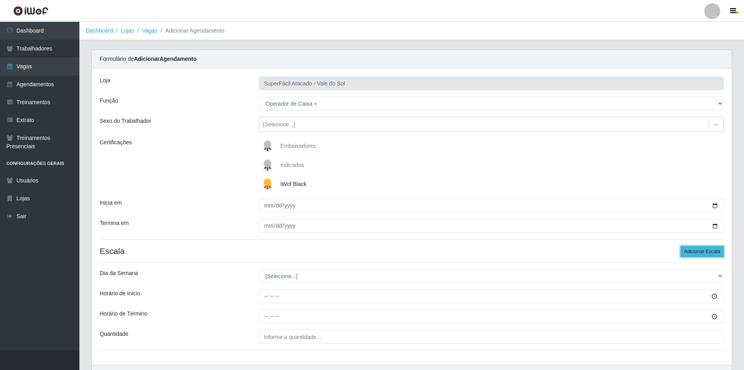
click at [694, 254] on button "Adicionar Escala" at bounding box center [702, 251] width 43 height 11
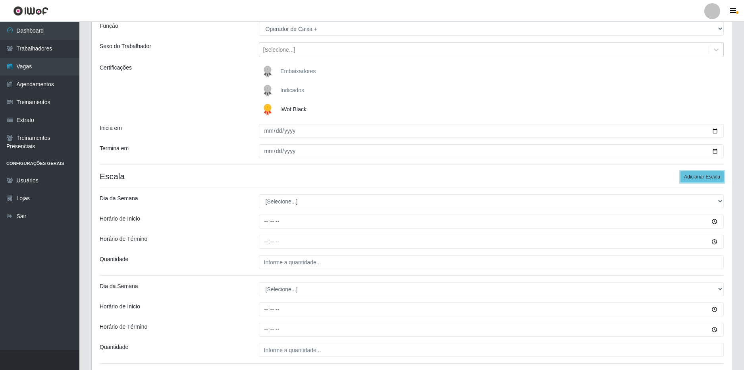
scroll to position [79, 0]
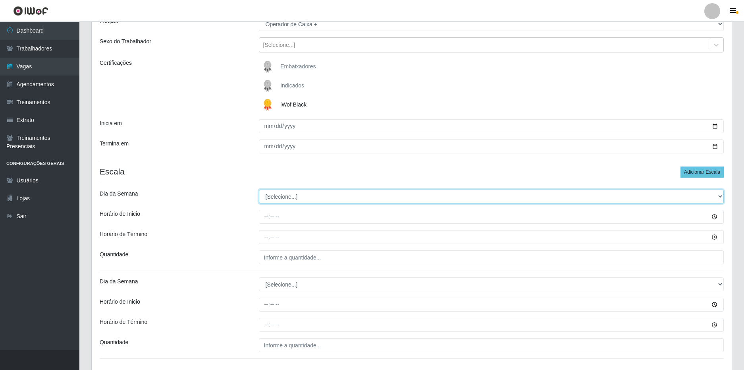
click at [288, 197] on select "[Selecione...] Segunda Terça Quarta Quinta Sexta Sábado Domingo" at bounding box center [491, 196] width 465 height 14
select select "6"
click at [259, 189] on select "[Selecione...] Segunda Terça Quarta Quinta Sexta Sábado Domingo" at bounding box center [491, 196] width 465 height 14
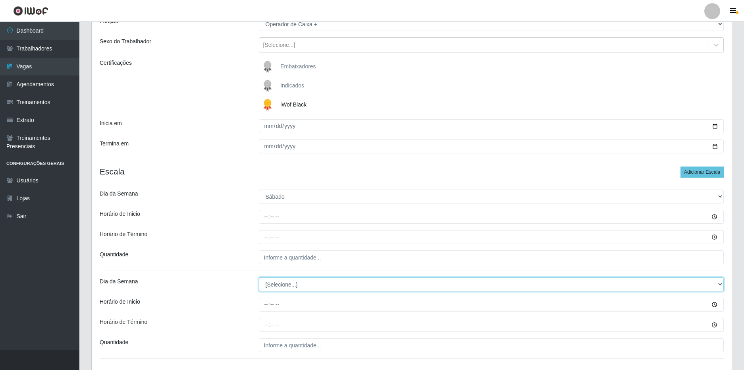
click at [283, 285] on select "[Selecione...] Segunda Terça Quarta Quinta Sexta Sábado Domingo" at bounding box center [491, 284] width 465 height 14
select select "6"
click at [259, 277] on select "[Selecione...] Segunda Terça Quarta Quinta Sexta Sábado Domingo" at bounding box center [491, 284] width 465 height 14
click at [212, 238] on div "Horário de Término" at bounding box center [173, 237] width 159 height 14
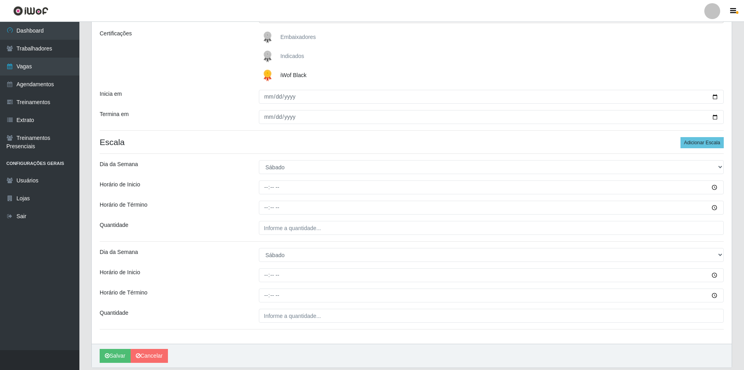
scroll to position [119, 0]
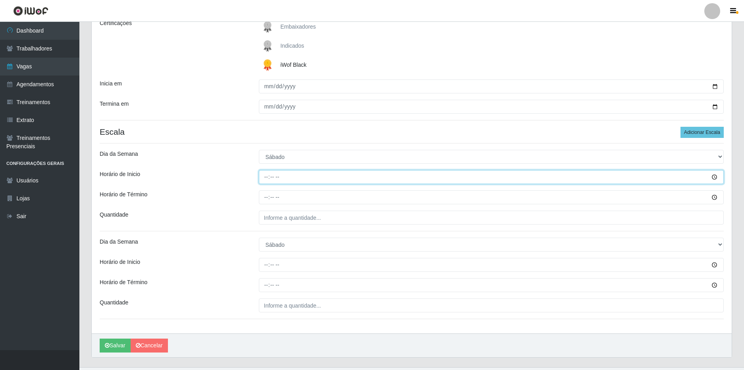
click at [267, 178] on input "Horário de Inicio" at bounding box center [491, 177] width 465 height 14
type input "08:00"
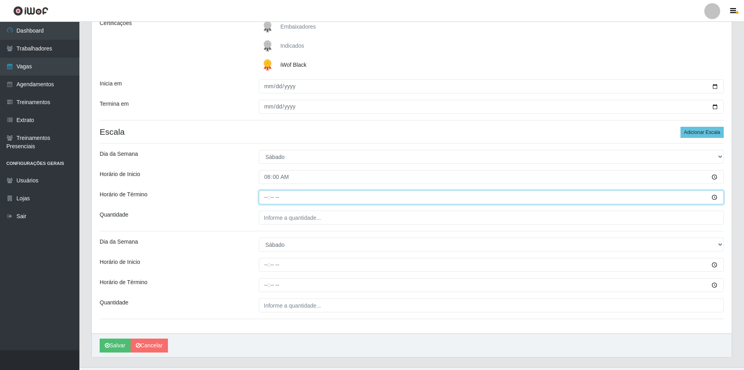
type input "14:00"
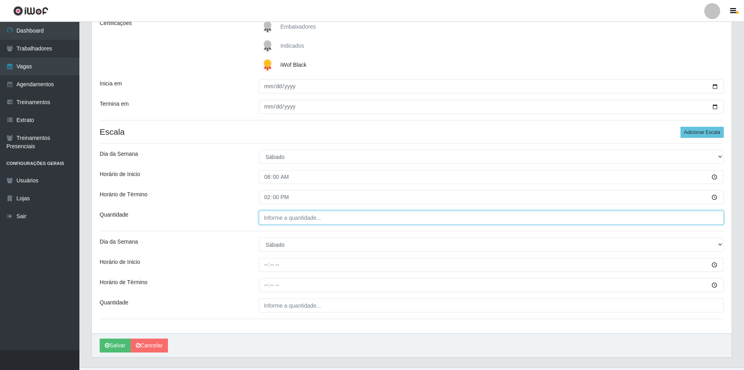
type input "___"
type input "7__"
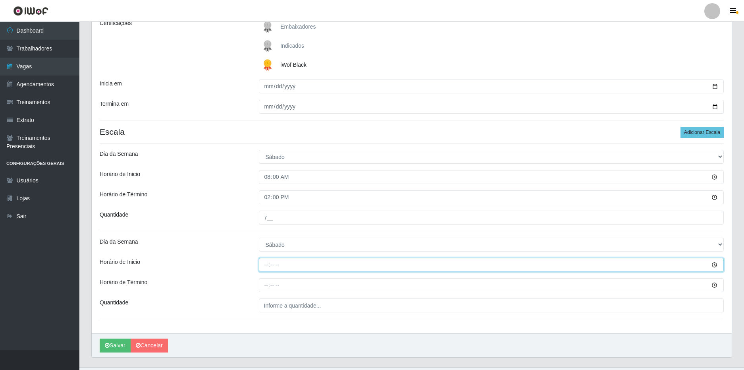
type input "16:00"
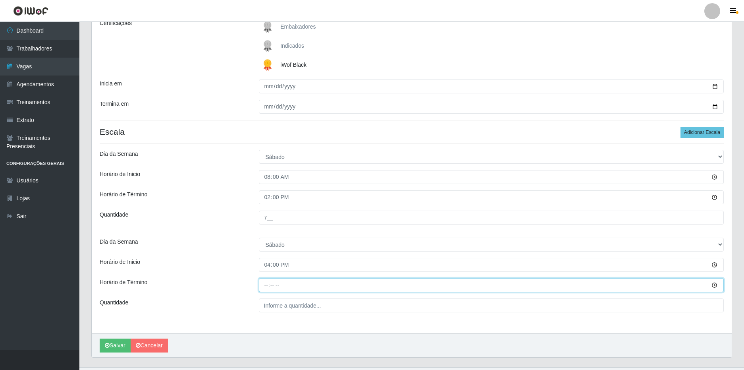
type input "22:00"
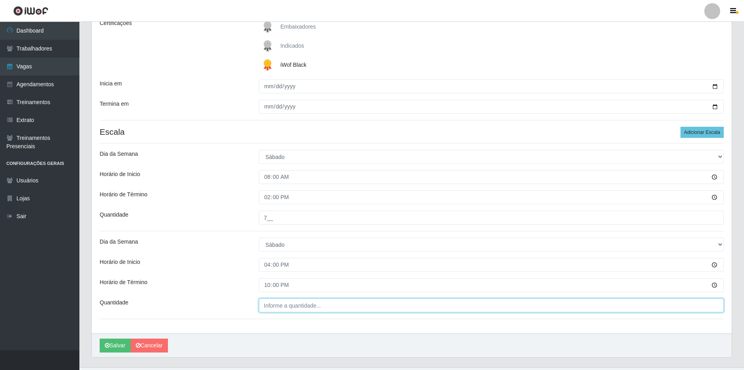
type input "___"
type input "5__"
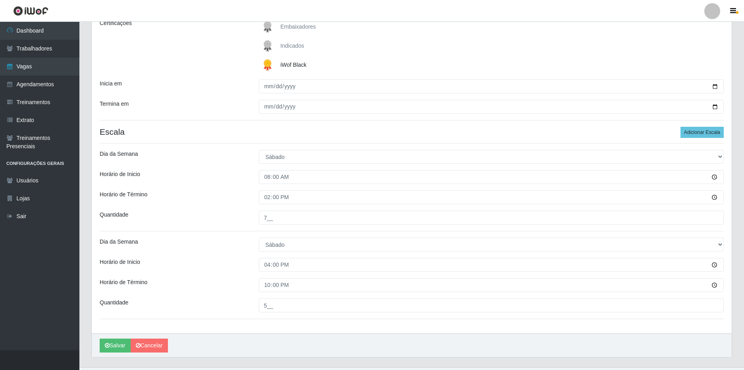
click at [202, 215] on div "Quantidade" at bounding box center [173, 217] width 159 height 14
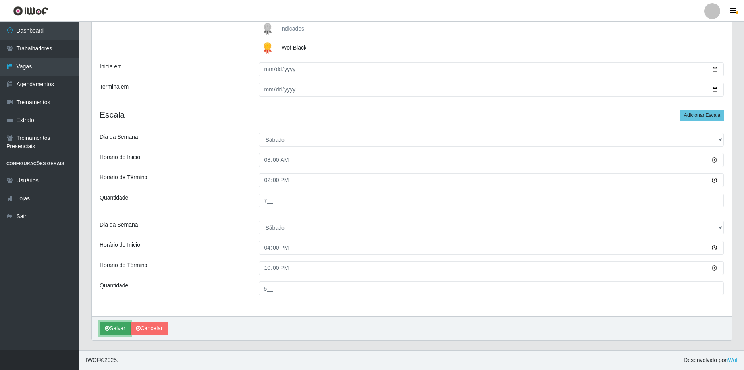
click at [117, 329] on button "Salvar" at bounding box center [115, 328] width 31 height 14
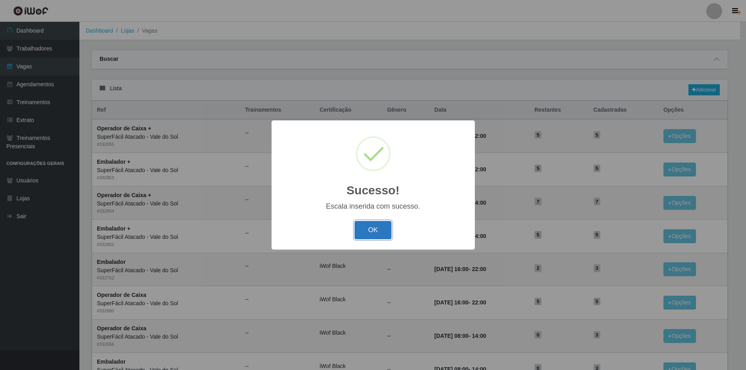
click at [378, 235] on button "OK" at bounding box center [373, 230] width 37 height 19
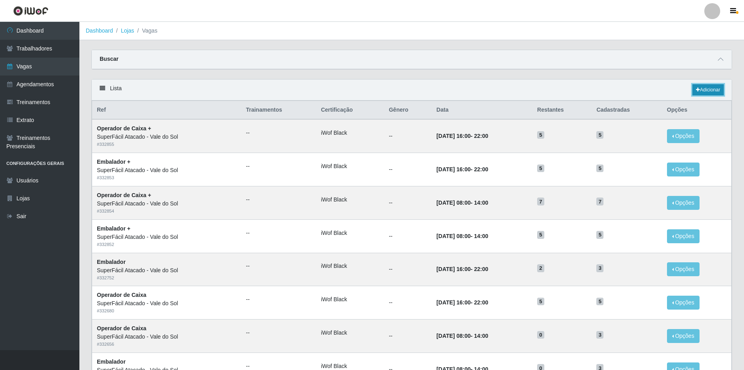
click at [713, 92] on link "Adicionar" at bounding box center [707, 89] width 31 height 11
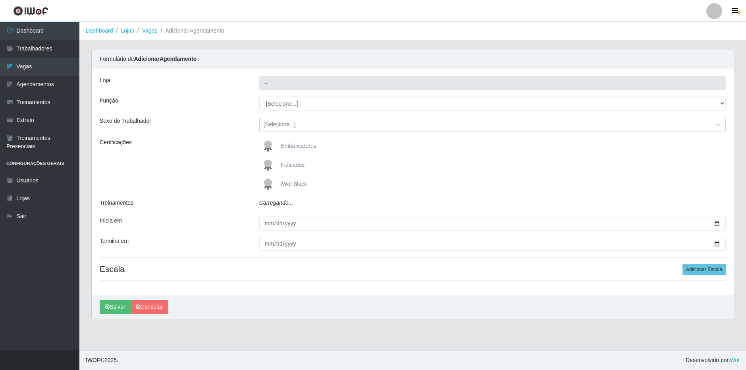
type input "SuperFácil Atacado - Vale do Sol"
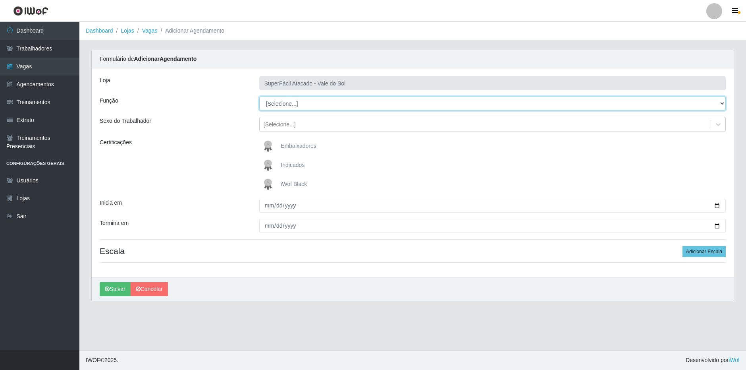
click at [340, 107] on select "[Selecione...] Embalador Embalador + Embalador ++ Operador de Caixa Operador de…" at bounding box center [492, 103] width 467 height 14
select select "72"
click at [259, 96] on select "[Selecione...] Embalador Embalador + Embalador ++ Operador de Caixa Operador de…" at bounding box center [492, 103] width 467 height 14
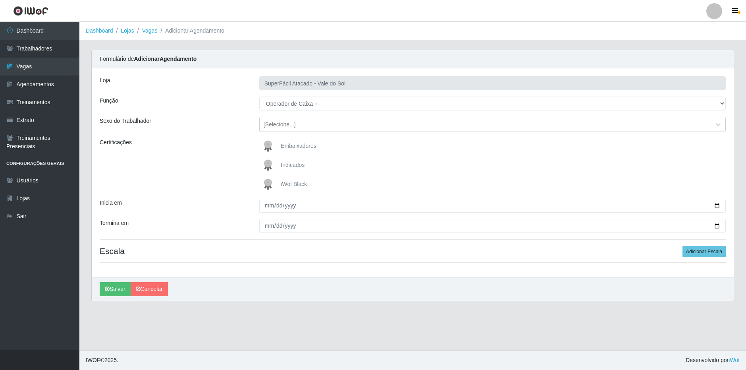
click at [294, 183] on span "iWof Black" at bounding box center [294, 184] width 26 height 6
click at [0, 0] on input "iWof Black" at bounding box center [0, 0] width 0 height 0
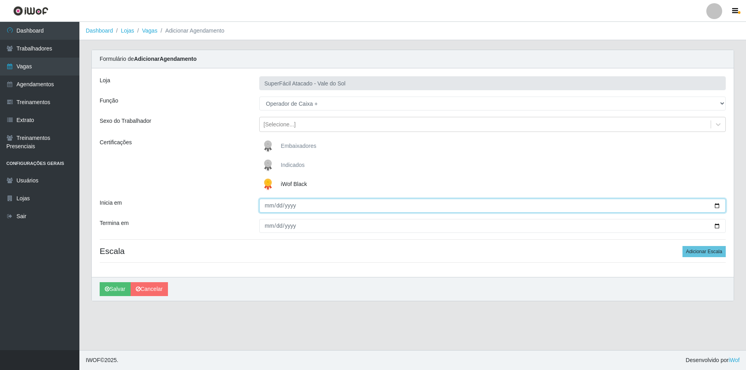
click at [719, 206] on input "Inicia em" at bounding box center [492, 206] width 467 height 14
type input "[DATE]"
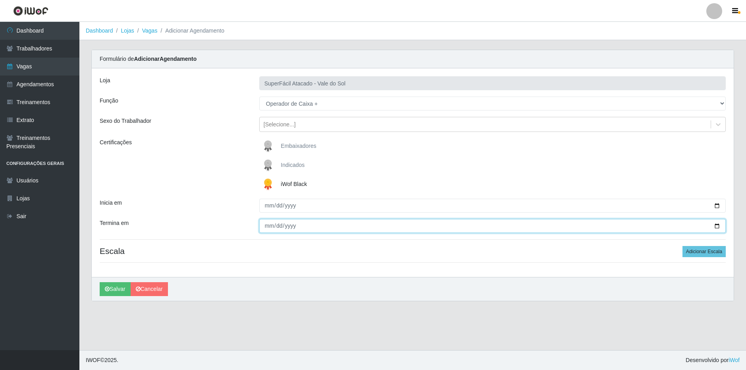
click at [717, 226] on input "Termina em" at bounding box center [492, 226] width 467 height 14
type input "[DATE]"
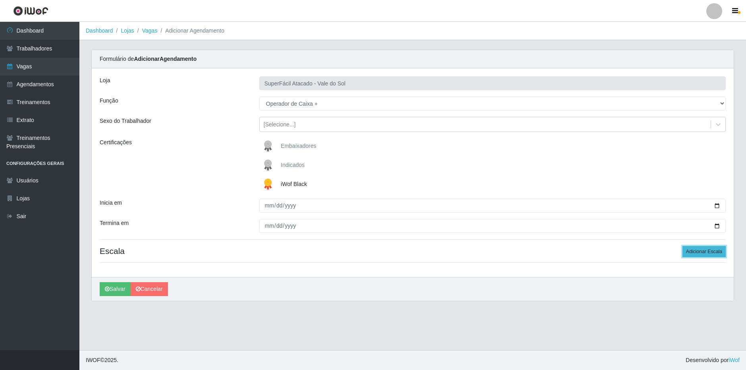
click at [694, 255] on button "Adicionar Escala" at bounding box center [704, 251] width 43 height 11
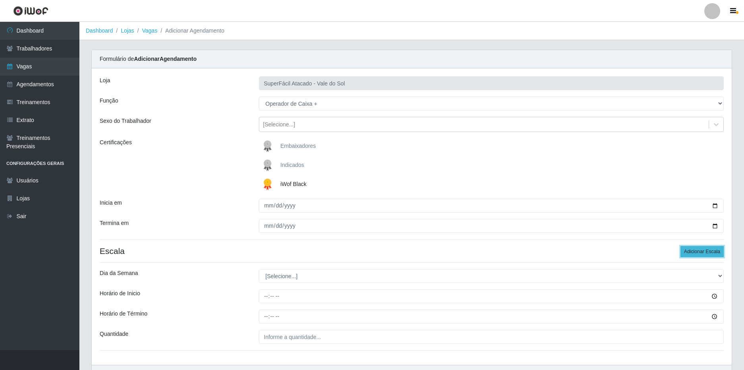
click at [695, 252] on button "Adicionar Escala" at bounding box center [702, 251] width 43 height 11
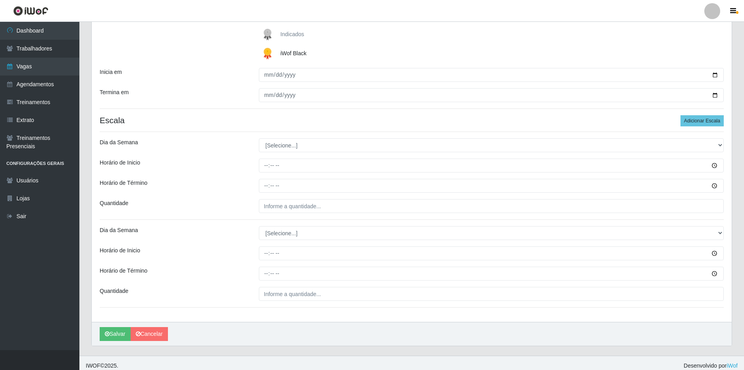
scroll to position [136, 0]
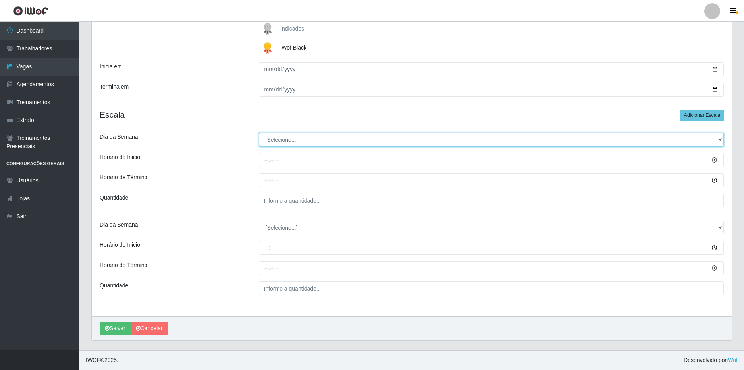
click at [299, 142] on select "[Selecione...] Segunda Terça Quarta Quinta Sexta Sábado Domingo" at bounding box center [491, 140] width 465 height 14
select select "0"
click at [259, 133] on select "[Selecione...] Segunda Terça Quarta Quinta Sexta Sábado Domingo" at bounding box center [491, 140] width 465 height 14
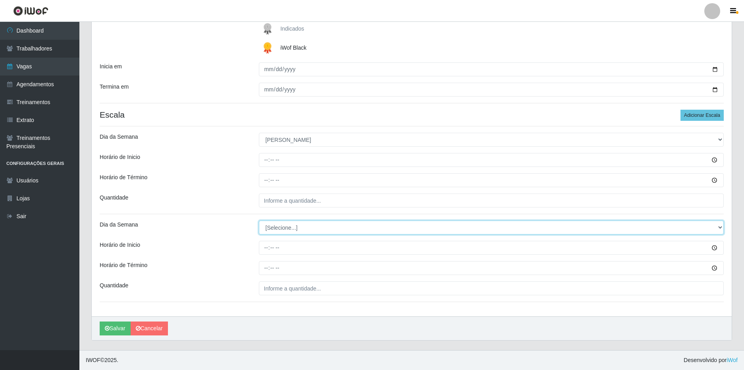
click at [285, 228] on select "[Selecione...] Segunda Terça Quarta Quinta Sexta Sábado Domingo" at bounding box center [491, 227] width 465 height 14
select select "0"
click at [259, 220] on select "[Selecione...] Segunda Terça Quarta Quinta Sexta Sábado Domingo" at bounding box center [491, 227] width 465 height 14
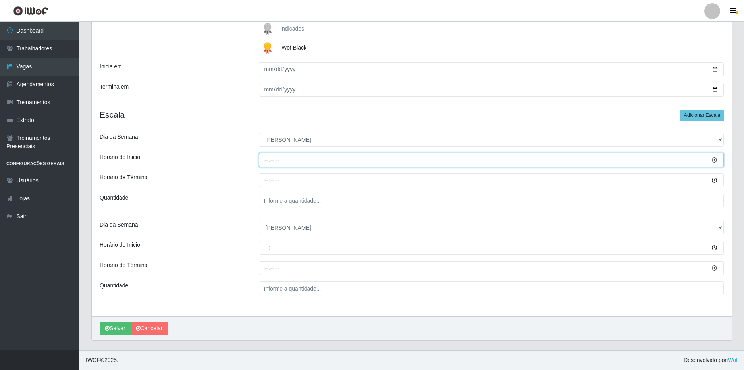
click at [269, 161] on input "Horário de Inicio" at bounding box center [491, 160] width 465 height 14
type input "08:00"
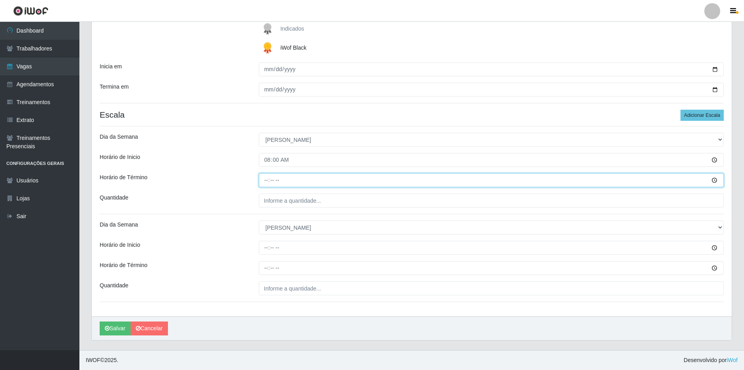
type input "14:00"
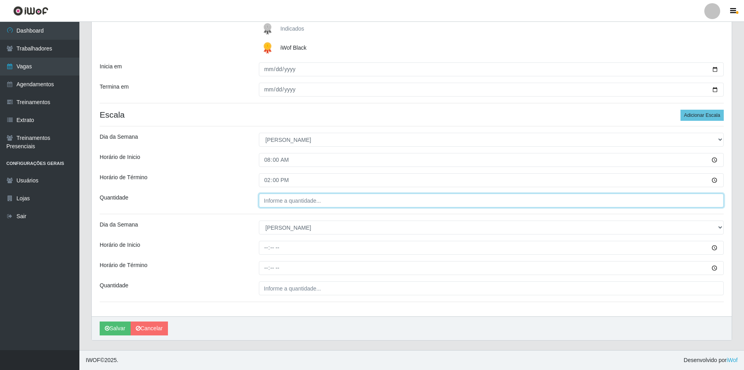
type input "___"
type input "10_"
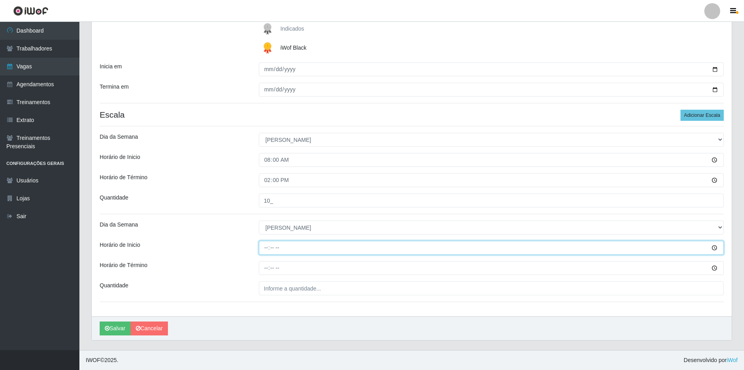
click at [264, 245] on input "Horário de Inicio" at bounding box center [491, 248] width 465 height 14
type input "15:00"
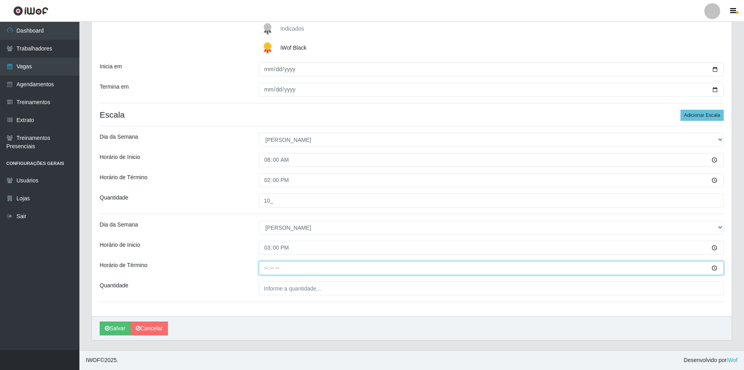
type input "21:00"
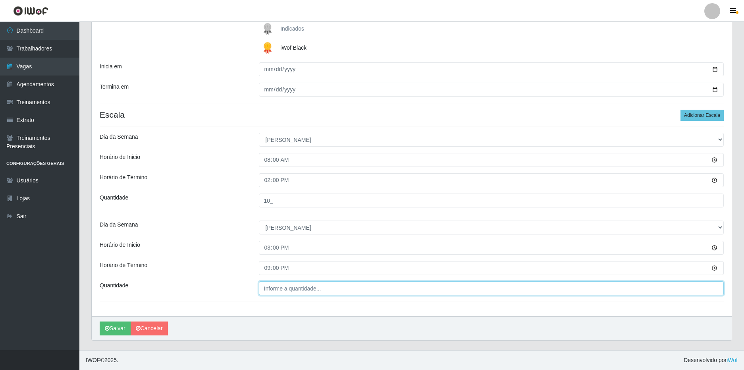
type input "___"
type input "9__"
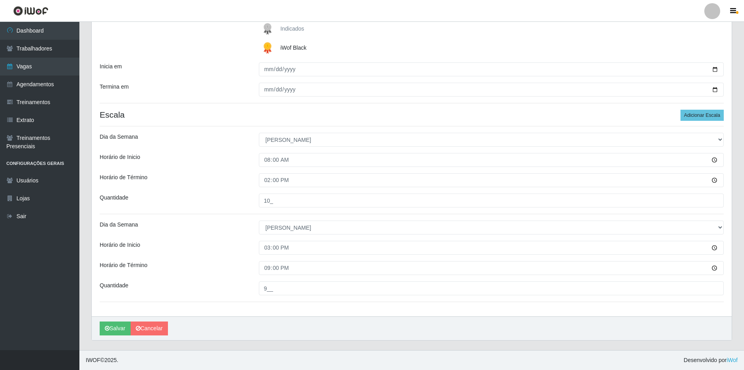
click at [299, 309] on div "Loja SuperFácil Atacado - Vale do Sol Função [Selecione...] Embalador Embalador…" at bounding box center [412, 124] width 640 height 384
click at [120, 325] on button "Salvar" at bounding box center [115, 328] width 31 height 14
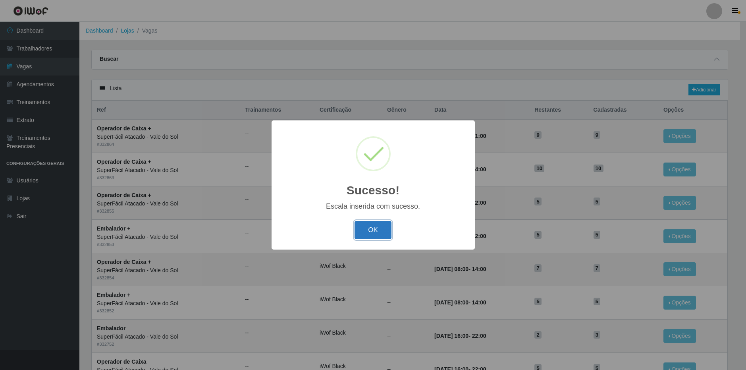
click at [376, 225] on button "OK" at bounding box center [373, 230] width 37 height 19
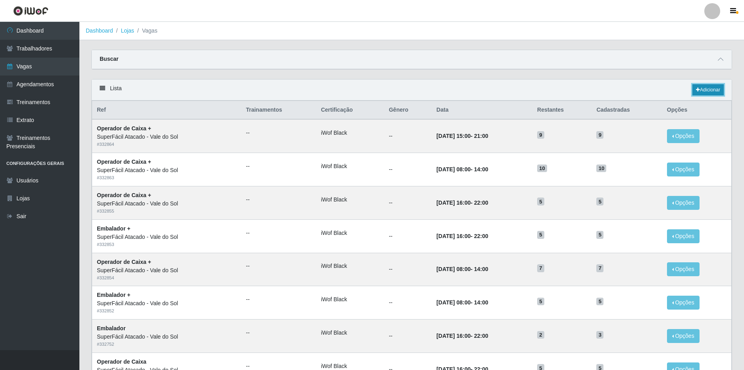
click at [704, 88] on link "Adicionar" at bounding box center [707, 89] width 31 height 11
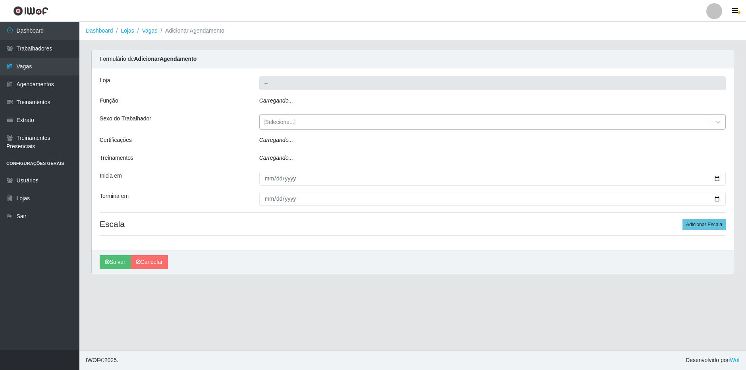
type input "SuperFácil Atacado - Vale do Sol"
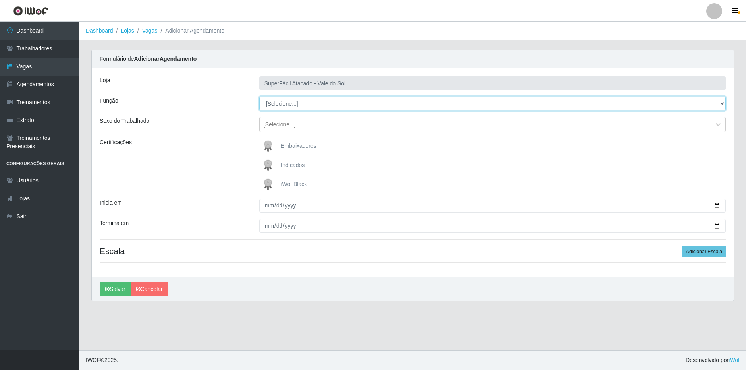
click at [283, 105] on select "[Selecione...] Embalador Embalador + Embalador ++ Operador de Caixa Operador de…" at bounding box center [492, 103] width 467 height 14
click at [300, 108] on select "[Selecione...] Embalador Embalador + Embalador ++ Operador de Caixa Operador de…" at bounding box center [492, 103] width 467 height 14
select select "70"
click at [259, 96] on select "[Selecione...] Embalador Embalador + Embalador ++ Operador de Caixa Operador de…" at bounding box center [492, 103] width 467 height 14
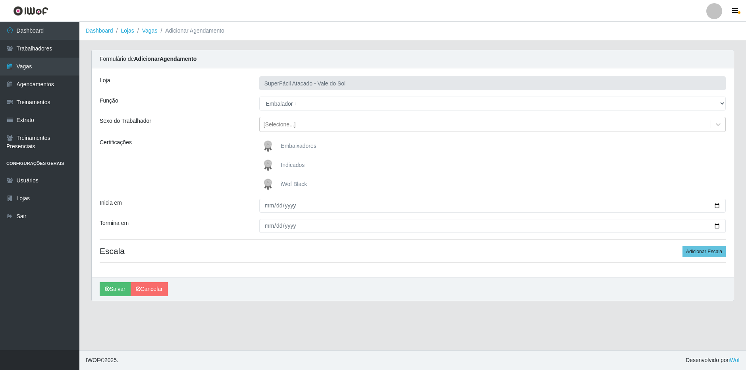
click at [291, 181] on span "iWof Black" at bounding box center [294, 184] width 26 height 6
click at [0, 0] on input "iWof Black" at bounding box center [0, 0] width 0 height 0
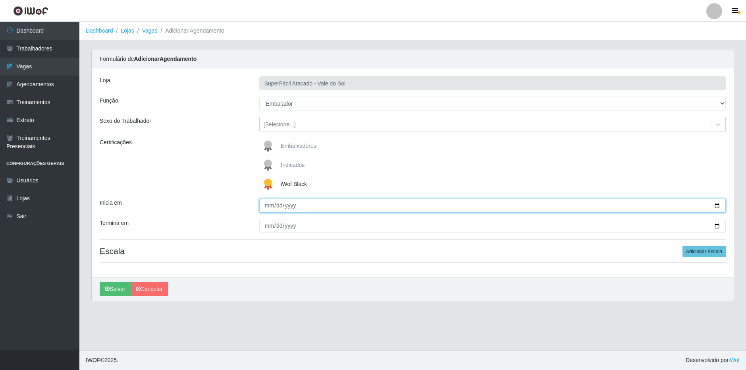
click at [265, 207] on input "Inicia em" at bounding box center [492, 206] width 467 height 14
type input "[DATE]"
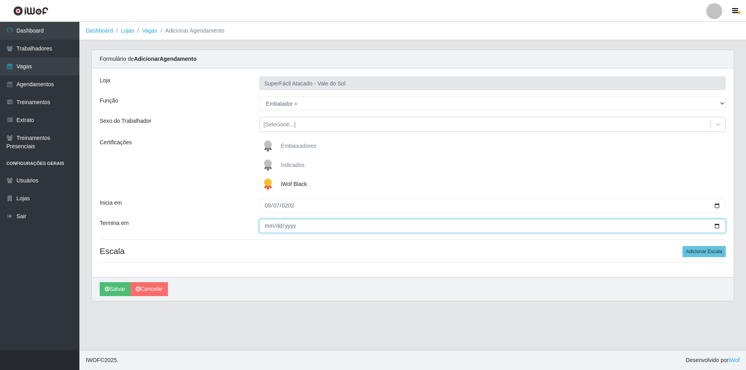
click at [719, 228] on input "Termina em" at bounding box center [492, 226] width 467 height 14
type input "[DATE]"
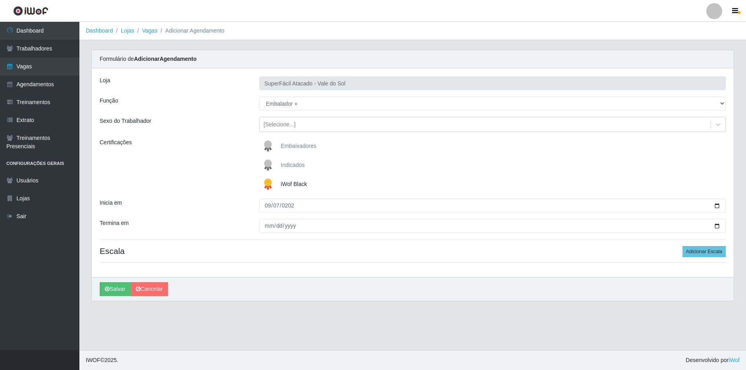
click at [451, 254] on h4 "Escala Adicionar Escala" at bounding box center [413, 251] width 626 height 10
click at [722, 250] on button "Adicionar Escala" at bounding box center [704, 251] width 43 height 11
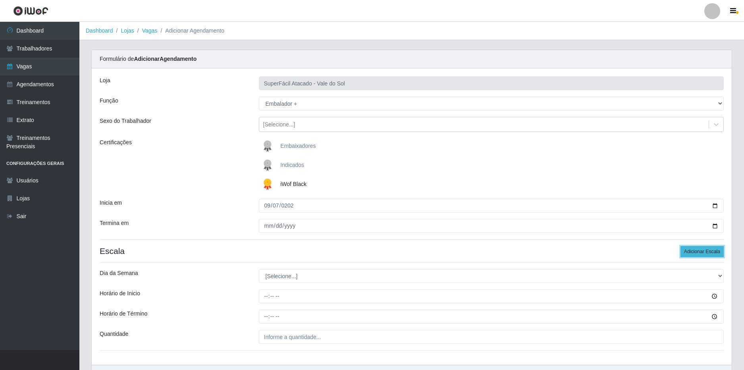
click at [712, 252] on button "Adicionar Escala" at bounding box center [702, 251] width 43 height 11
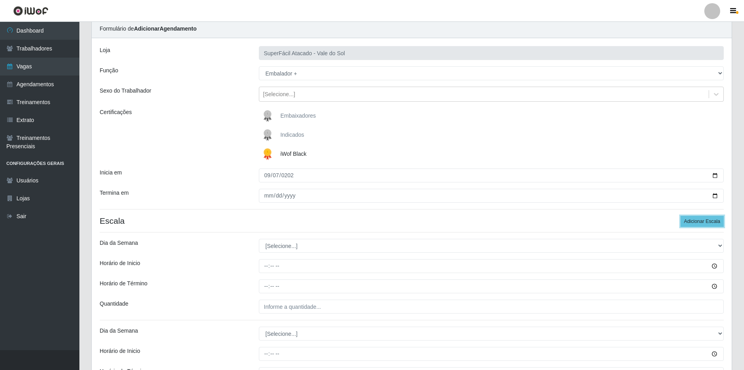
scroll to position [79, 0]
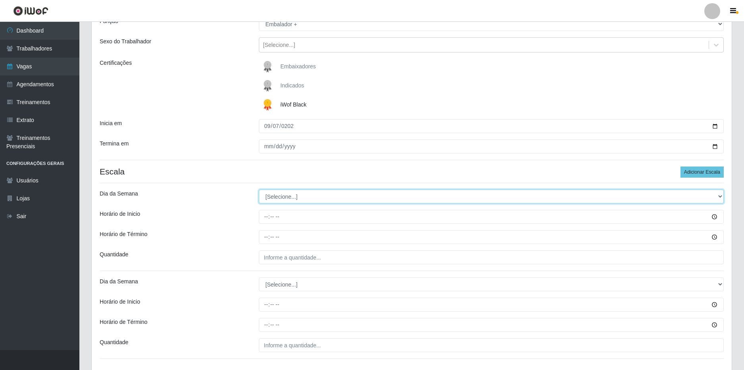
click at [287, 201] on select "[Selecione...] Segunda Terça Quarta Quinta Sexta Sábado Domingo" at bounding box center [491, 196] width 465 height 14
select select "0"
click at [259, 189] on select "[Selecione...] Segunda Terça Quarta Quinta Sexta Sábado Domingo" at bounding box center [491, 196] width 465 height 14
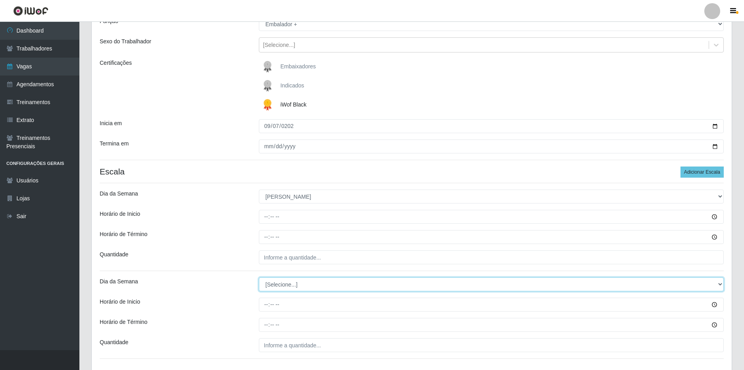
click at [281, 285] on select "[Selecione...] Segunda Terça Quarta Quinta Sexta Sábado Domingo" at bounding box center [491, 284] width 465 height 14
select select "0"
click at [259, 277] on select "[Selecione...] Segunda Terça Quarta Quinta Sexta Sábado Domingo" at bounding box center [491, 284] width 465 height 14
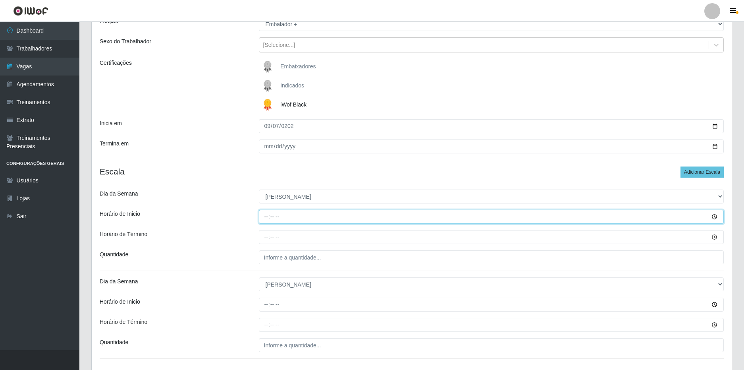
click at [264, 215] on input "Horário de Inicio" at bounding box center [491, 217] width 465 height 14
type input "08:00"
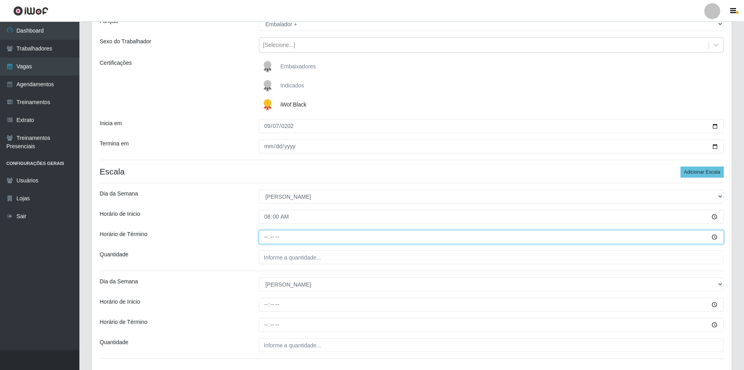
type input "14:00"
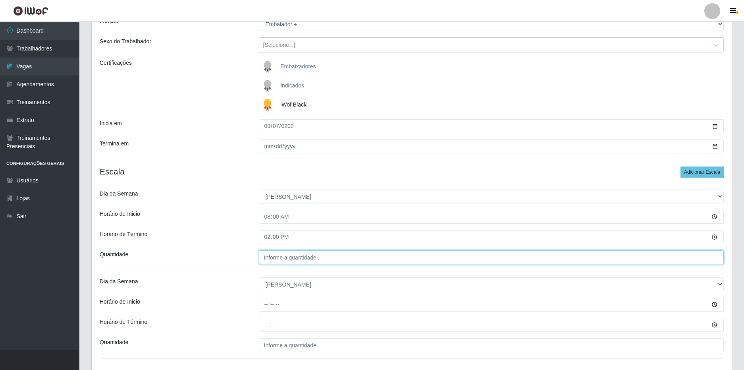
type input "___"
type input "5__"
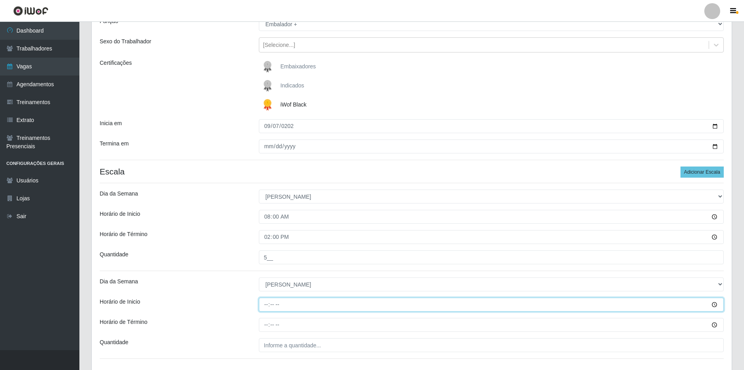
click at [269, 303] on input "Horário de Inicio" at bounding box center [491, 304] width 465 height 14
type input "15:00"
type input "21:00"
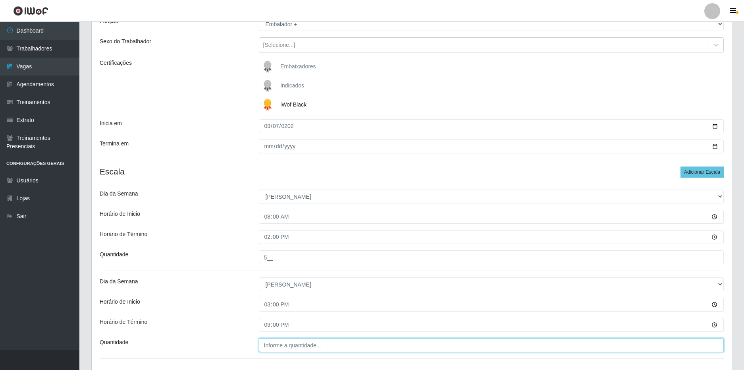
type input "___"
type input "5__"
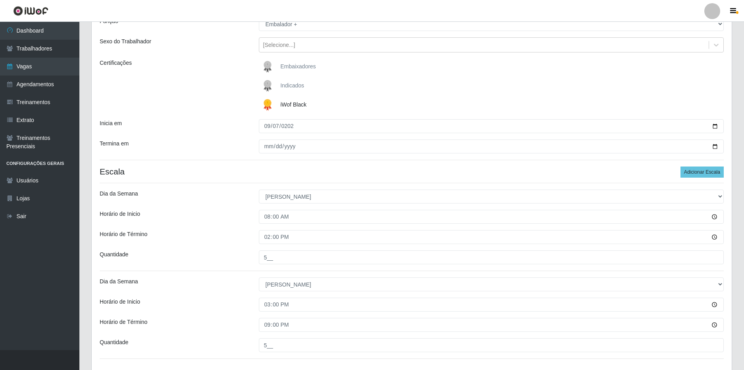
click at [210, 291] on div "Dia da Semana" at bounding box center [173, 284] width 159 height 14
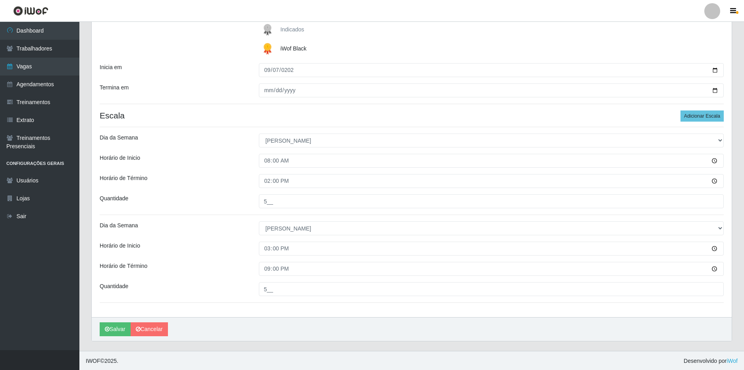
scroll to position [136, 0]
click at [125, 328] on button "Salvar" at bounding box center [115, 328] width 31 height 14
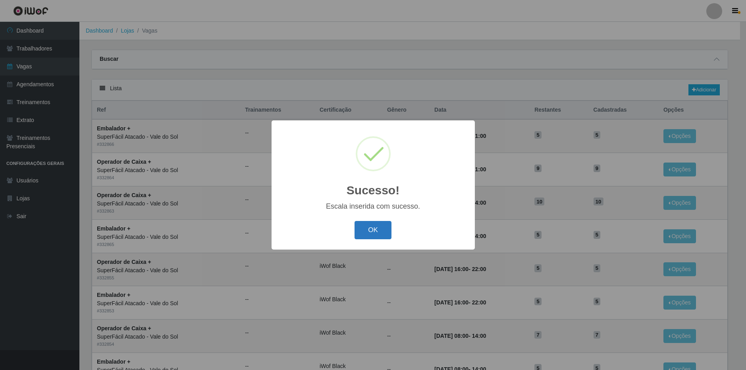
click at [369, 230] on button "OK" at bounding box center [373, 230] width 37 height 19
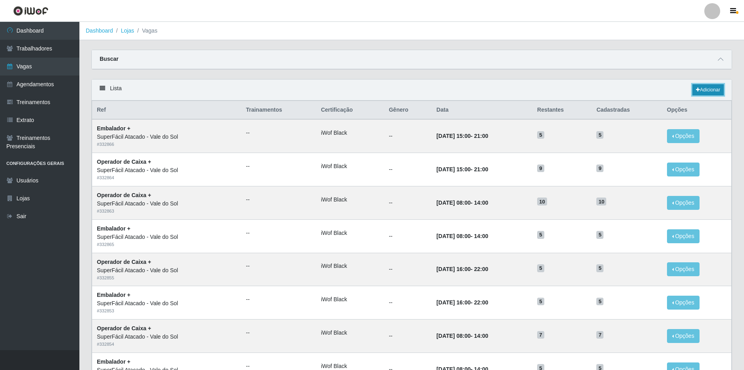
click at [705, 88] on link "Adicionar" at bounding box center [707, 89] width 31 height 11
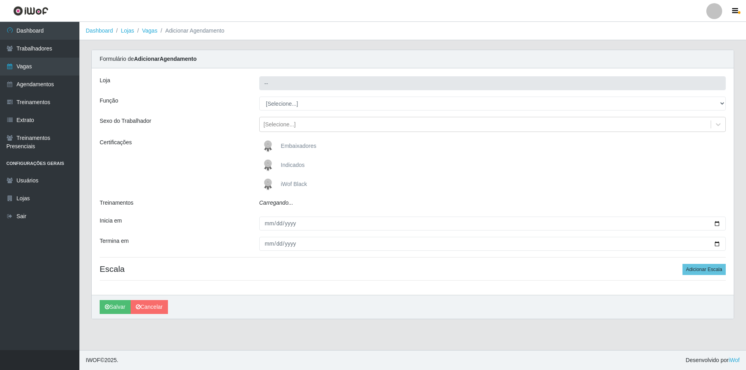
type input "SuperFácil Atacado - Vale do Sol"
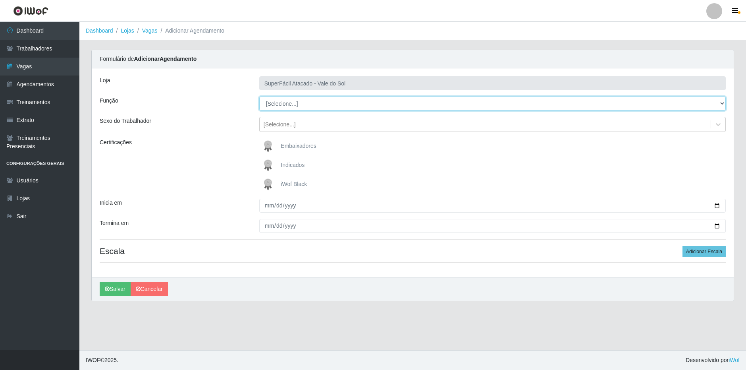
click at [292, 104] on select "[Selecione...] Embalador Embalador + Embalador ++ Operador de Caixa Operador de…" at bounding box center [492, 103] width 467 height 14
click at [289, 100] on select "[Selecione...] Embalador Embalador + Embalador ++ Operador de Caixa Operador de…" at bounding box center [492, 103] width 467 height 14
select select "22"
click at [259, 96] on select "[Selecione...] Embalador Embalador + Embalador ++ Operador de Caixa Operador de…" at bounding box center [492, 103] width 467 height 14
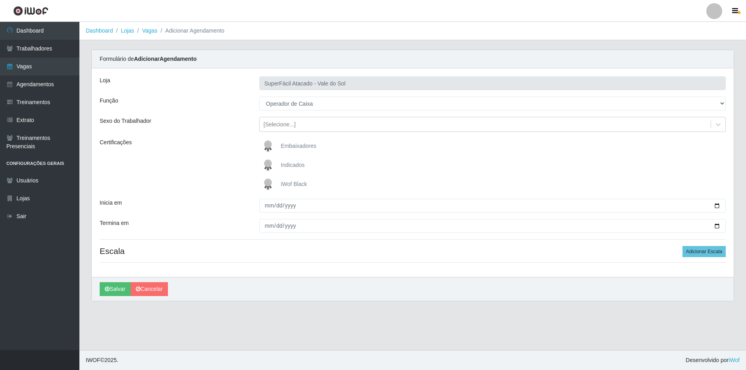
click at [287, 187] on span "iWof Black" at bounding box center [294, 184] width 26 height 6
click at [0, 0] on input "iWof Black" at bounding box center [0, 0] width 0 height 0
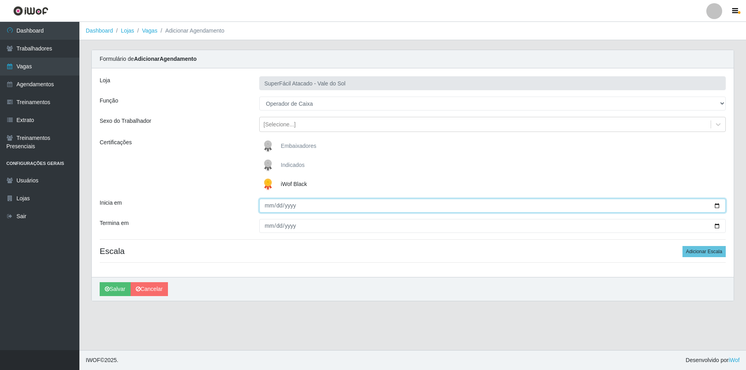
click at [717, 203] on input "Inicia em" at bounding box center [492, 206] width 467 height 14
type input "[DATE]"
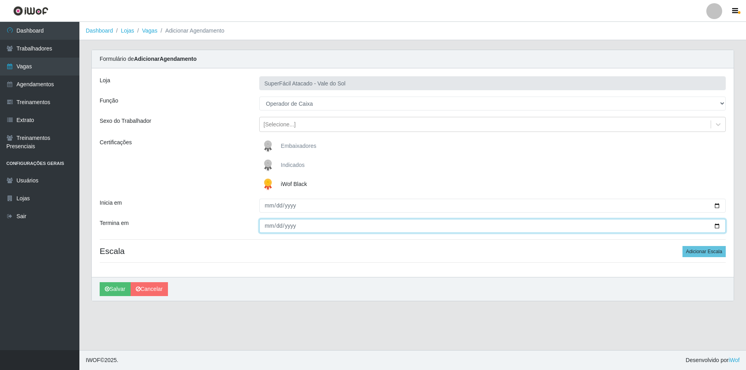
click at [715, 225] on input "Termina em" at bounding box center [492, 226] width 467 height 14
type input "[DATE]"
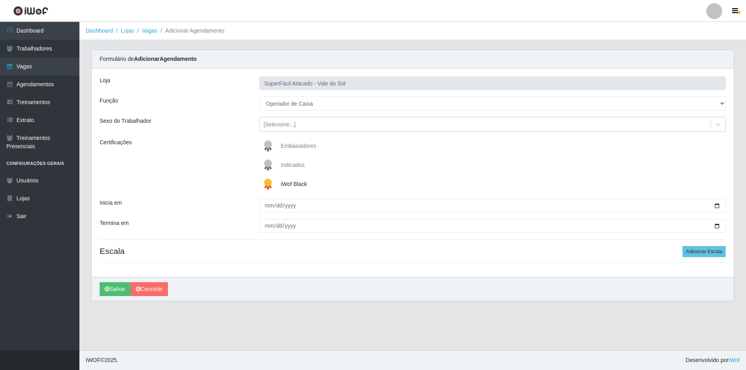
click at [346, 258] on div "Loja SuperFácil Atacado - Vale do Sol Função [Selecione...] Embalador Embalador…" at bounding box center [413, 172] width 642 height 208
click at [704, 248] on button "Adicionar Escala" at bounding box center [704, 251] width 43 height 11
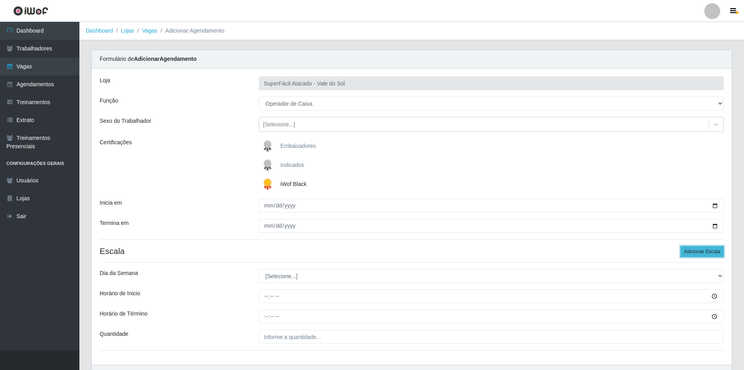
click at [699, 250] on button "Adicionar Escala" at bounding box center [702, 251] width 43 height 11
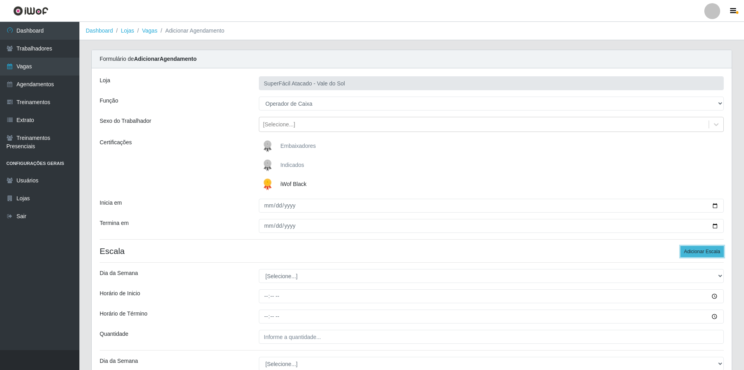
click at [699, 250] on button "Adicionar Escala" at bounding box center [702, 251] width 43 height 11
click at [233, 250] on h4 "Escala Adicionar Escala" at bounding box center [412, 251] width 624 height 10
click at [226, 184] on div "Certificações" at bounding box center [173, 165] width 159 height 54
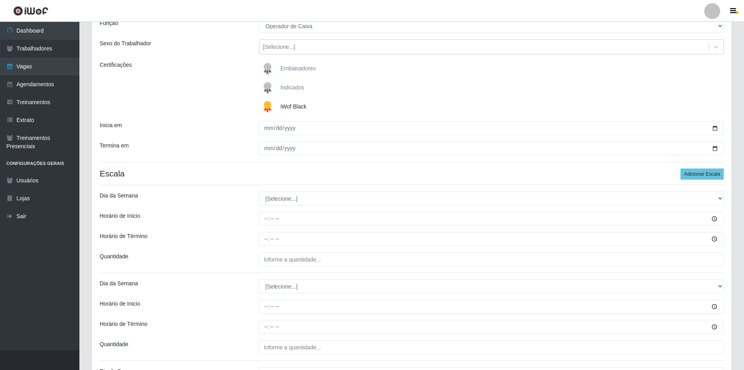
scroll to position [159, 0]
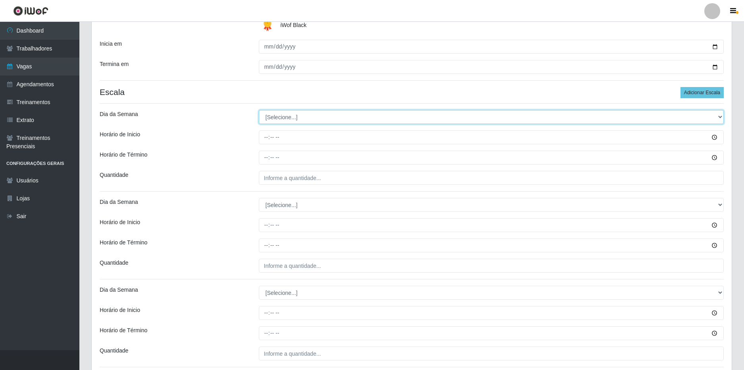
click at [293, 118] on select "[Selecione...] Segunda Terça Quarta Quinta Sexta Sábado Domingo" at bounding box center [491, 117] width 465 height 14
select select "3"
click at [259, 110] on select "[Selecione...] Segunda Terça Quarta Quinta Sexta Sábado Domingo" at bounding box center [491, 117] width 465 height 14
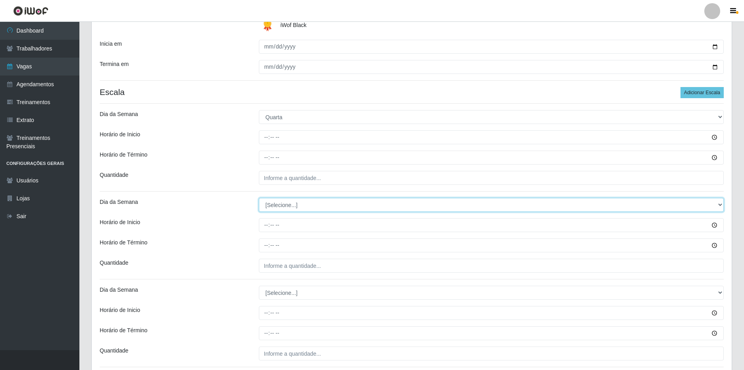
click at [280, 211] on select "[Selecione...] Segunda Terça Quarta Quinta Sexta Sábado Domingo" at bounding box center [491, 205] width 465 height 14
select select "4"
click at [259, 198] on select "[Selecione...] Segunda Terça Quarta Quinta Sexta Sábado Domingo" at bounding box center [491, 205] width 465 height 14
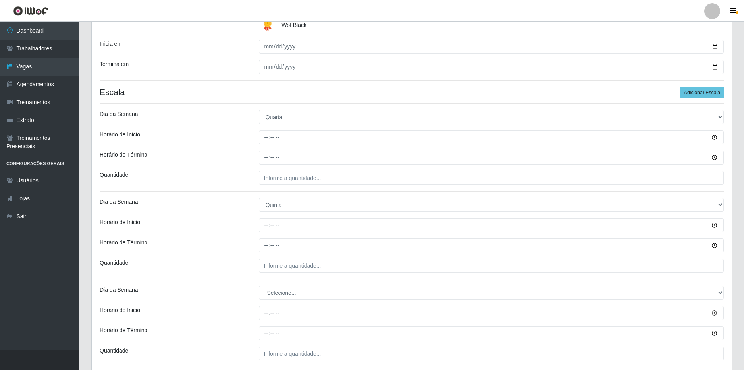
click at [243, 268] on div "Quantidade" at bounding box center [173, 265] width 159 height 14
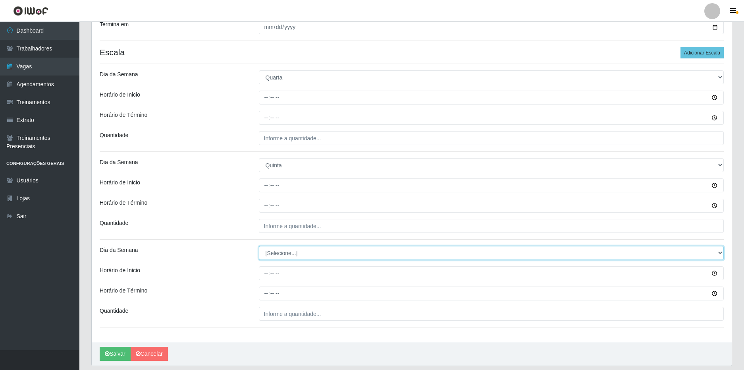
click at [277, 248] on select "[Selecione...] Segunda Terça Quarta Quinta Sexta Sábado Domingo" at bounding box center [491, 253] width 465 height 14
select select "5"
click at [259, 246] on select "[Selecione...] Segunda Terça Quarta Quinta Sexta Sábado Domingo" at bounding box center [491, 253] width 465 height 14
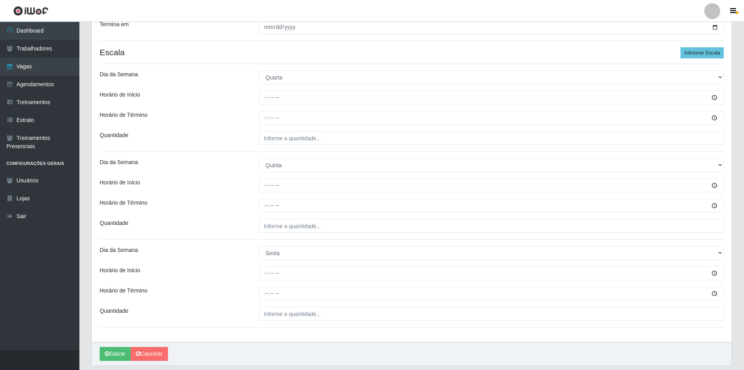
click at [239, 232] on div "Quantidade" at bounding box center [173, 226] width 159 height 14
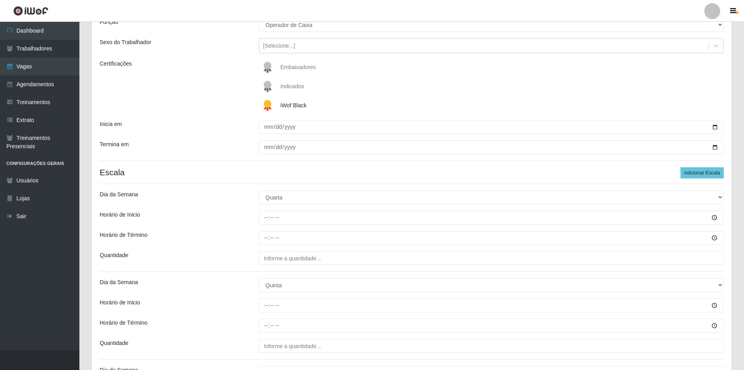
scroll to position [79, 0]
click at [265, 220] on input "Horário de Inicio" at bounding box center [491, 217] width 465 height 14
type input "16:00"
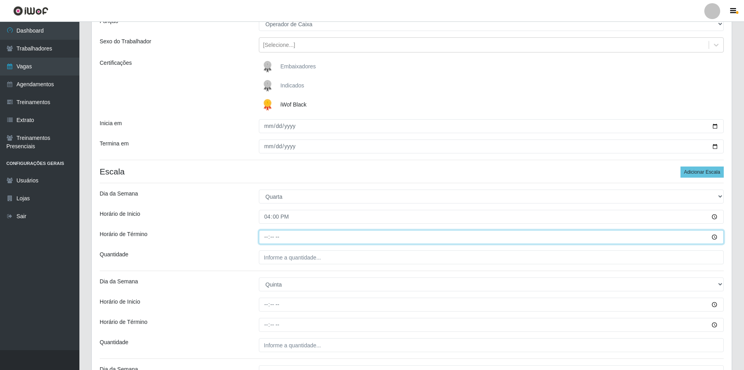
type input "22:00"
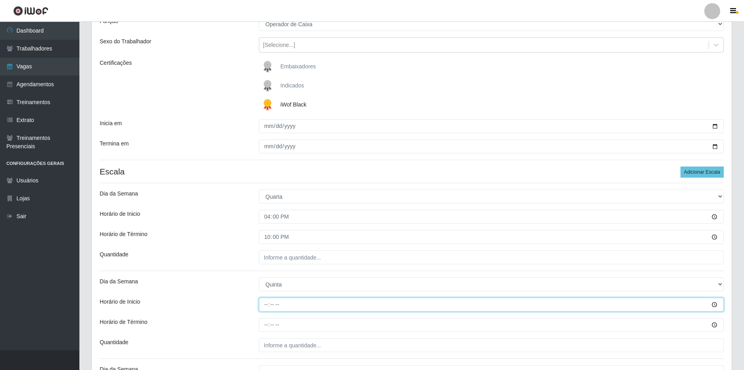
click at [265, 302] on input "Horário de Inicio" at bounding box center [491, 304] width 465 height 14
type input "16:00"
type input "22:00"
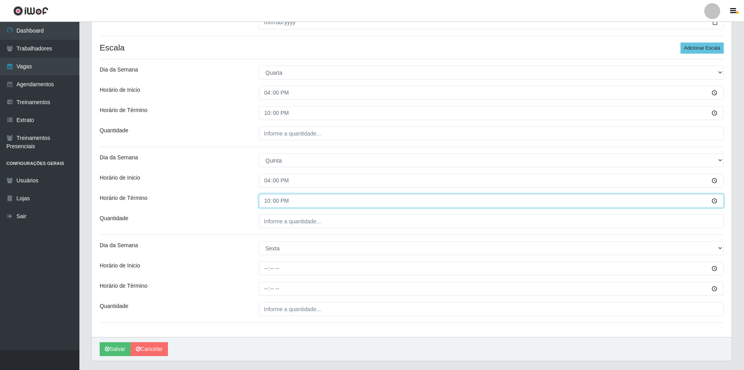
scroll to position [224, 0]
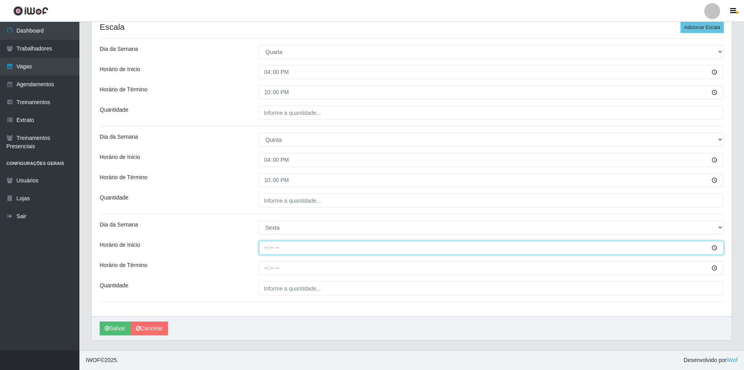
click at [267, 249] on input "Horário de Inicio" at bounding box center [491, 248] width 465 height 14
type input "16:00"
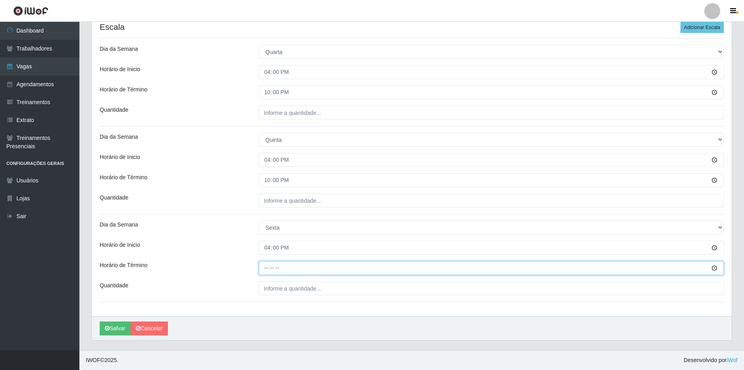
type input "22:00"
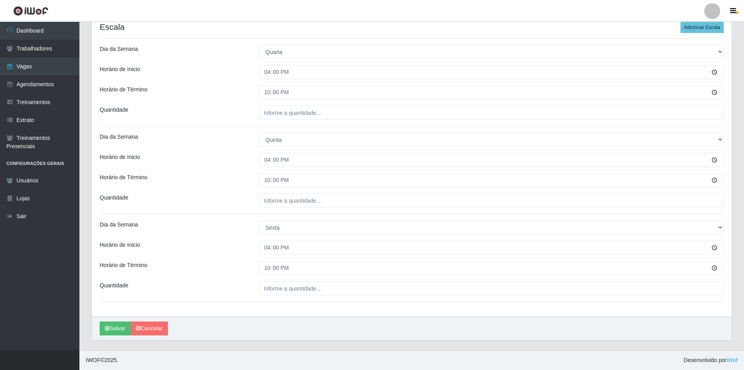
click at [214, 187] on div "Loja SuperFácil Atacado - Vale do Sol Função [Selecione...] Embalador Embalador…" at bounding box center [412, 80] width 640 height 472
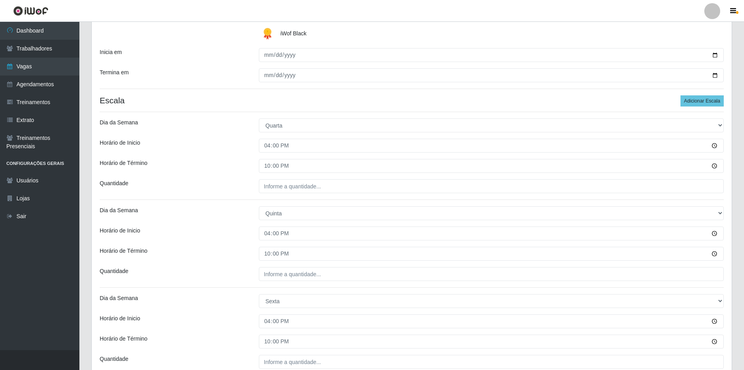
scroll to position [105, 0]
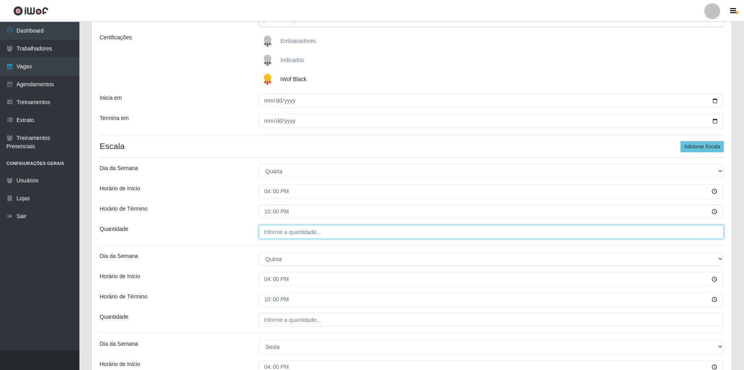
type input "___"
click at [283, 230] on input "___" at bounding box center [491, 232] width 465 height 14
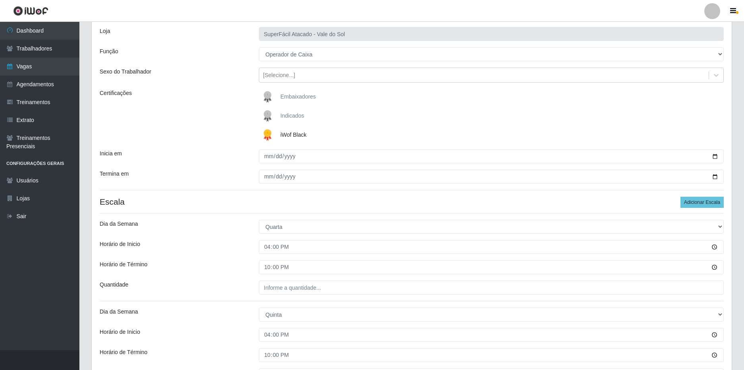
scroll to position [0, 0]
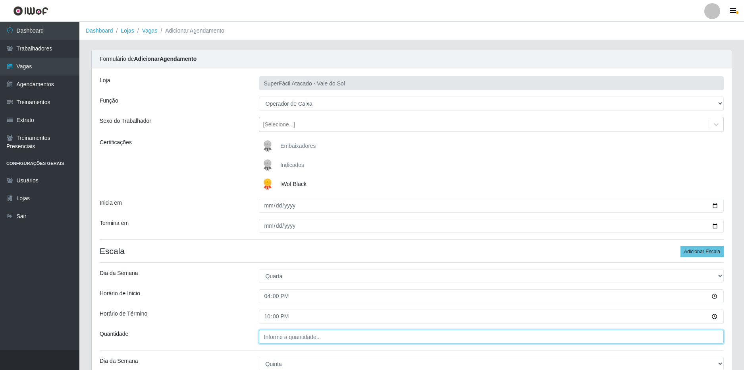
type input "___"
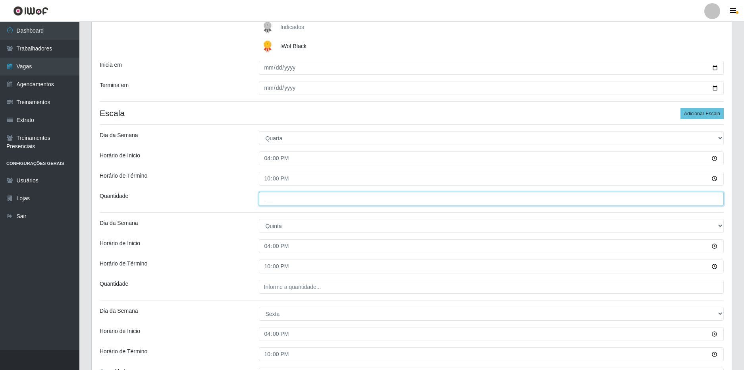
scroll to position [159, 0]
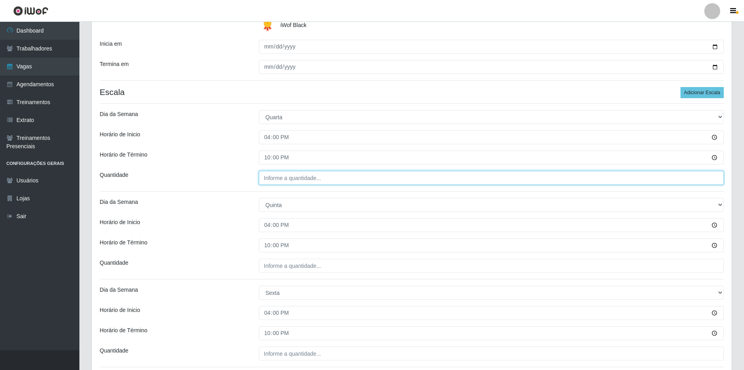
type input "___"
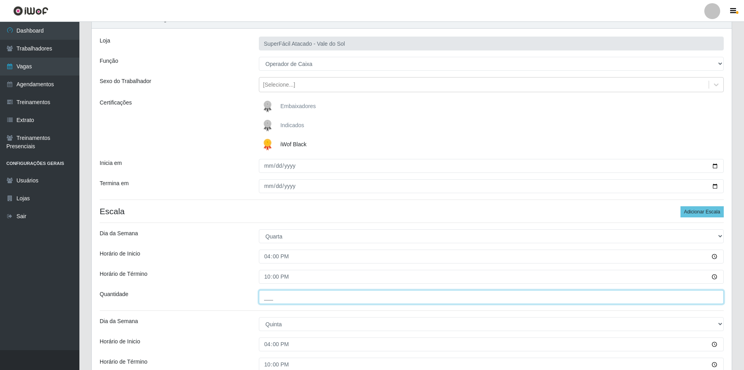
scroll to position [79, 0]
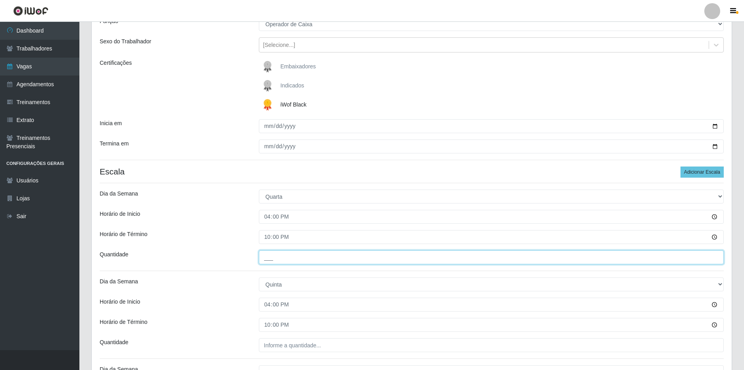
click at [265, 255] on input "___" at bounding box center [491, 257] width 465 height 14
click at [264, 256] on input "___" at bounding box center [491, 257] width 465 height 14
type input "2__"
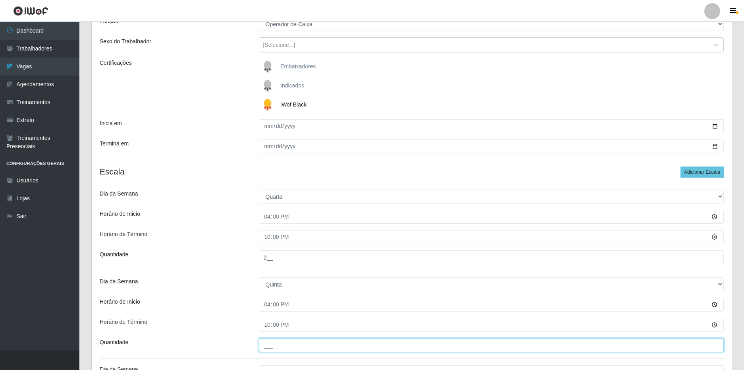
click at [275, 345] on input "___" at bounding box center [491, 345] width 465 height 14
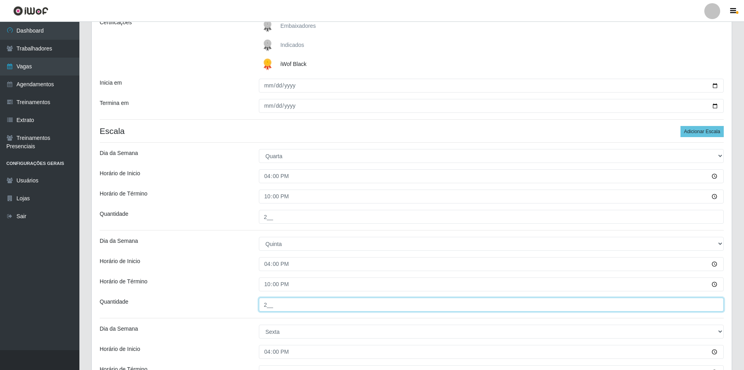
scroll to position [224, 0]
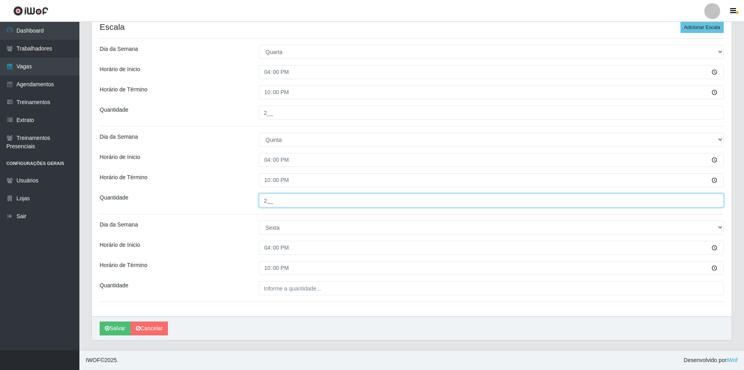
type input "2__"
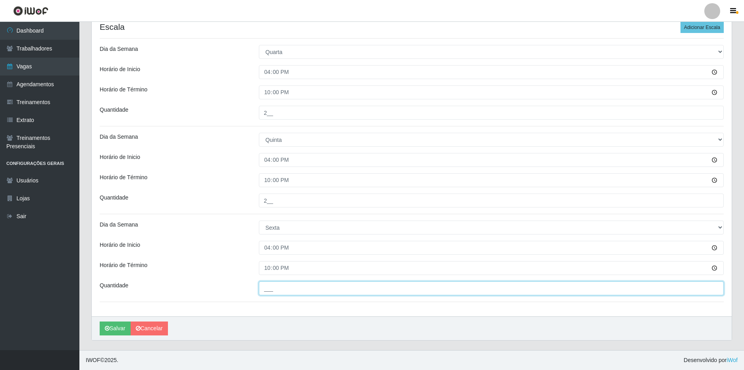
click at [277, 289] on input "___" at bounding box center [491, 288] width 465 height 14
type input "2__"
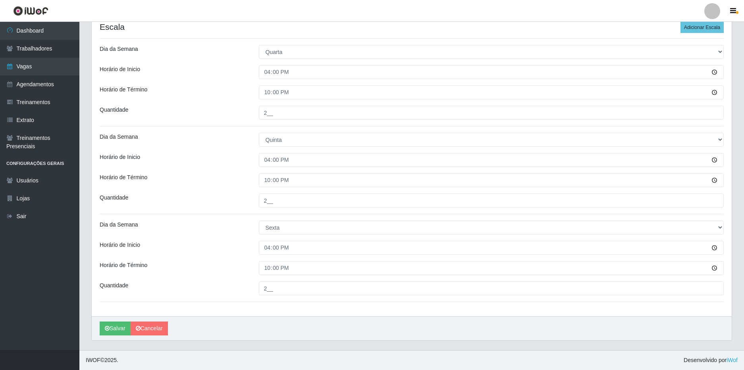
click at [229, 286] on div "Quantidade" at bounding box center [173, 288] width 159 height 14
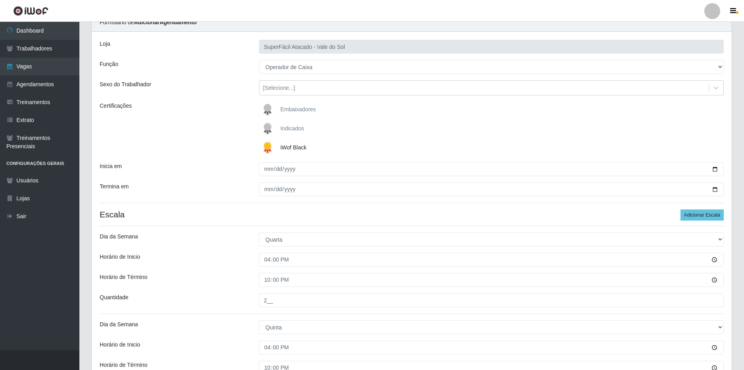
scroll to position [0, 0]
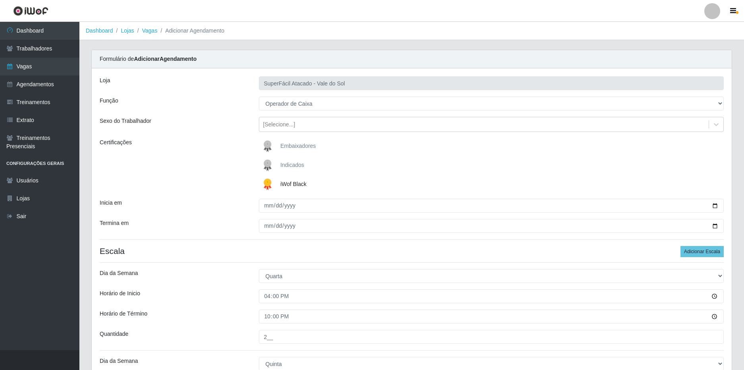
click at [219, 251] on h4 "Escala Adicionar Escala" at bounding box center [412, 251] width 624 height 10
click at [215, 251] on h4 "Escala Adicionar Escala" at bounding box center [412, 251] width 624 height 10
click at [211, 247] on h4 "Escala Adicionar Escala" at bounding box center [412, 251] width 624 height 10
click at [193, 247] on h4 "Escala Adicionar Escala" at bounding box center [412, 251] width 624 height 10
click at [201, 249] on h4 "Escala Adicionar Escala" at bounding box center [412, 251] width 624 height 10
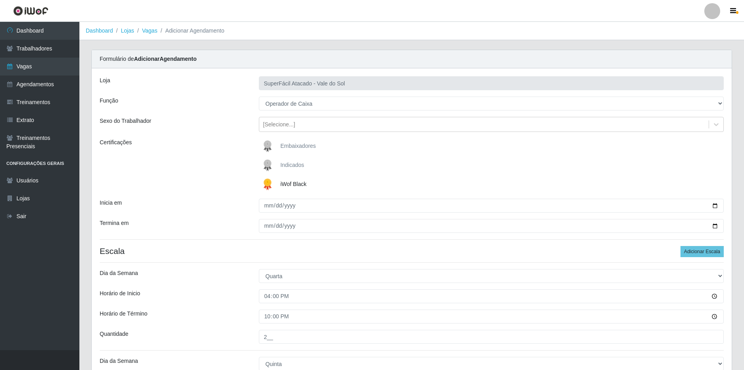
click at [201, 249] on h4 "Escala Adicionar Escala" at bounding box center [412, 251] width 624 height 10
click at [214, 253] on h4 "Escala Adicionar Escala" at bounding box center [412, 251] width 624 height 10
click at [206, 248] on h4 "Escala Adicionar Escala" at bounding box center [412, 251] width 624 height 10
click at [204, 247] on h4 "Escala Adicionar Escala" at bounding box center [412, 251] width 624 height 10
click at [209, 247] on h4 "Escala Adicionar Escala" at bounding box center [412, 251] width 624 height 10
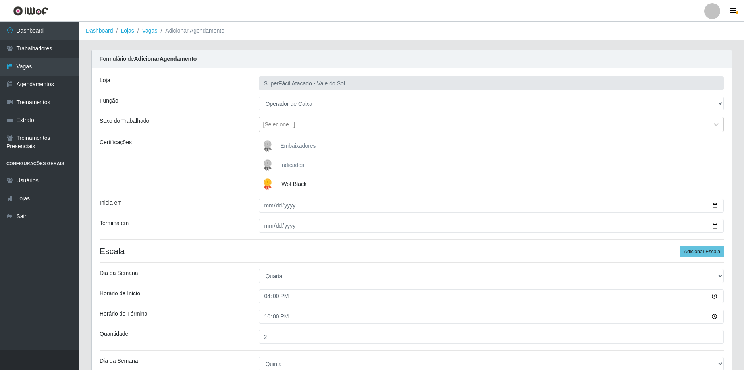
click at [212, 250] on h4 "Escala Adicionar Escala" at bounding box center [412, 251] width 624 height 10
click at [211, 249] on h4 "Escala Adicionar Escala" at bounding box center [412, 251] width 624 height 10
click at [228, 248] on h4 "Escala Adicionar Escala" at bounding box center [412, 251] width 624 height 10
click at [228, 250] on h4 "Escala Adicionar Escala" at bounding box center [412, 251] width 624 height 10
click at [221, 249] on h4 "Escala Adicionar Escala" at bounding box center [412, 251] width 624 height 10
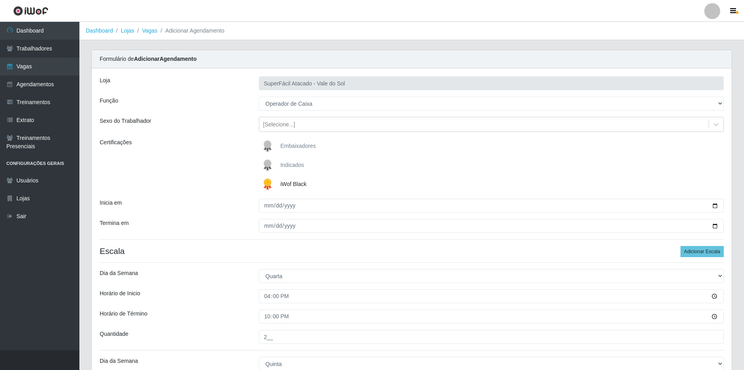
click at [221, 249] on h4 "Escala Adicionar Escala" at bounding box center [412, 251] width 624 height 10
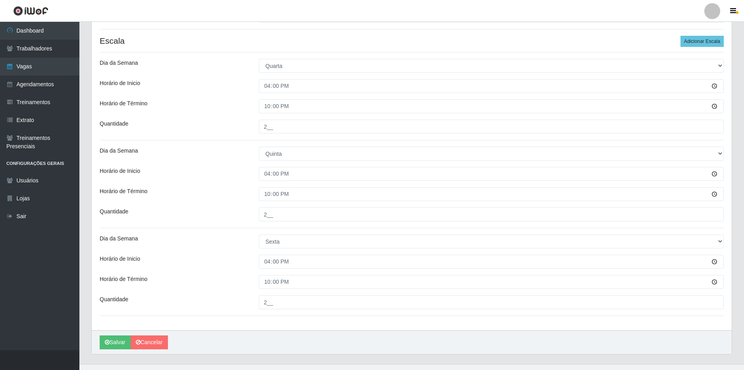
scroll to position [224, 0]
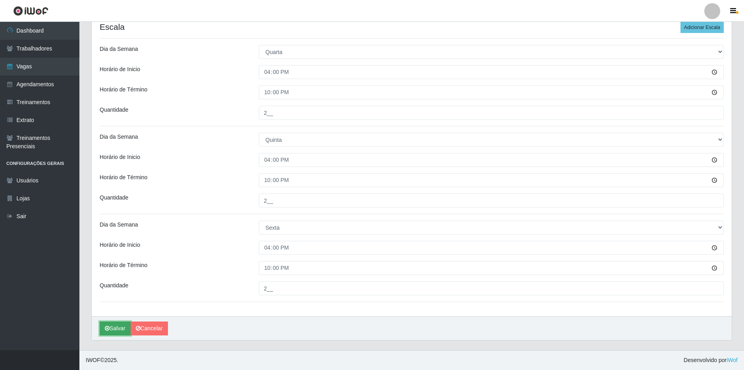
click at [114, 331] on button "Salvar" at bounding box center [115, 328] width 31 height 14
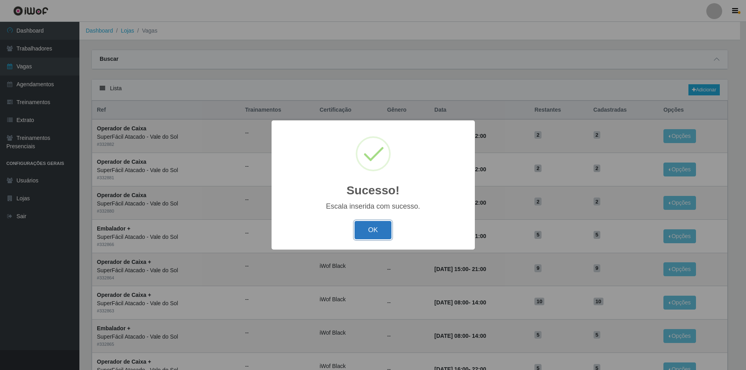
click at [388, 232] on button "OK" at bounding box center [373, 230] width 37 height 19
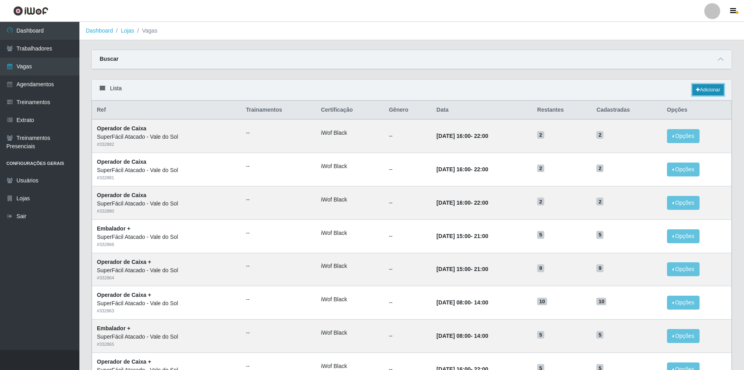
click at [713, 88] on link "Adicionar" at bounding box center [707, 89] width 31 height 11
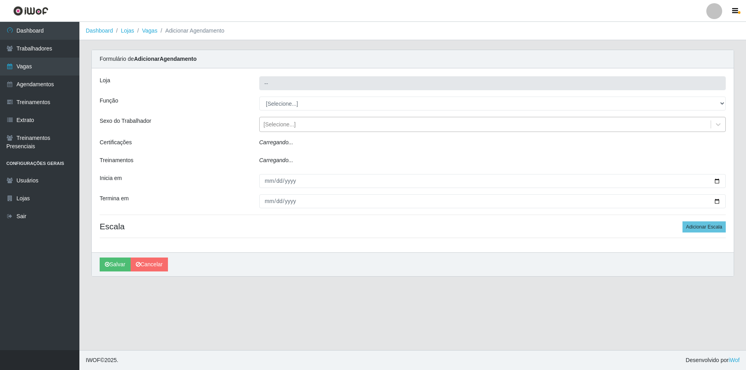
type input "SuperFácil Atacado - Vale do Sol"
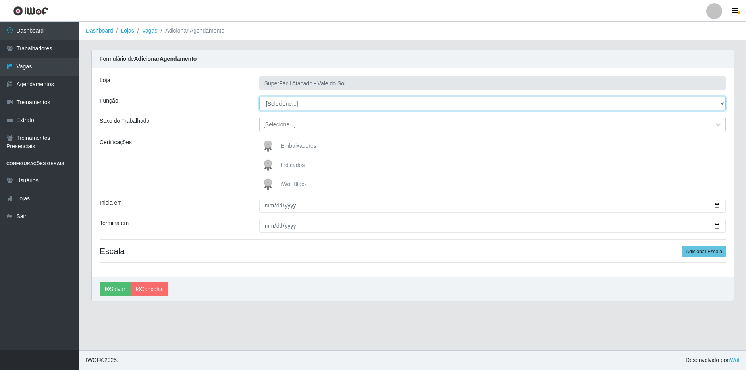
click at [293, 106] on select "[Selecione...] Embalador Embalador + Embalador ++ Operador de Caixa Operador de…" at bounding box center [492, 103] width 467 height 14
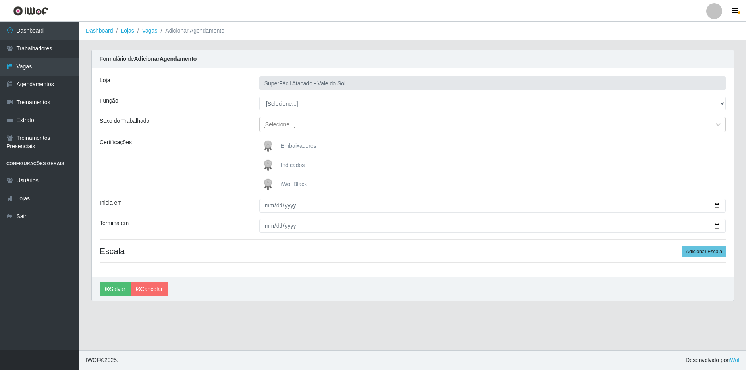
click at [231, 106] on div "Função" at bounding box center [174, 103] width 160 height 14
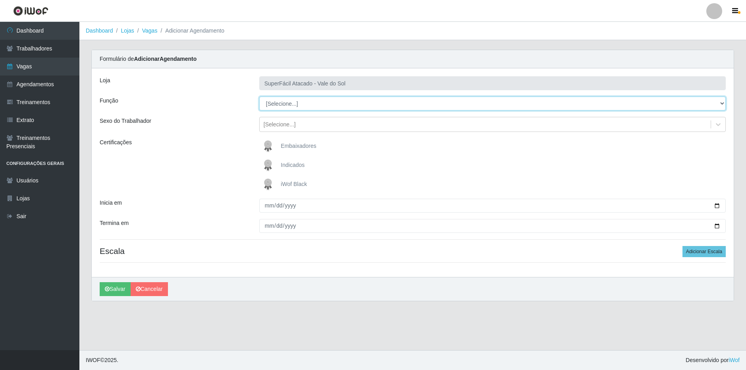
click at [298, 106] on select "[Selecione...] Embalador Embalador + Embalador ++ Operador de Caixa Operador de…" at bounding box center [492, 103] width 467 height 14
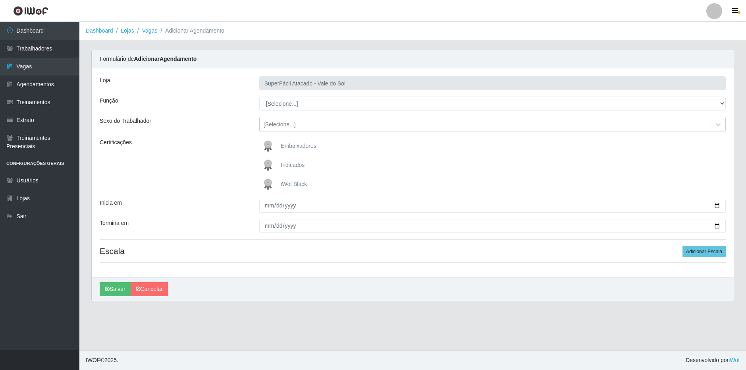
click at [231, 106] on div "Função" at bounding box center [174, 103] width 160 height 14
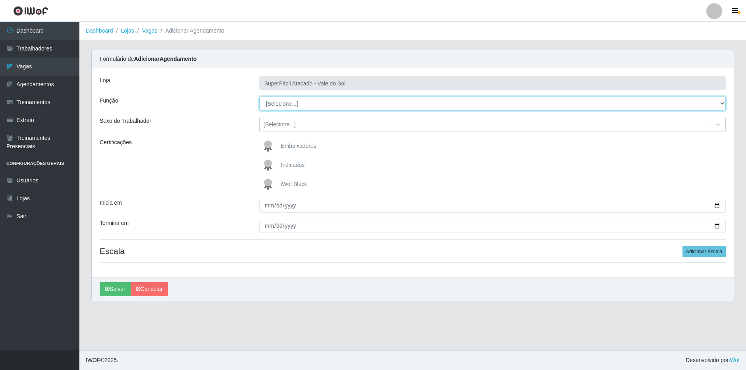
click at [282, 107] on select "[Selecione...] Embalador Embalador + Embalador ++ Operador de Caixa Operador de…" at bounding box center [492, 103] width 467 height 14
select select "22"
click at [259, 96] on select "[Selecione...] Embalador Embalador + Embalador ++ Operador de Caixa Operador de…" at bounding box center [492, 103] width 467 height 14
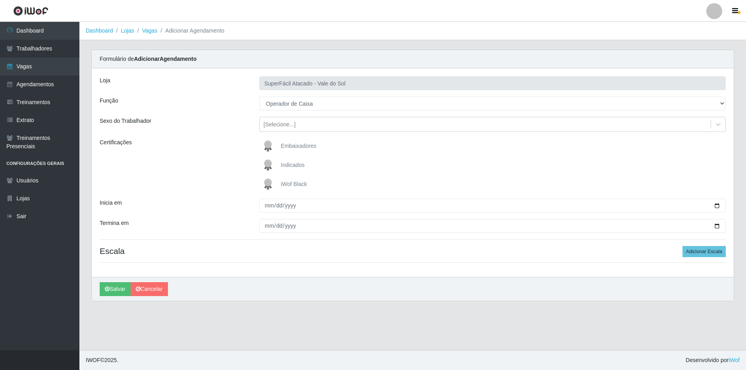
click at [227, 134] on div "Loja SuperFácil Atacado - Vale do Sol Função [Selecione...] Embalador Embalador…" at bounding box center [413, 172] width 642 height 208
click at [292, 186] on span "iWof Black" at bounding box center [294, 184] width 26 height 6
click at [0, 0] on input "iWof Black" at bounding box center [0, 0] width 0 height 0
click at [210, 191] on div "Certificações" at bounding box center [174, 165] width 160 height 54
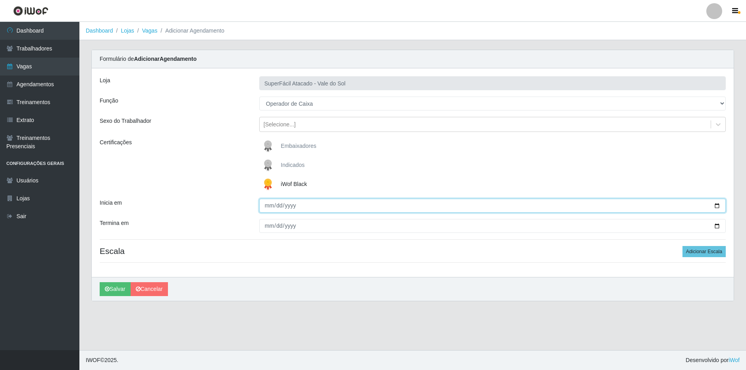
click at [717, 206] on input "Inicia em" at bounding box center [492, 206] width 467 height 14
type input "[DATE]"
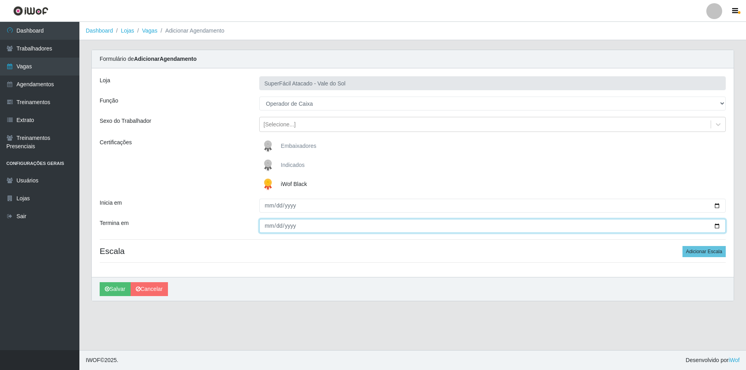
click at [720, 227] on input "Termina em" at bounding box center [492, 226] width 467 height 14
type input "[DATE]"
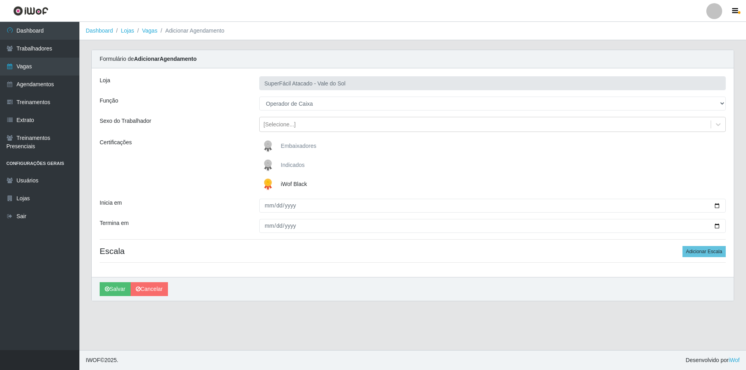
drag, startPoint x: 495, startPoint y: 258, endPoint x: 589, endPoint y: 258, distance: 94.1
click at [502, 258] on div "Loja SuperFácil Atacado - Vale do Sol Função [Selecione...] Embalador Embalador…" at bounding box center [413, 172] width 642 height 208
click at [713, 254] on button "Adicionar Escala" at bounding box center [704, 251] width 43 height 11
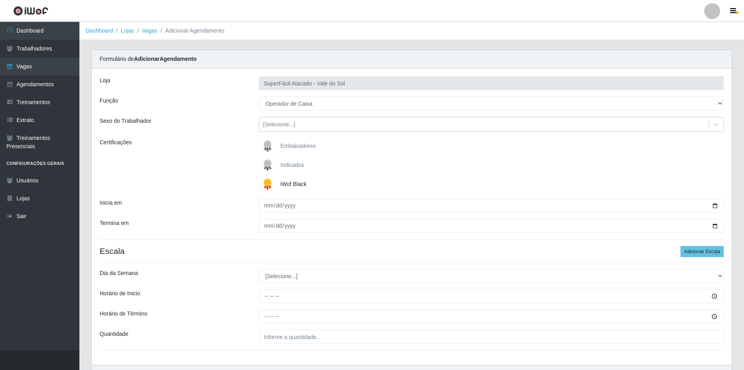
click at [235, 246] on h4 "Escala Adicionar Escala" at bounding box center [412, 251] width 624 height 10
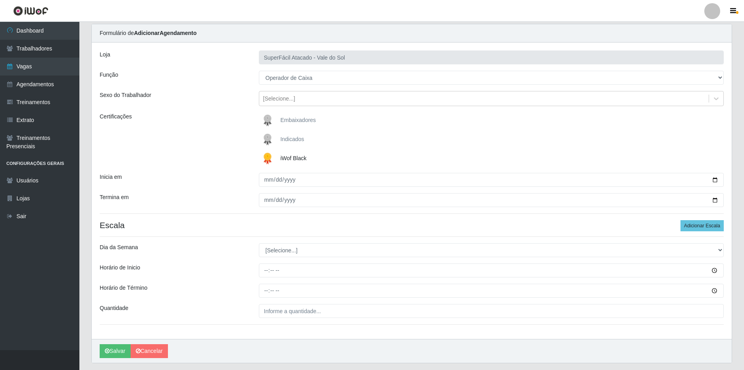
scroll to position [40, 0]
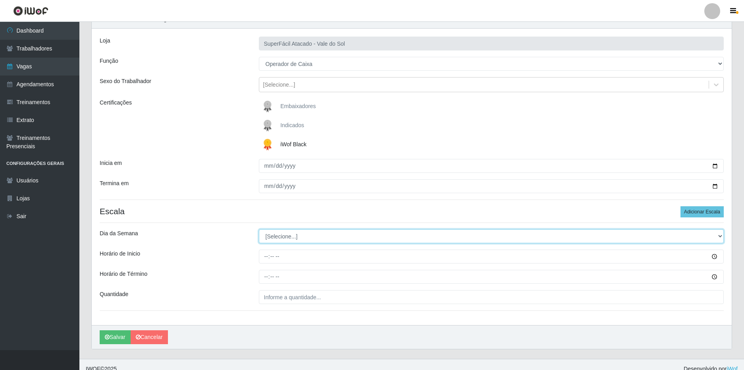
click at [282, 237] on select "[Selecione...] Segunda Terça Quarta Quinta Sexta Sábado Domingo" at bounding box center [491, 236] width 465 height 14
select select "4"
click at [259, 229] on select "[Selecione...] Segunda Terça Quarta Quinta Sexta Sábado Domingo" at bounding box center [491, 236] width 465 height 14
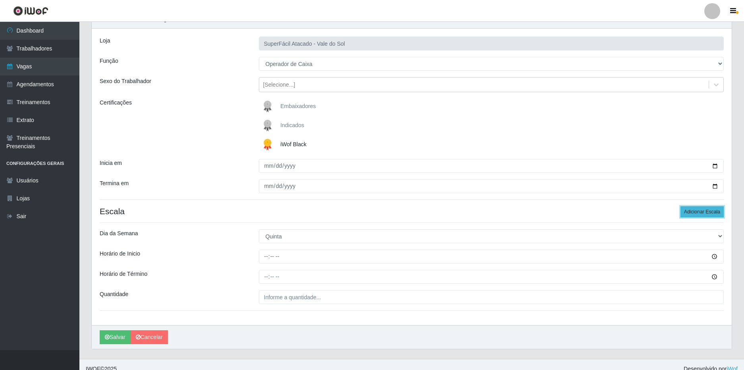
click at [694, 211] on button "Adicionar Escala" at bounding box center [702, 211] width 43 height 11
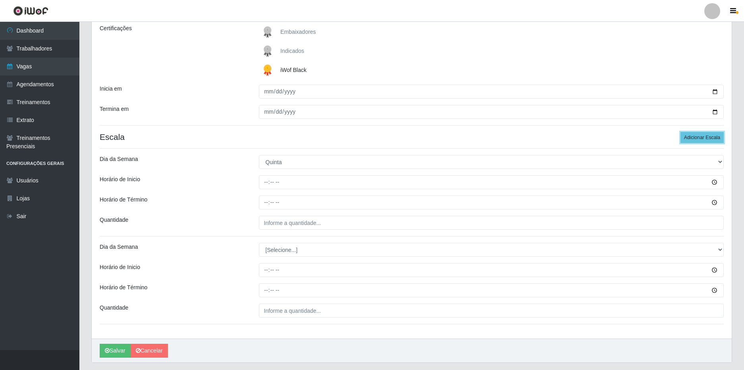
scroll to position [119, 0]
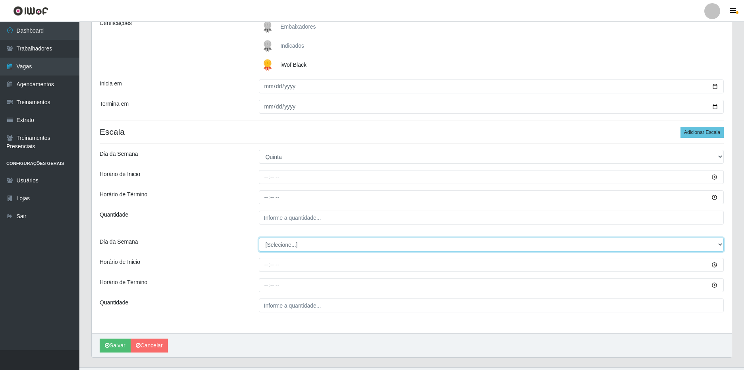
click at [300, 250] on select "[Selecione...] Segunda Terça Quarta Quinta Sexta Sábado Domingo" at bounding box center [491, 244] width 465 height 14
select select "5"
click at [259, 237] on select "[Selecione...] Segunda Terça Quarta Quinta Sexta Sábado Domingo" at bounding box center [491, 244] width 465 height 14
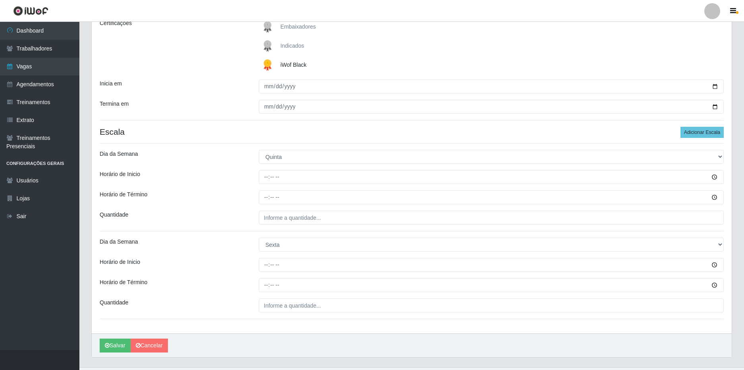
click at [247, 278] on div "Horário de Término" at bounding box center [173, 285] width 159 height 14
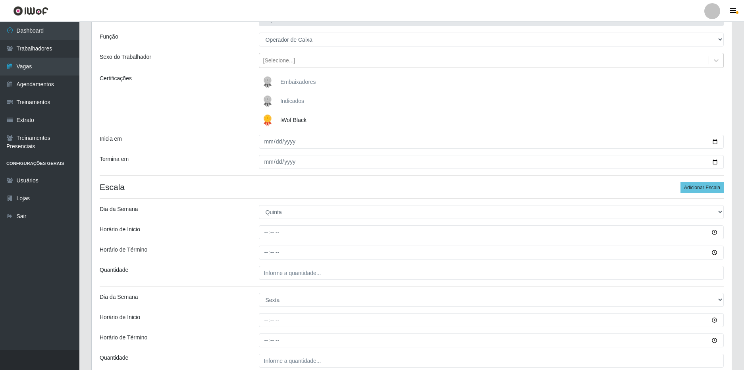
scroll to position [0, 0]
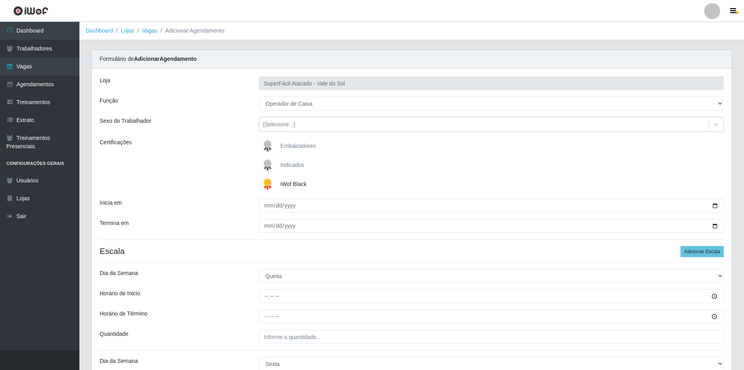
click at [221, 242] on div "Loja SuperFácil Atacado - Vale do Sol Função [Selecione...] Embalador Embalador…" at bounding box center [412, 260] width 640 height 384
click at [242, 255] on h4 "Escala Adicionar Escala" at bounding box center [412, 251] width 624 height 10
click at [239, 253] on h4 "Escala Adicionar Escala" at bounding box center [412, 251] width 624 height 10
click at [236, 249] on h4 "Escala Adicionar Escala" at bounding box center [412, 251] width 624 height 10
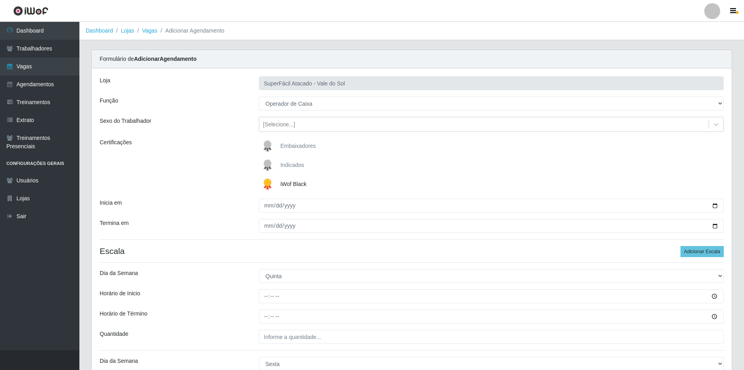
click at [236, 244] on div "Loja SuperFácil Atacado - Vale do Sol Função [Selecione...] Embalador Embalador…" at bounding box center [412, 260] width 640 height 384
click at [236, 247] on h4 "Escala Adicionar Escala" at bounding box center [412, 251] width 624 height 10
